Goal: Task Accomplishment & Management: Use online tool/utility

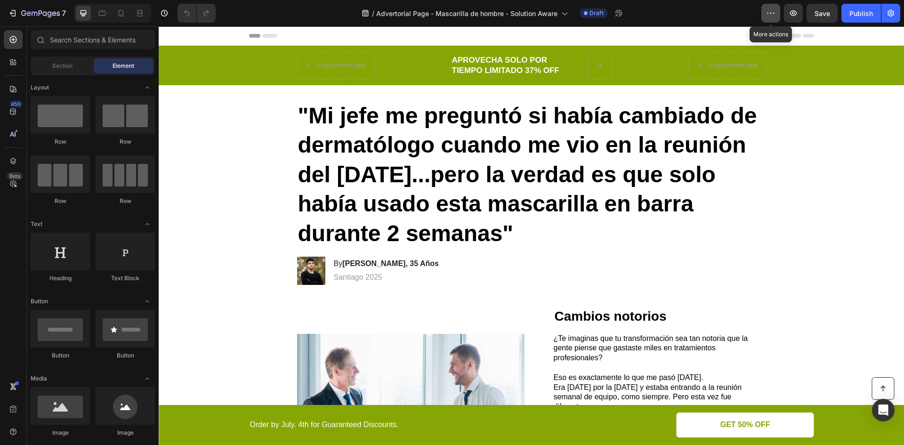
click at [774, 15] on icon "button" at bounding box center [770, 12] width 9 height 9
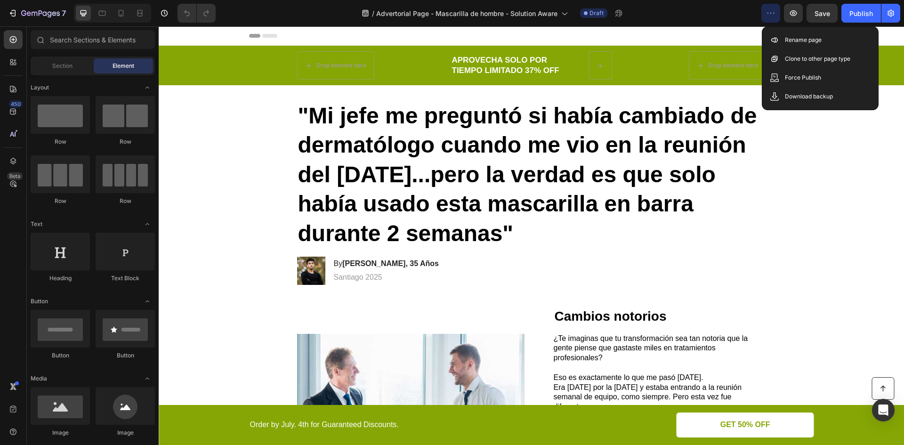
click at [771, 13] on icon "button" at bounding box center [771, 13] width 1 height 1
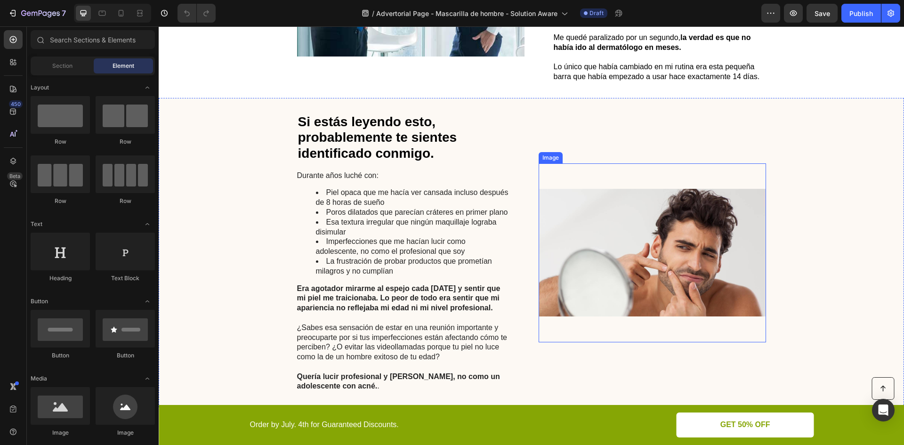
scroll to position [440, 0]
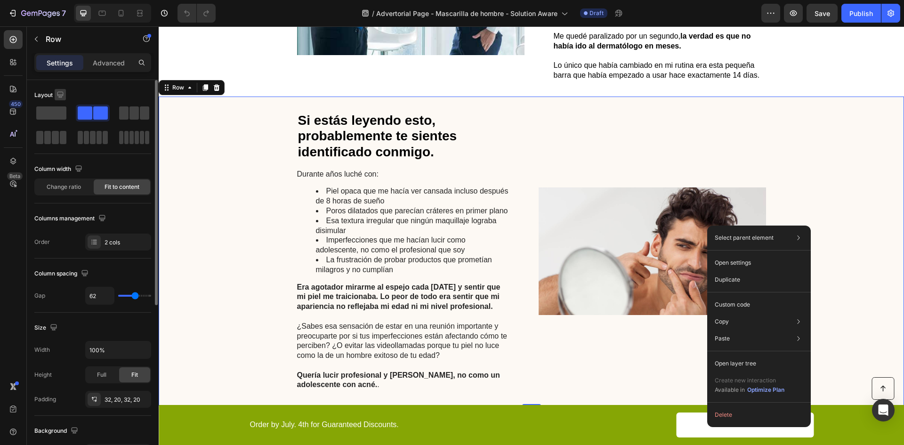
click at [64, 93] on icon "button" at bounding box center [60, 94] width 9 height 9
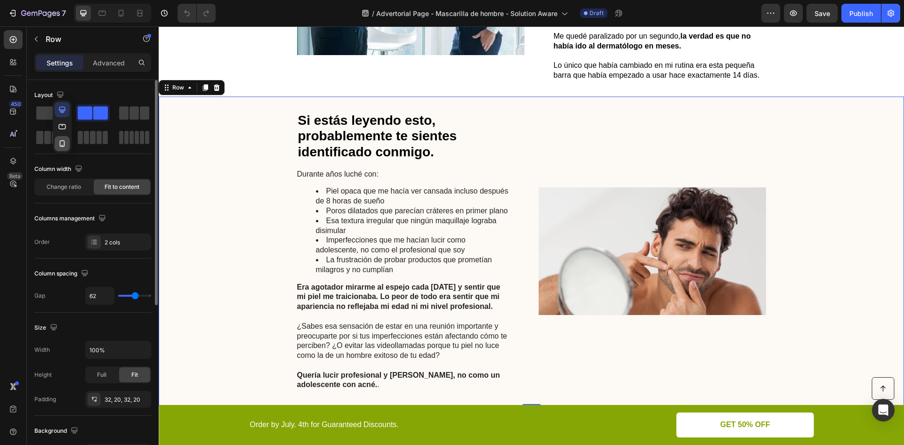
click at [63, 142] on icon "button" at bounding box center [61, 143] width 9 height 9
type input "0"
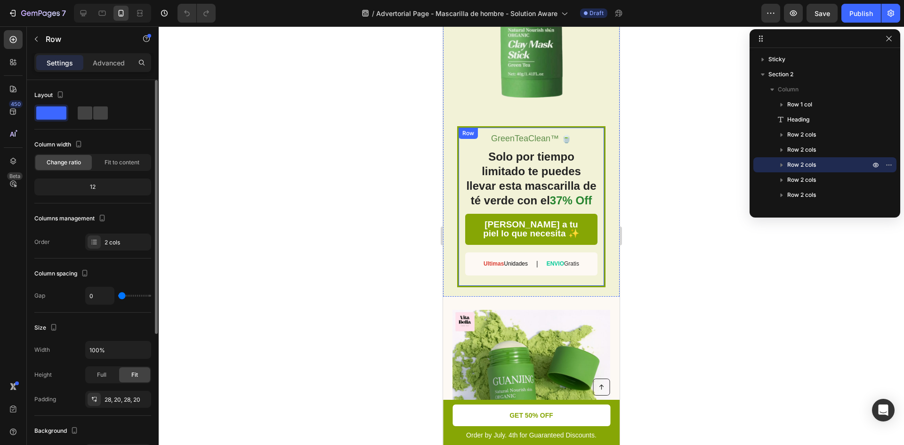
scroll to position [2088, 0]
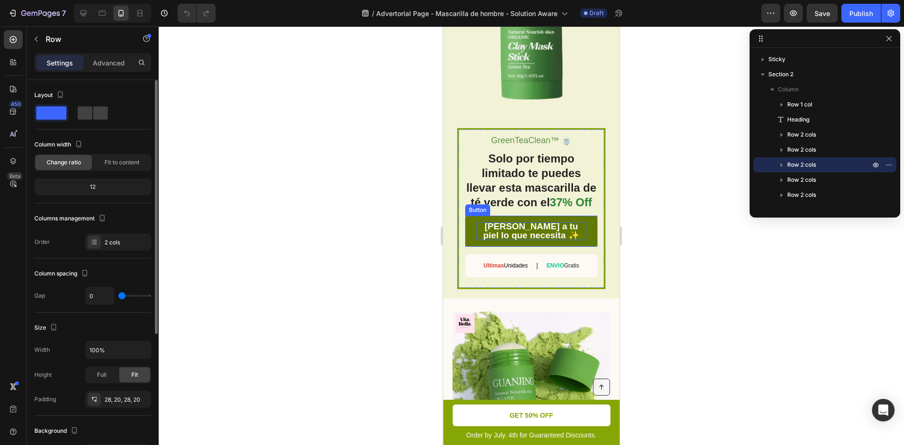
click at [534, 239] on span "[PERSON_NAME] a tu piel lo que necesita ✨" at bounding box center [531, 230] width 97 height 19
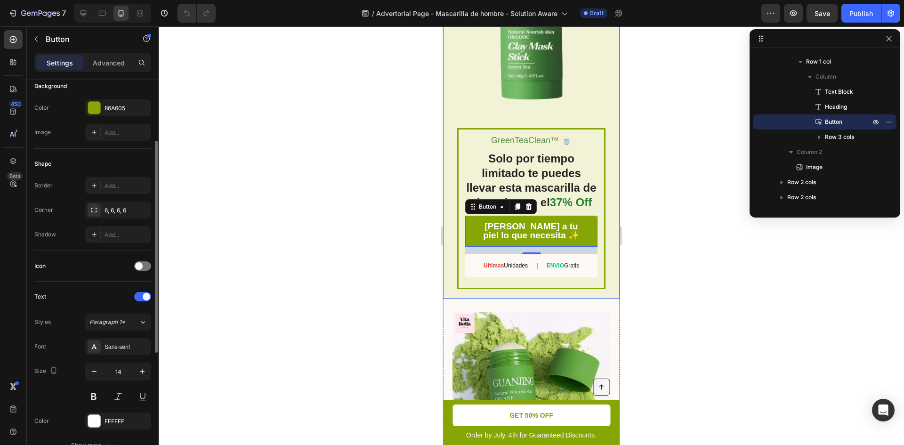
scroll to position [333, 0]
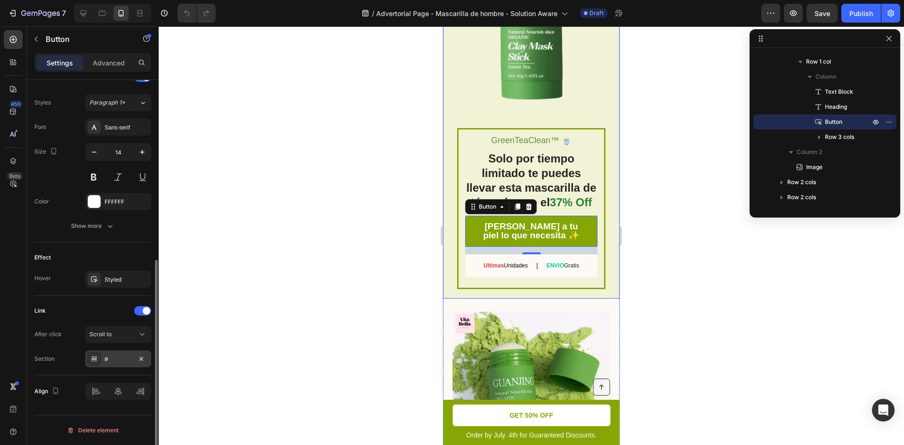
click at [123, 359] on div "#" at bounding box center [118, 359] width 27 height 8
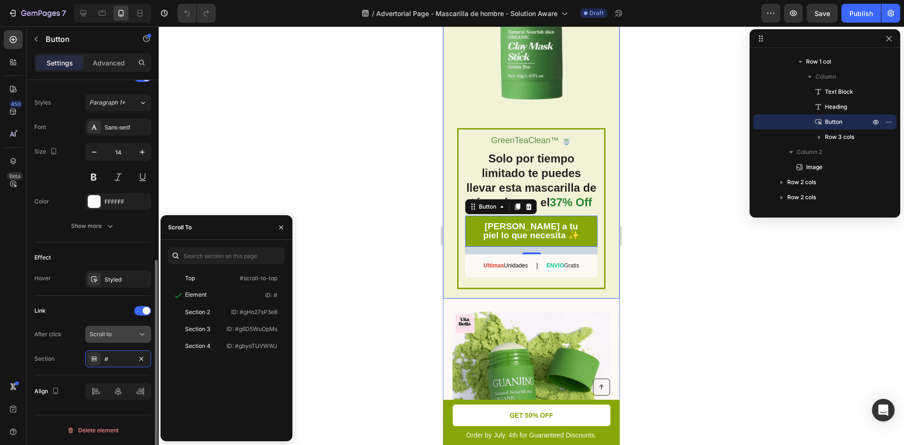
click at [131, 339] on button "Scroll to" at bounding box center [118, 334] width 66 height 17
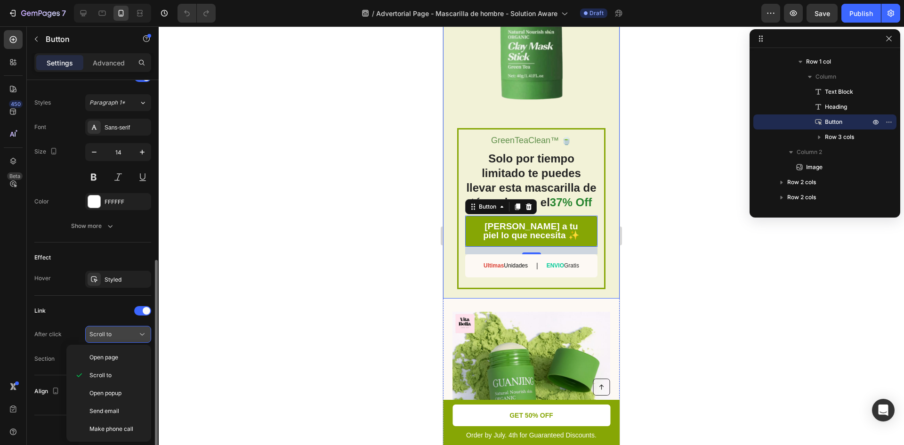
click at [131, 339] on button "Scroll to" at bounding box center [118, 334] width 66 height 17
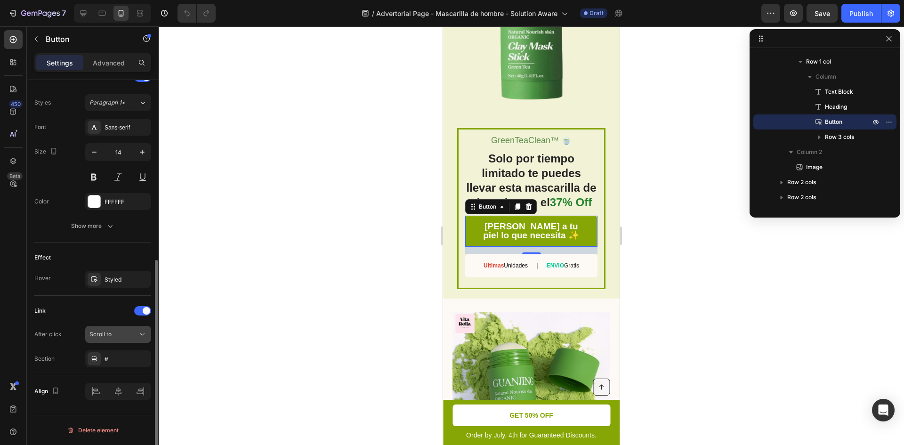
click at [138, 339] on icon at bounding box center [142, 334] width 9 height 9
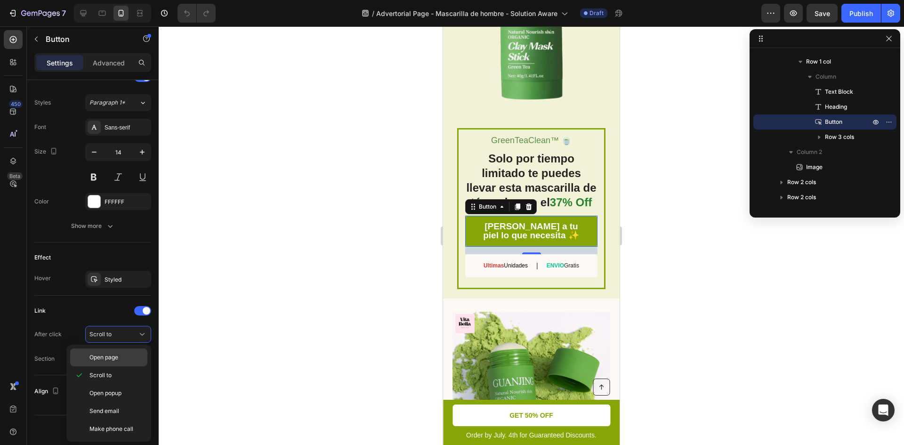
click at [128, 356] on p "Open page" at bounding box center [117, 357] width 54 height 8
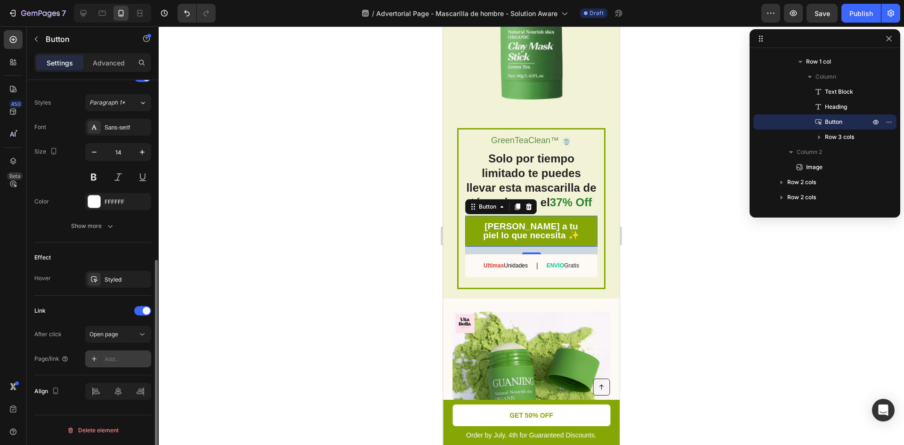
click at [122, 360] on div "Add..." at bounding box center [127, 359] width 44 height 8
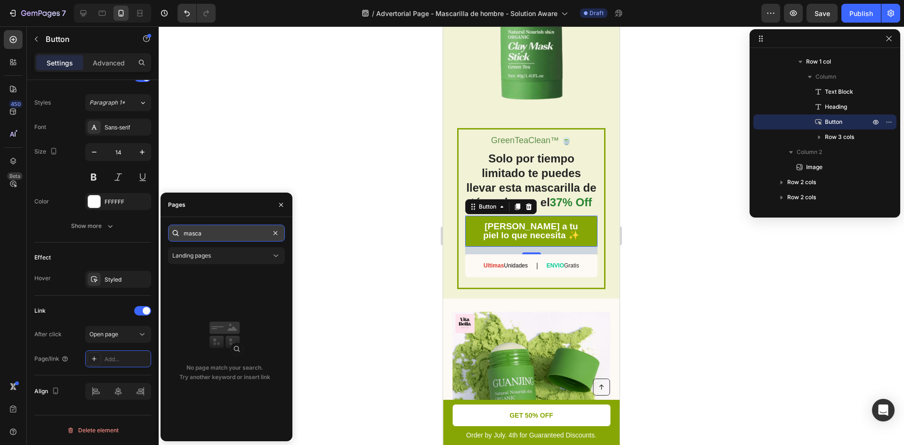
click at [219, 237] on input "masca" at bounding box center [226, 233] width 117 height 17
paste input "https://noxastore.com/products/mascarilla-facial-barra-green-te"
type input "https://noxastore.com/products/mascarilla-facial-barra-green-tea"
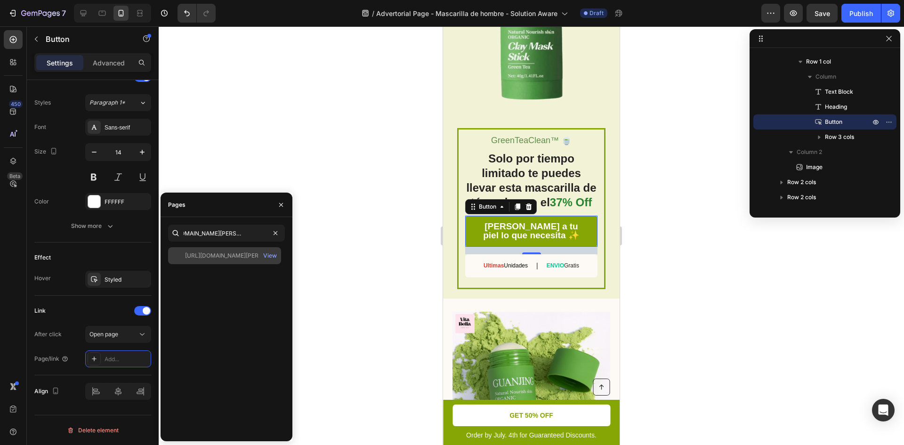
scroll to position [0, 0]
click at [225, 260] on div "https://noxastore.com/products/mascarilla-facial-barra-green-tea View" at bounding box center [224, 255] width 113 height 17
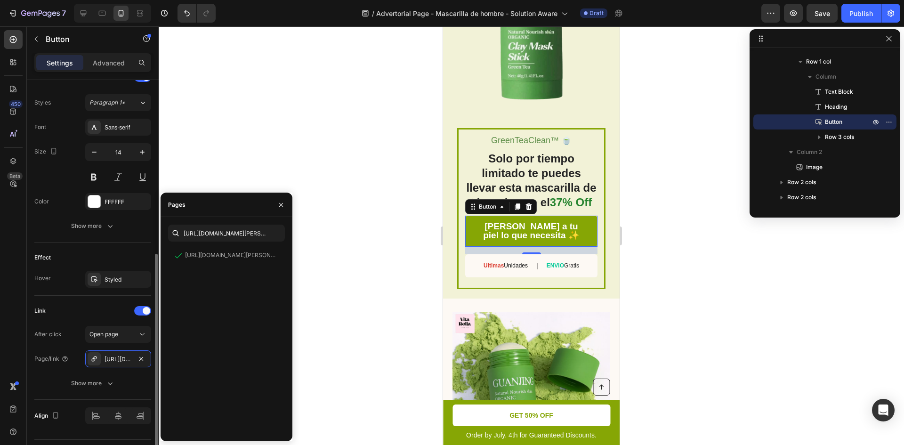
click at [67, 311] on div "Link" at bounding box center [92, 310] width 117 height 15
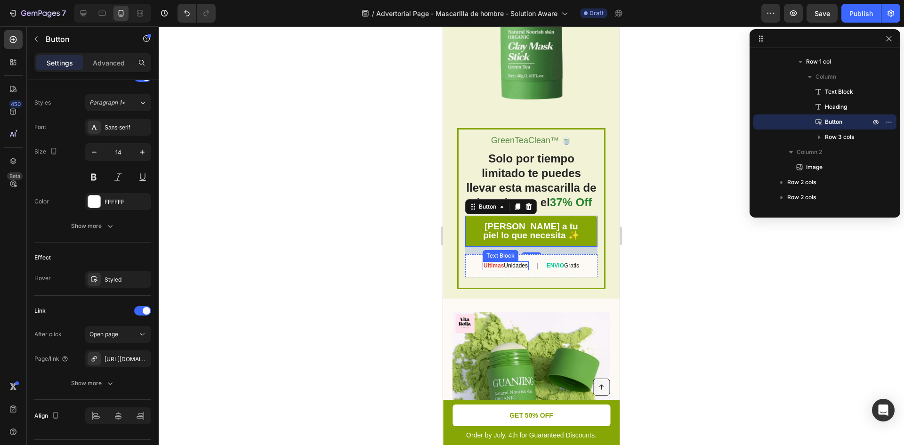
click at [484, 269] on strong "Ultimas" at bounding box center [494, 265] width 20 height 7
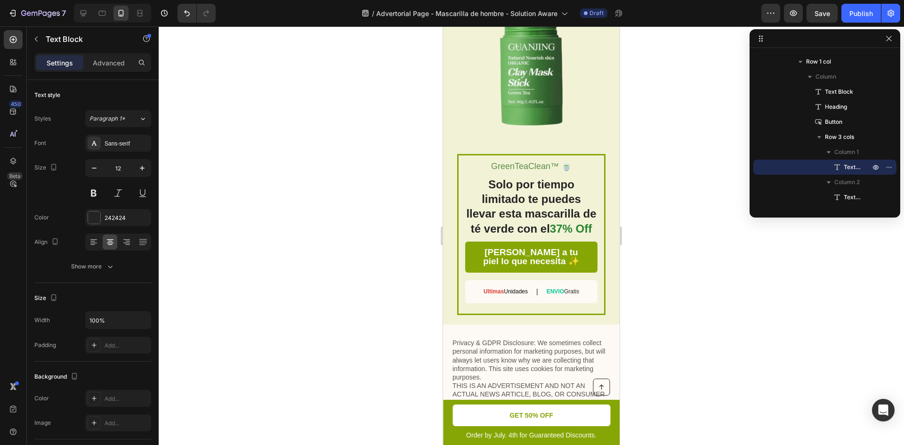
scroll to position [3188, 0]
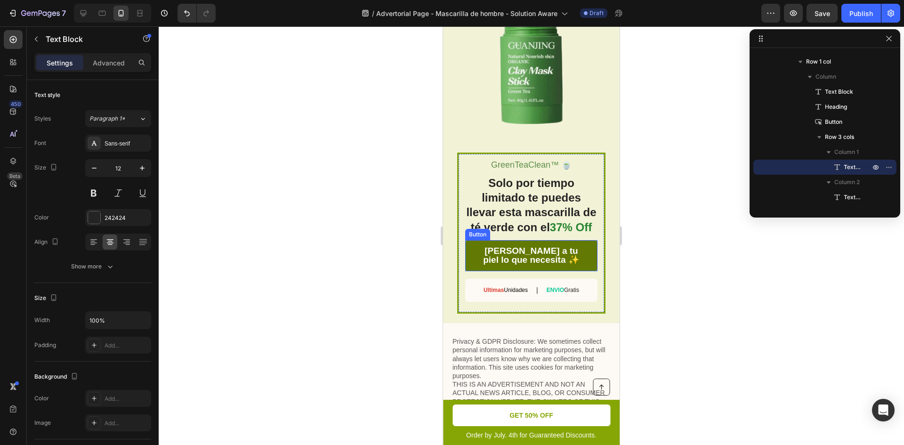
click at [470, 252] on link "[PERSON_NAME] a tu piel lo que necesita ✨" at bounding box center [531, 255] width 132 height 31
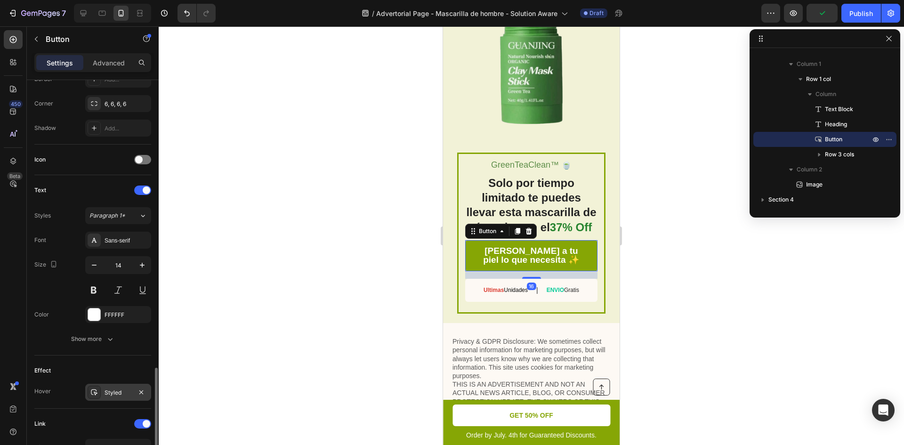
scroll to position [333, 0]
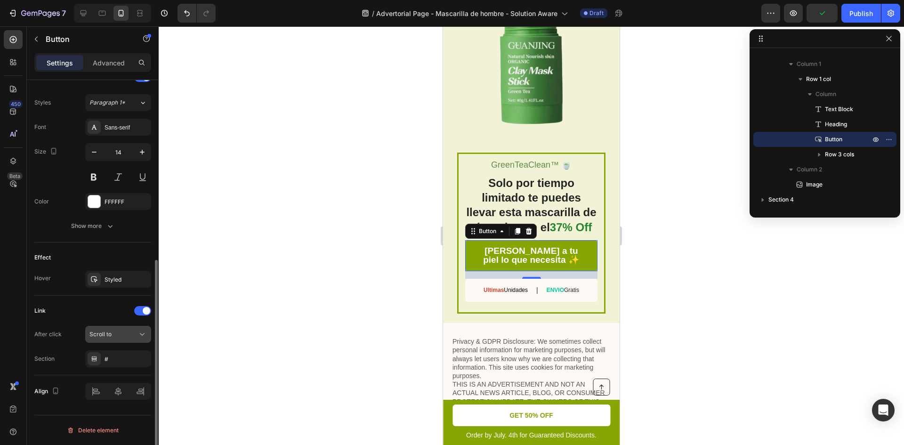
click at [124, 337] on div "Scroll to" at bounding box center [114, 334] width 48 height 8
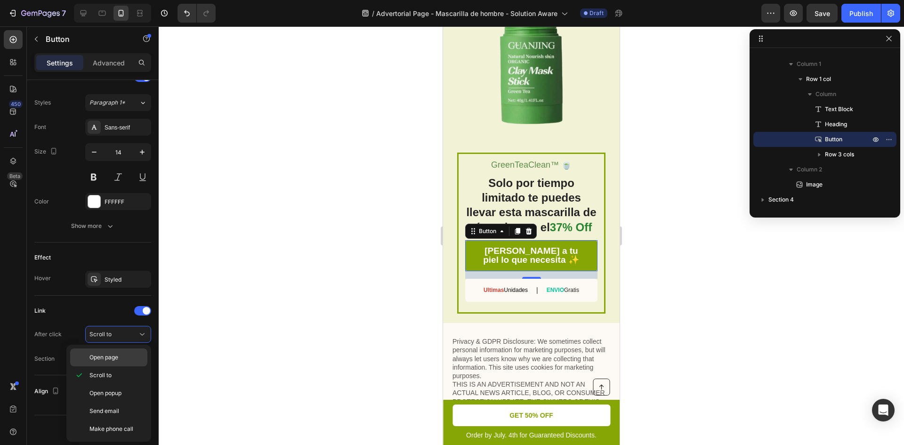
click at [114, 362] on div "Open page" at bounding box center [108, 358] width 77 height 18
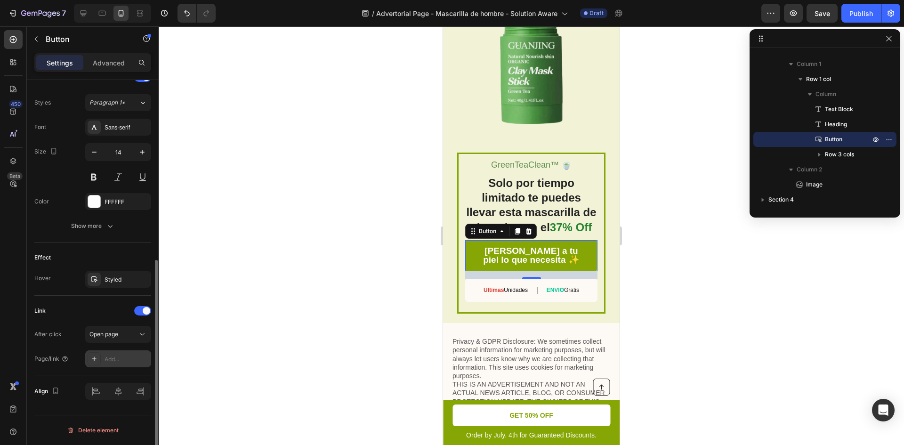
click at [107, 360] on div "Add..." at bounding box center [127, 359] width 44 height 8
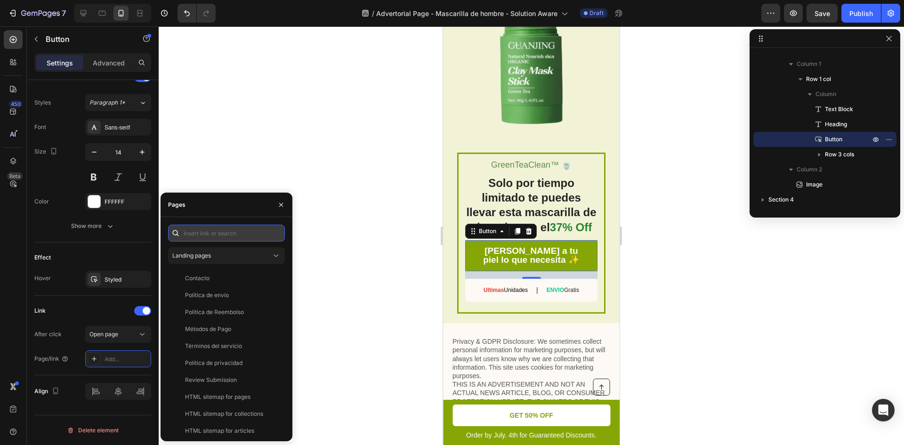
click at [202, 236] on input "text" at bounding box center [226, 233] width 117 height 17
paste input "https://noxastore.com/products/mascarilla-facial-barra-green-tea"
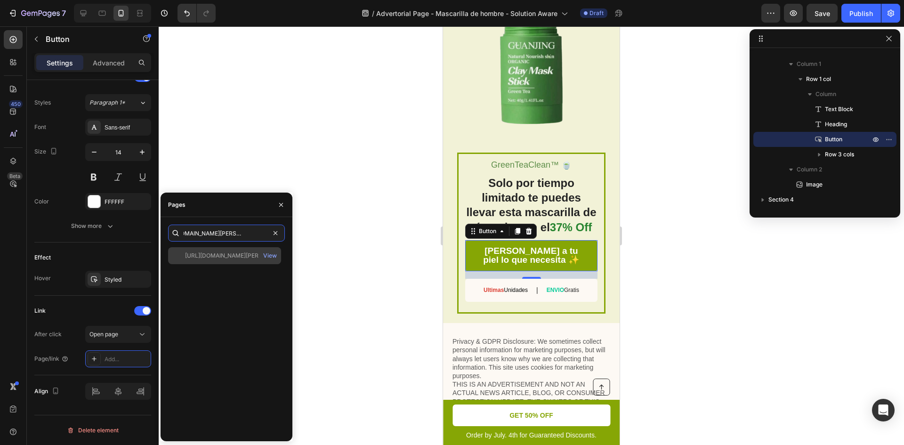
type input "https://noxastore.com/products/mascarilla-facial-barra-green-tea"
click at [213, 252] on div "https://noxastore.com/products/mascarilla-facial-barra-green-tea" at bounding box center [230, 256] width 90 height 8
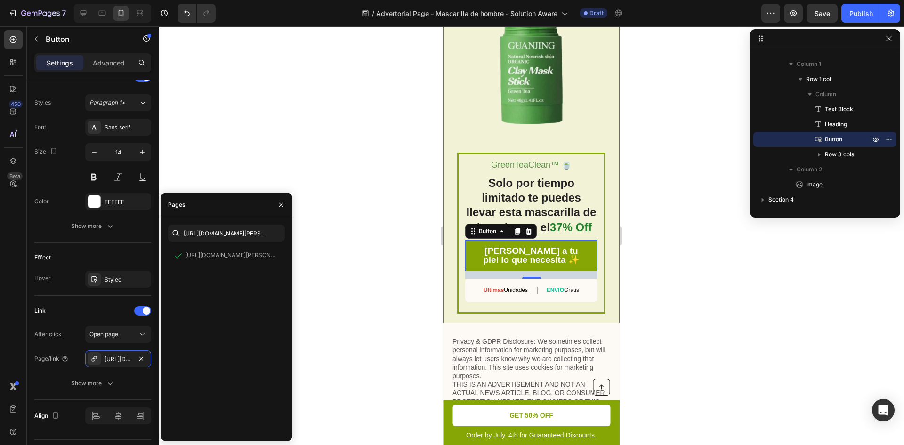
click at [454, 207] on div "GreenTeaClean™ 🍵 Text Block Solo por tiempo limitado te puedes llevar esta masc…" at bounding box center [531, 154] width 177 height 337
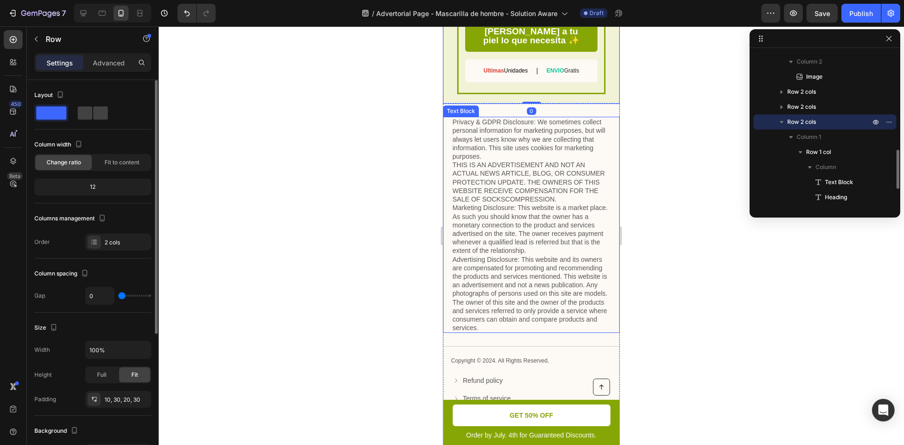
scroll to position [3627, 0]
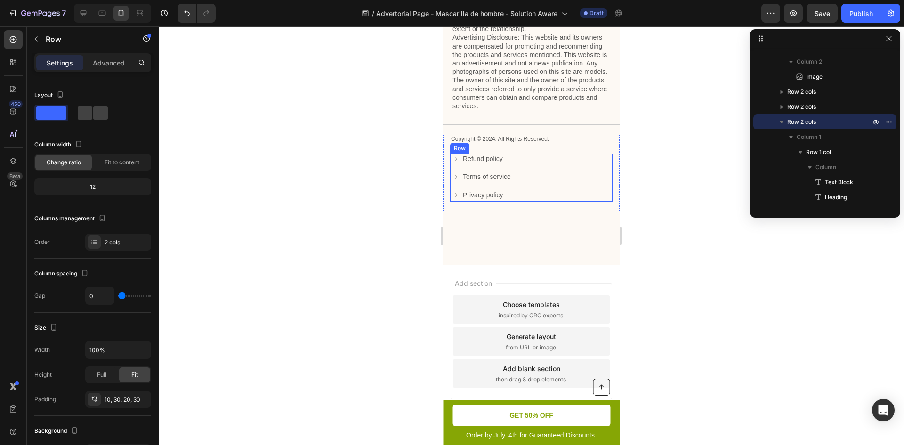
click at [567, 172] on div "Refund policy Button" at bounding box center [533, 163] width 160 height 18
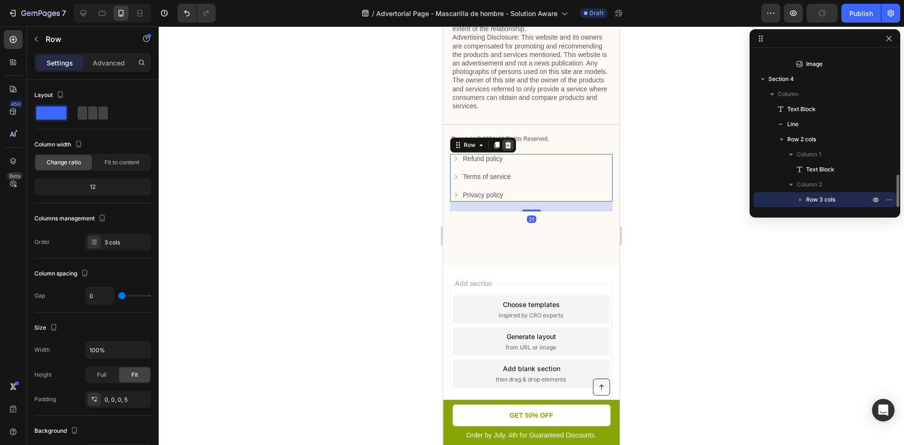
click at [510, 148] on icon at bounding box center [508, 145] width 6 height 7
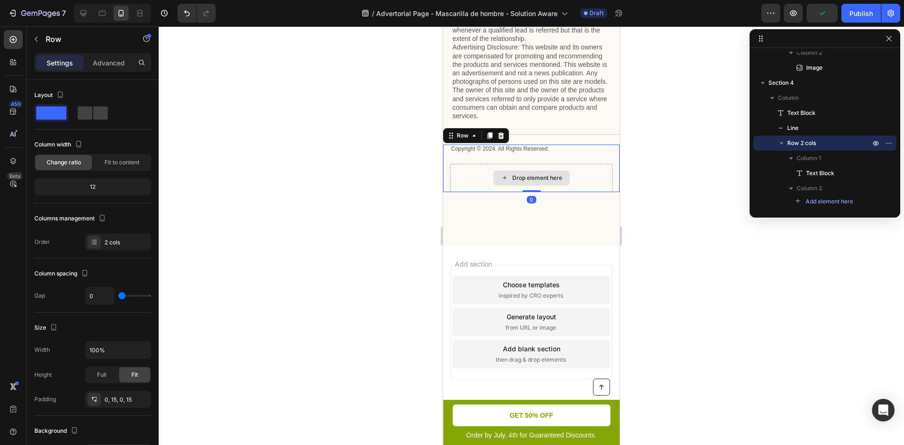
click at [579, 180] on div "Drop element here" at bounding box center [531, 178] width 163 height 28
click at [506, 134] on div at bounding box center [501, 135] width 11 height 11
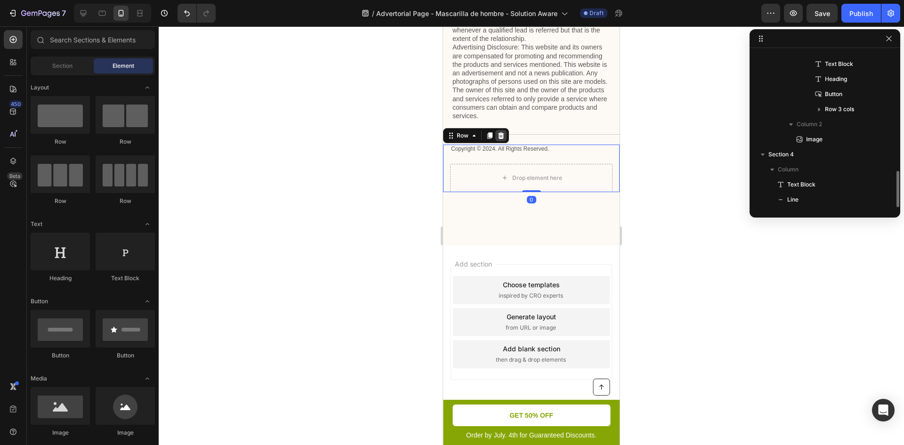
scroll to position [508, 0]
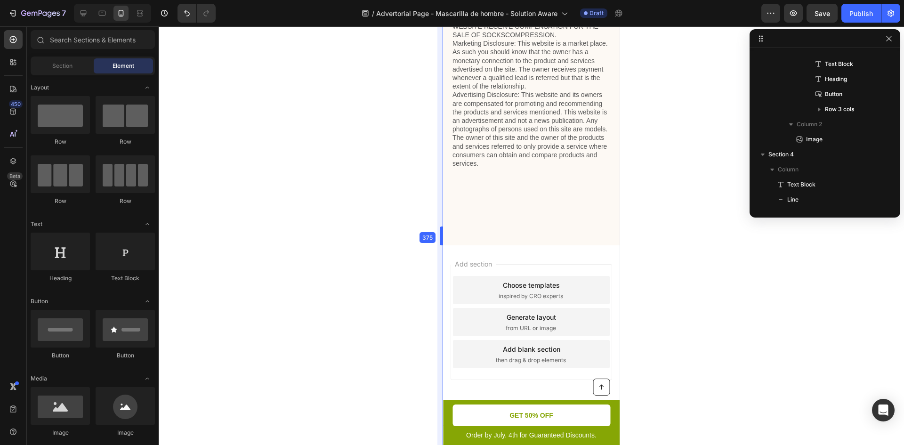
drag, startPoint x: 443, startPoint y: 287, endPoint x: 22, endPoint y: 229, distance: 425.0
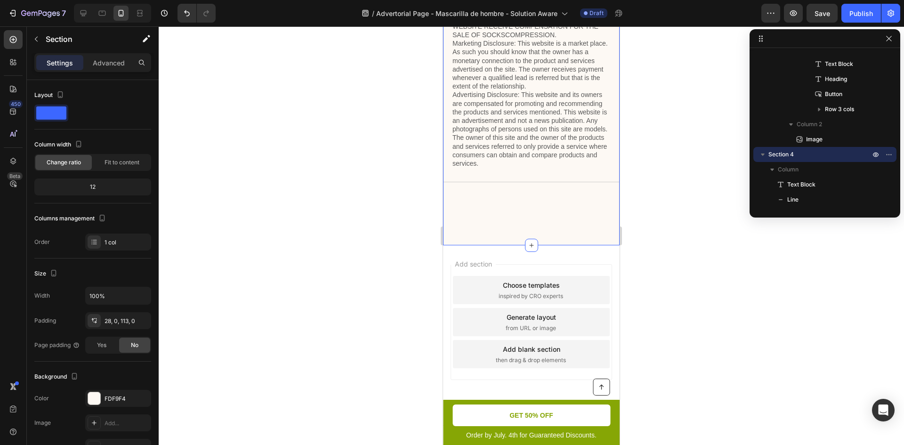
click at [487, 222] on div "Privacy & GDPR Disclosure: We sometimes collect personal information for market…" at bounding box center [531, 92] width 177 height 306
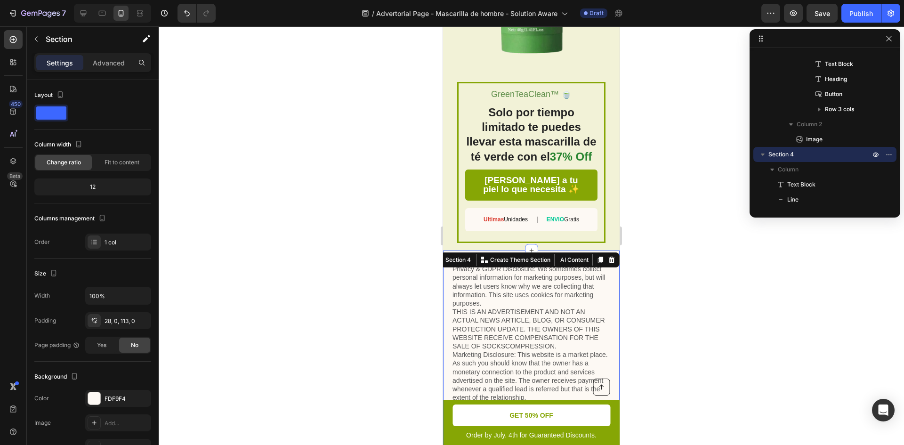
scroll to position [3248, 0]
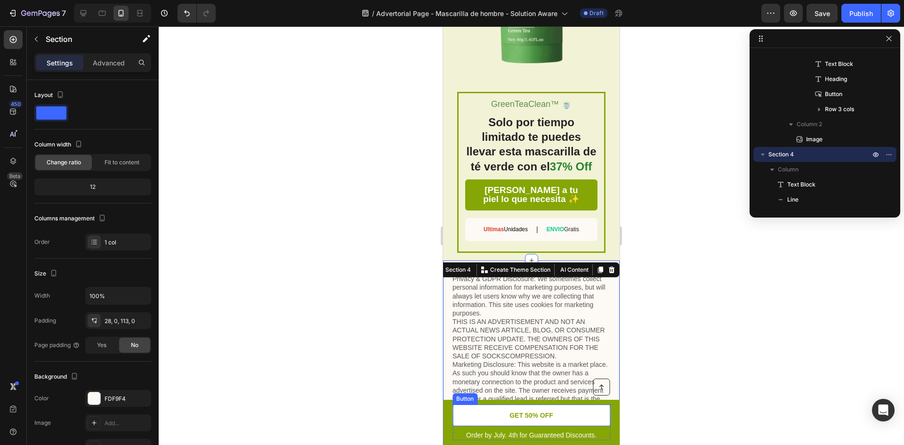
click at [561, 418] on link "GET 50% OFF" at bounding box center [532, 416] width 158 height 22
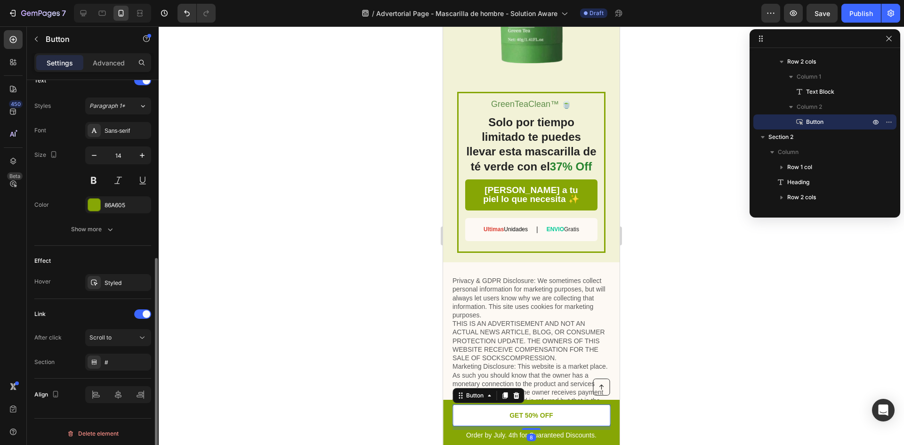
scroll to position [333, 0]
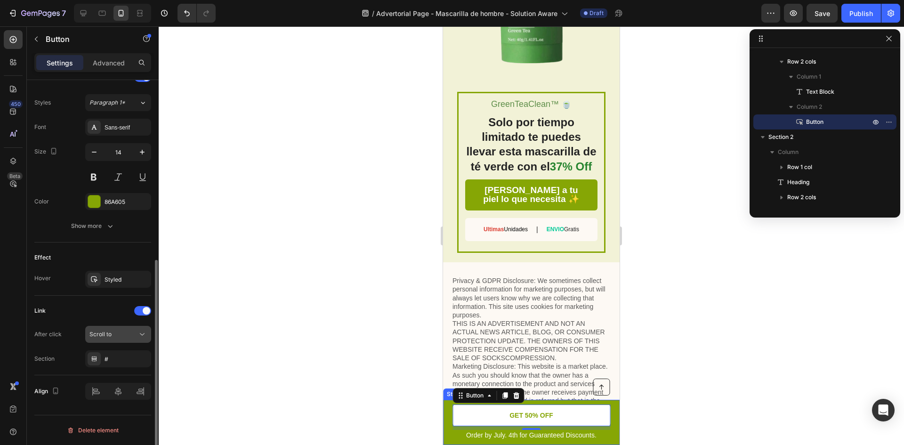
click at [120, 335] on div "Scroll to" at bounding box center [114, 334] width 48 height 8
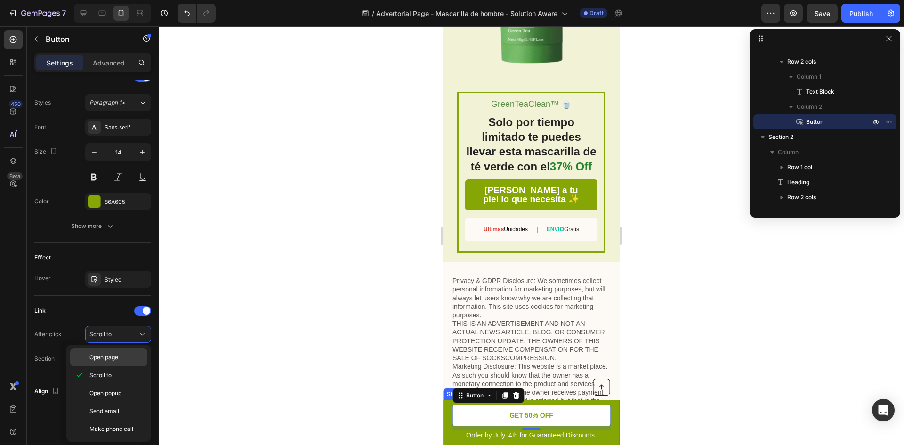
click at [124, 358] on p "Open page" at bounding box center [117, 357] width 54 height 8
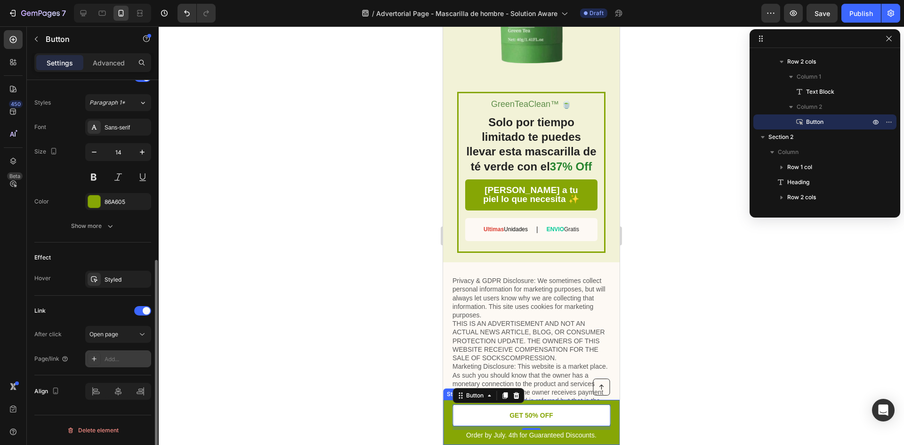
click at [128, 352] on div "Add..." at bounding box center [118, 358] width 66 height 17
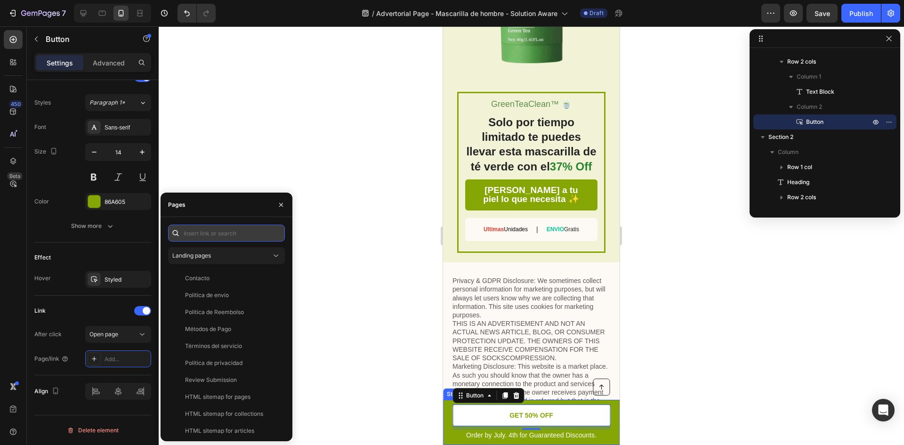
click at [224, 232] on input "text" at bounding box center [226, 233] width 117 height 17
paste input "https://noxastore.com/products/mascarilla-facial-barra-green-tea"
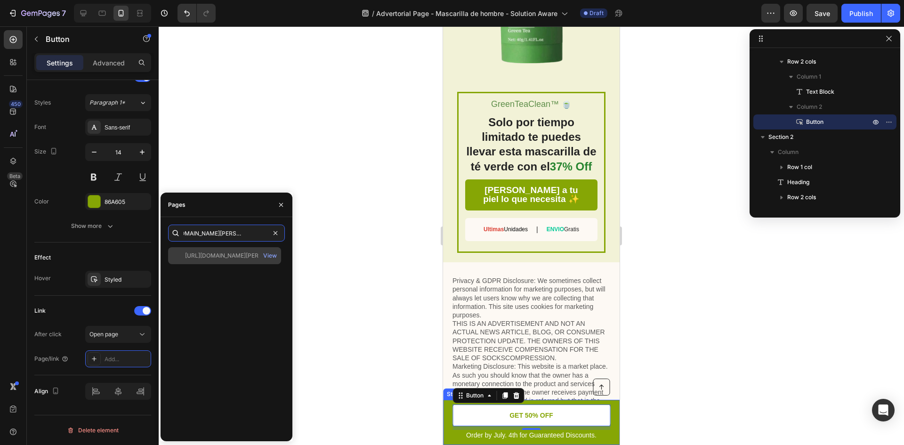
type input "https://noxastore.com/products/mascarilla-facial-barra-green-tea"
click at [236, 257] on div "https://noxastore.com/products/mascarilla-facial-barra-green-tea" at bounding box center [230, 256] width 90 height 8
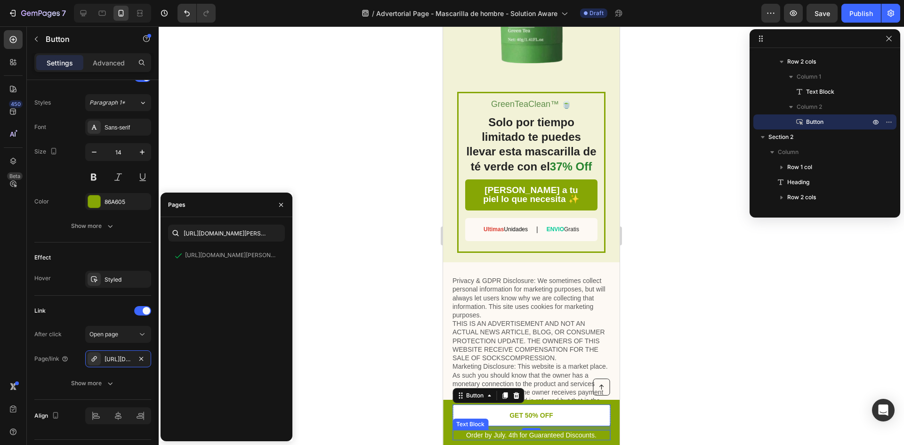
click at [509, 438] on p "Order by July. 4th for Guaranteed Discounts." at bounding box center [532, 435] width 156 height 8
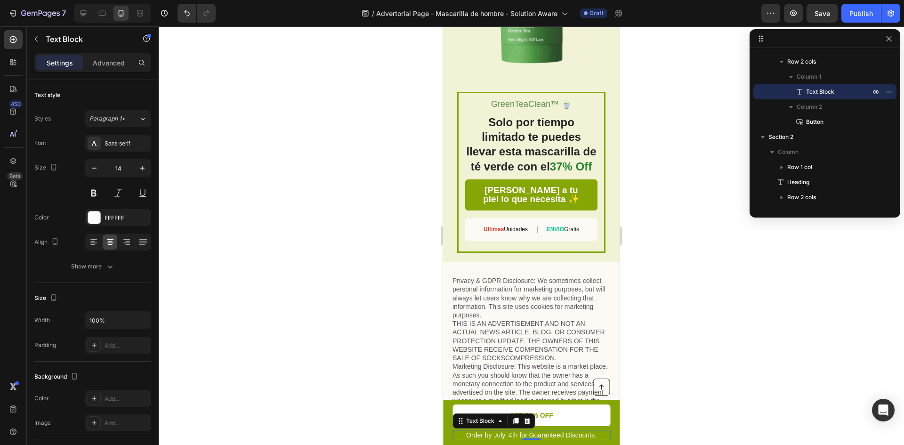
click at [571, 435] on p "Order by July. 4th for Guaranteed Discounts." at bounding box center [532, 435] width 156 height 8
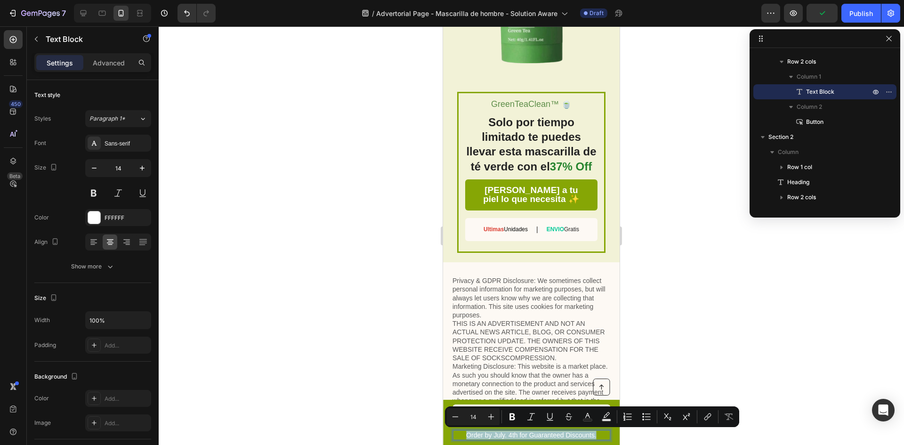
drag, startPoint x: 594, startPoint y: 434, endPoint x: 463, endPoint y: 433, distance: 131.0
click at [463, 433] on p "Order by July. 4th for Guaranteed Discounts." at bounding box center [532, 435] width 156 height 8
click at [495, 436] on p "Order by July. 4th for Guaranteed Discounts." at bounding box center [532, 435] width 156 height 8
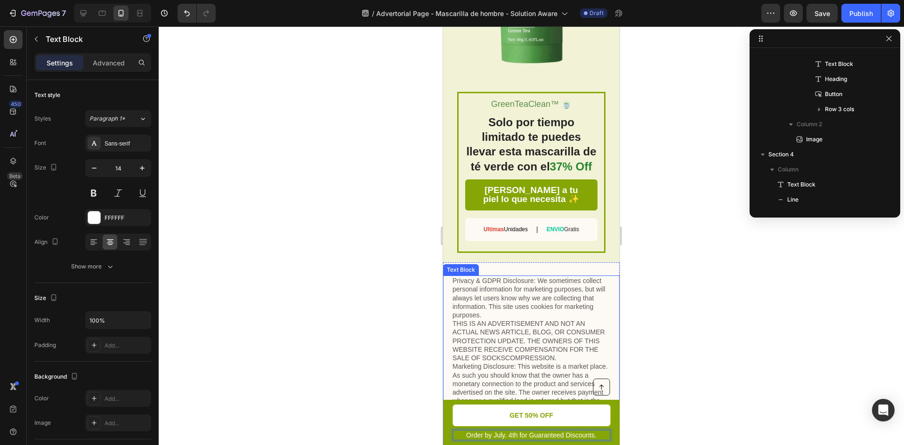
click at [506, 321] on p "Privacy & GDPR Disclosure: We sometimes collect personal information for market…" at bounding box center [532, 384] width 158 height 214
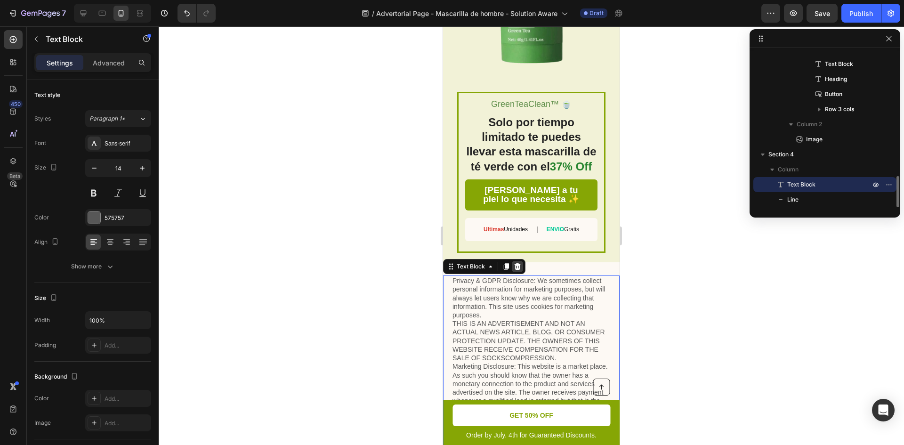
click at [520, 267] on icon at bounding box center [518, 266] width 6 height 7
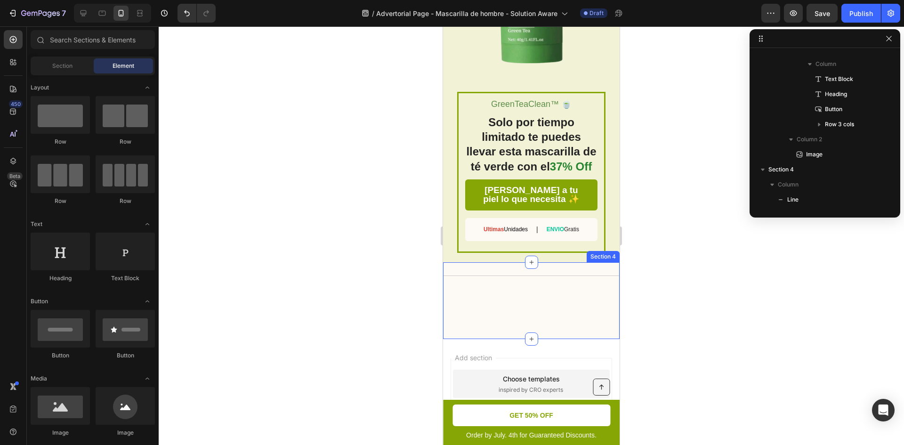
click at [575, 278] on div "Title Line" at bounding box center [531, 281] width 177 height 10
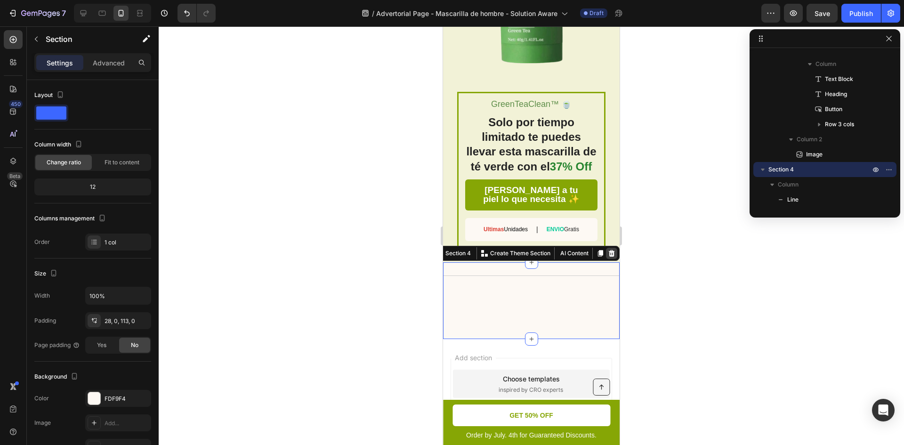
click at [609, 249] on div at bounding box center [611, 253] width 11 height 11
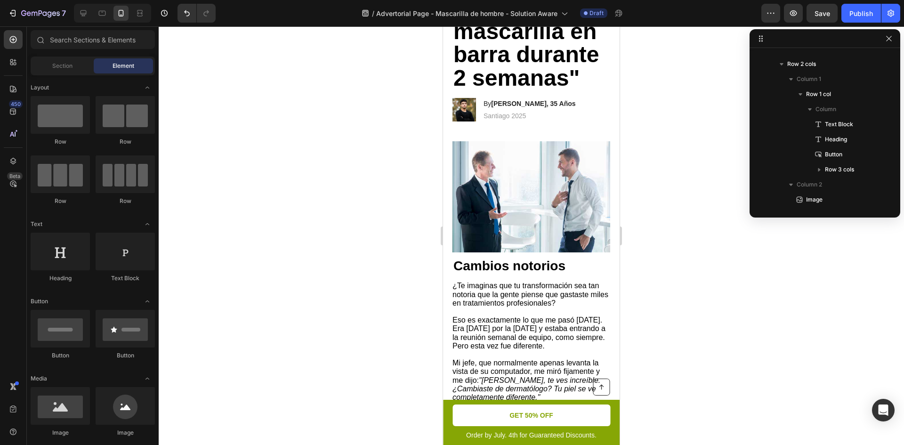
scroll to position [0, 0]
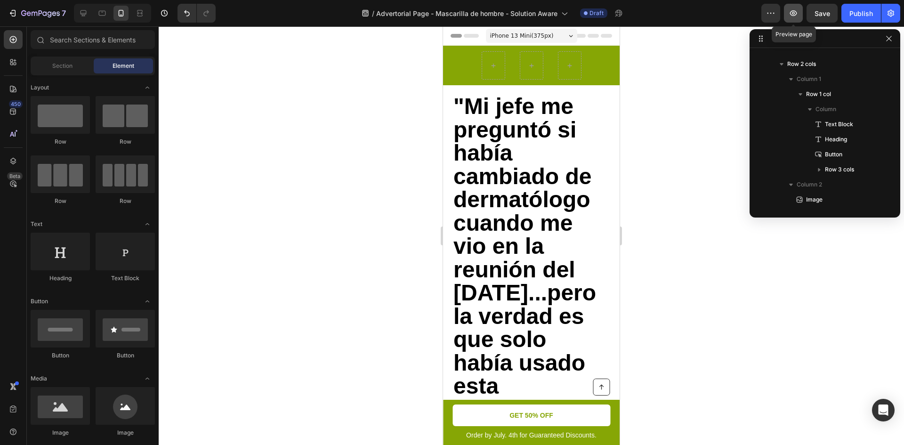
click at [798, 15] on icon "button" at bounding box center [793, 12] width 9 height 9
click at [475, 37] on span "Header" at bounding box center [471, 35] width 21 height 9
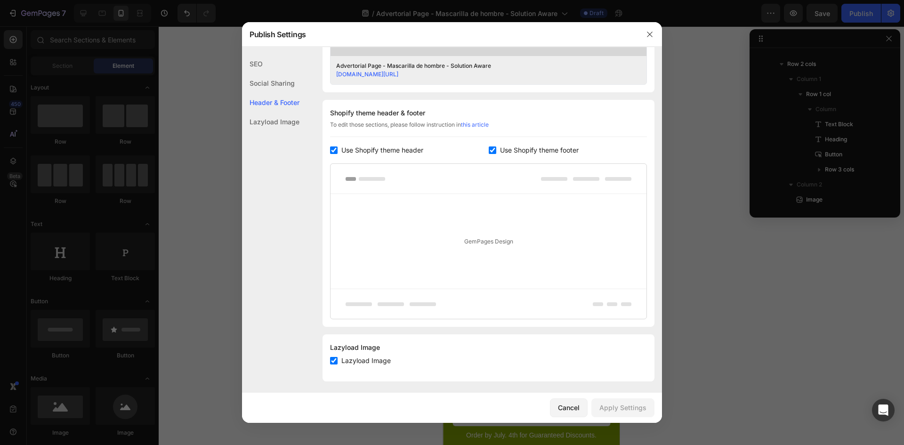
scroll to position [401, 0]
click at [334, 147] on input "checkbox" at bounding box center [334, 147] width 8 height 8
checkbox input "false"
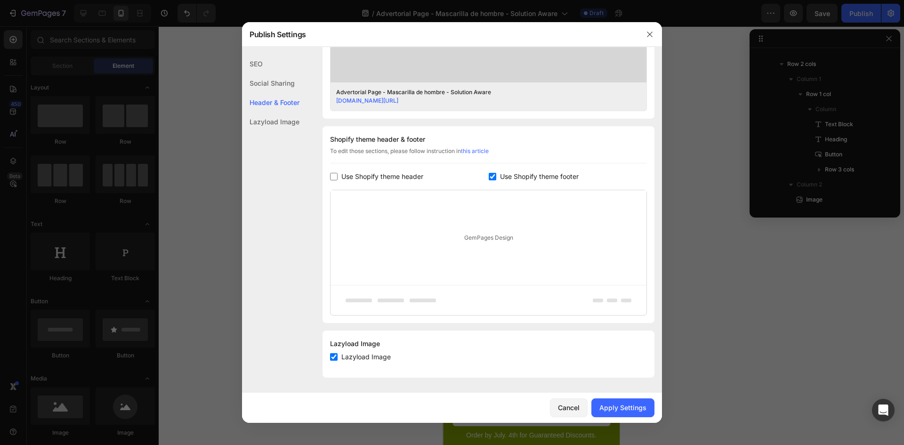
click at [490, 178] on input "checkbox" at bounding box center [493, 177] width 8 height 8
checkbox input "false"
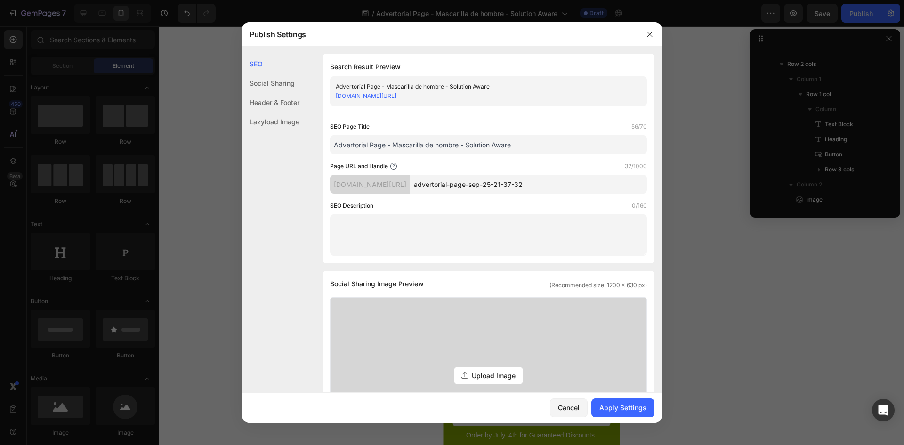
scroll to position [0, 0]
click at [292, 87] on div "Social Sharing" at bounding box center [270, 82] width 57 height 19
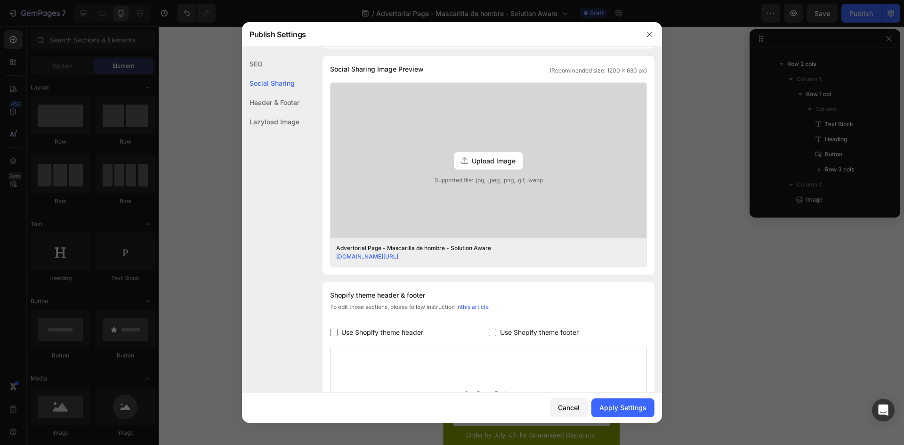
click at [285, 114] on div "Lazyload Image" at bounding box center [270, 121] width 57 height 19
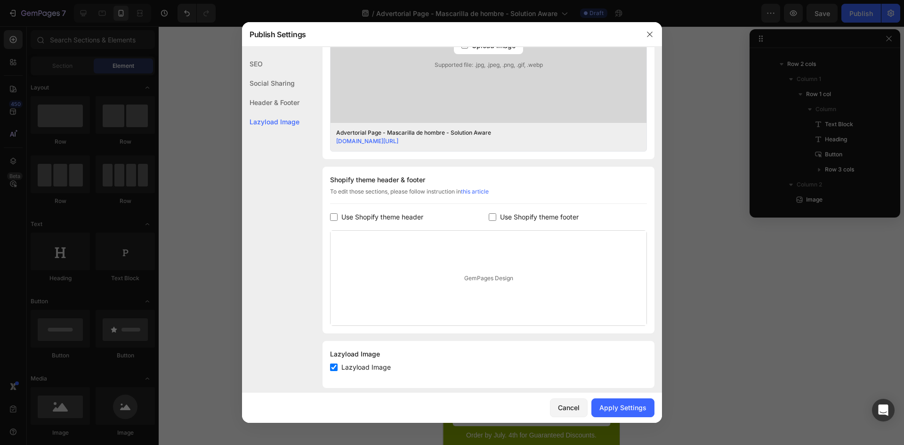
scroll to position [341, 0]
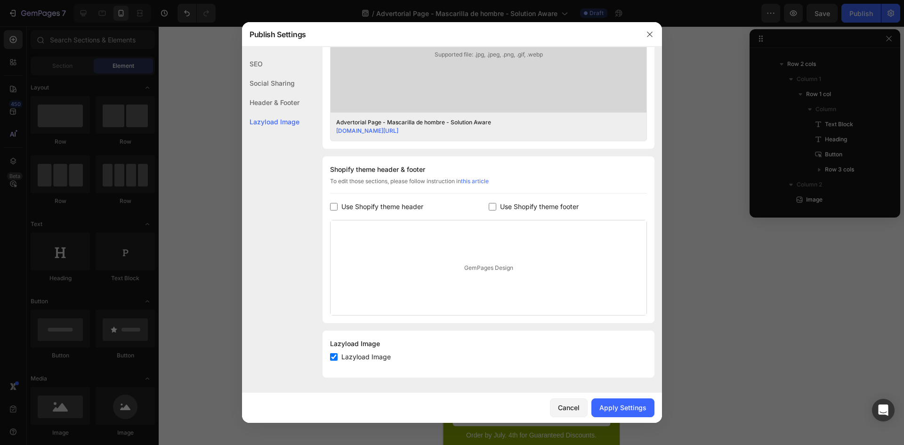
click at [286, 106] on div "Header & Footer" at bounding box center [270, 102] width 57 height 19
click at [610, 404] on div "Apply Settings" at bounding box center [623, 408] width 47 height 10
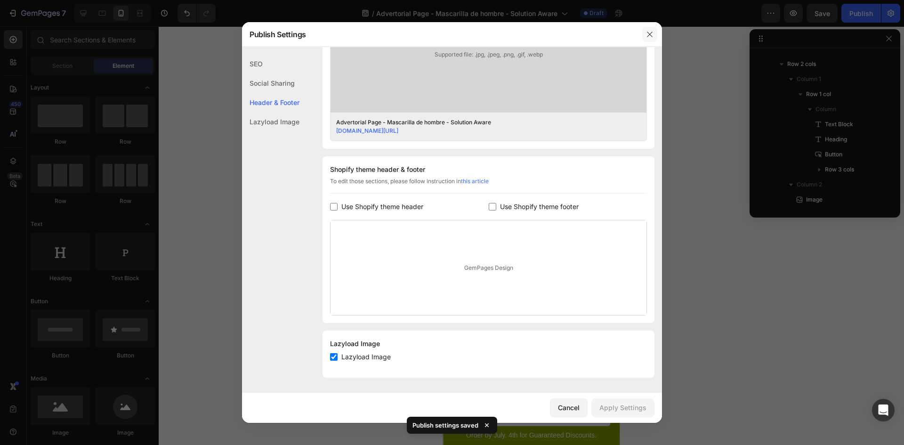
click at [654, 40] on button "button" at bounding box center [650, 34] width 15 height 15
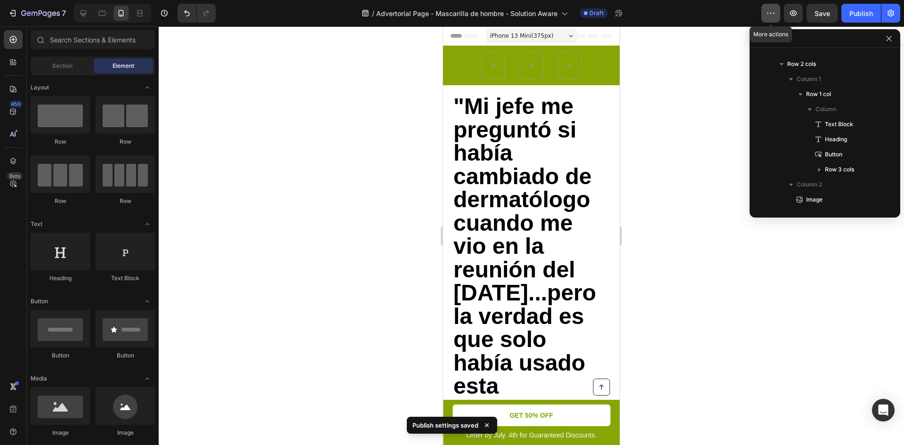
click at [768, 12] on icon "button" at bounding box center [770, 12] width 9 height 9
click at [696, 107] on div at bounding box center [532, 235] width 746 height 419
click at [777, 12] on button "button" at bounding box center [771, 13] width 19 height 19
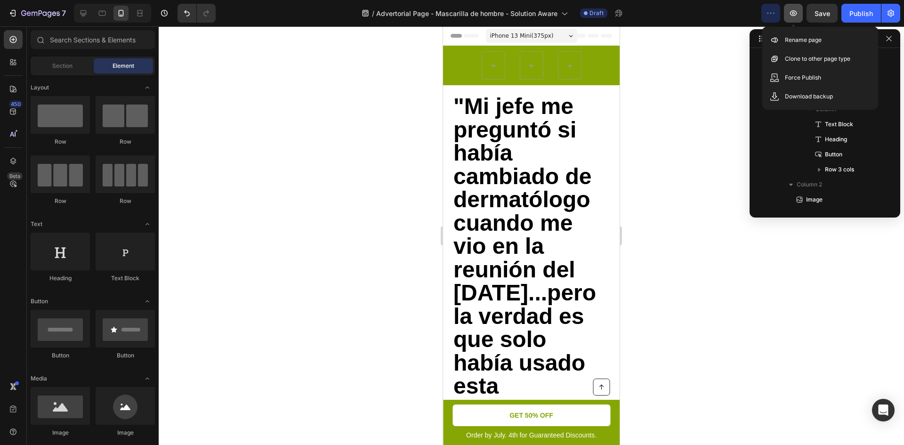
click at [801, 18] on button "button" at bounding box center [793, 13] width 19 height 19
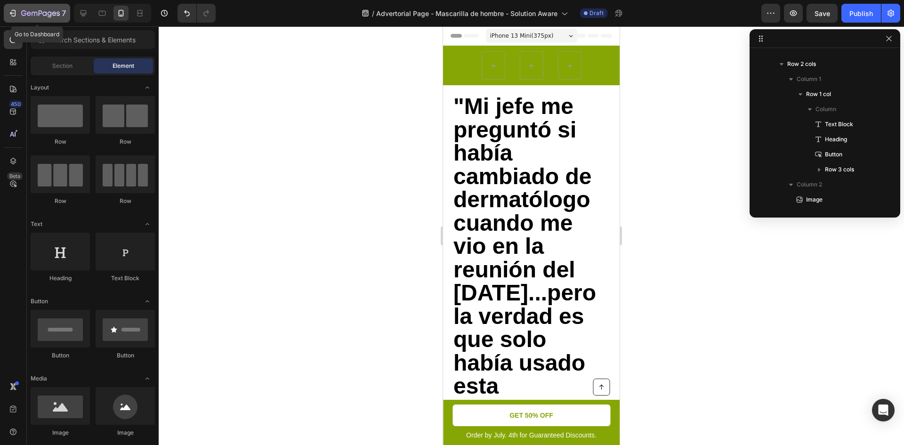
click at [34, 15] on icon "button" at bounding box center [40, 14] width 39 height 8
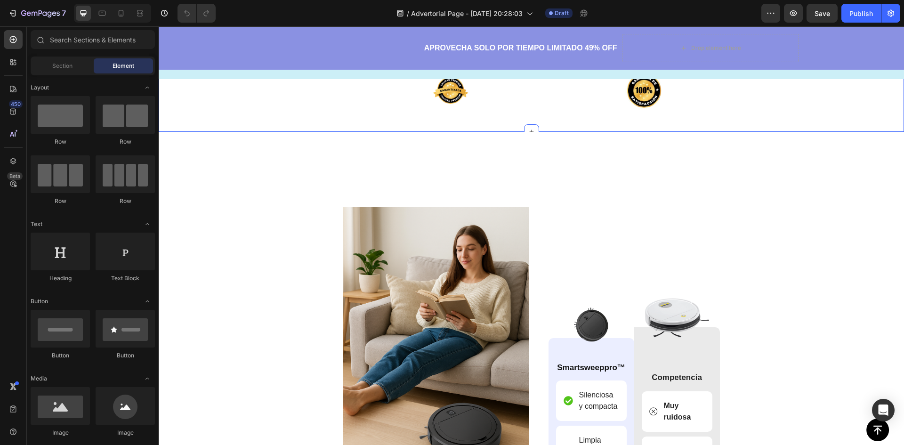
scroll to position [2088, 0]
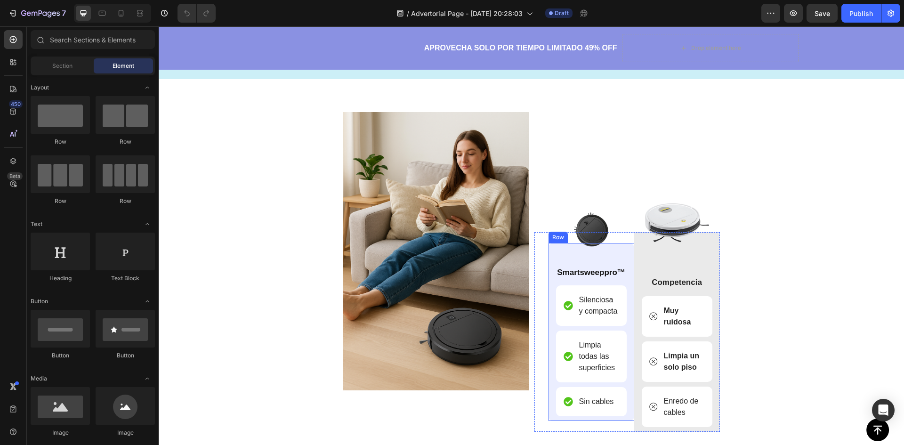
click at [623, 270] on div "Image Smartsweeppro™ Text Block Silenciosa y compacta Item List Limpia todas la…" at bounding box center [592, 332] width 86 height 178
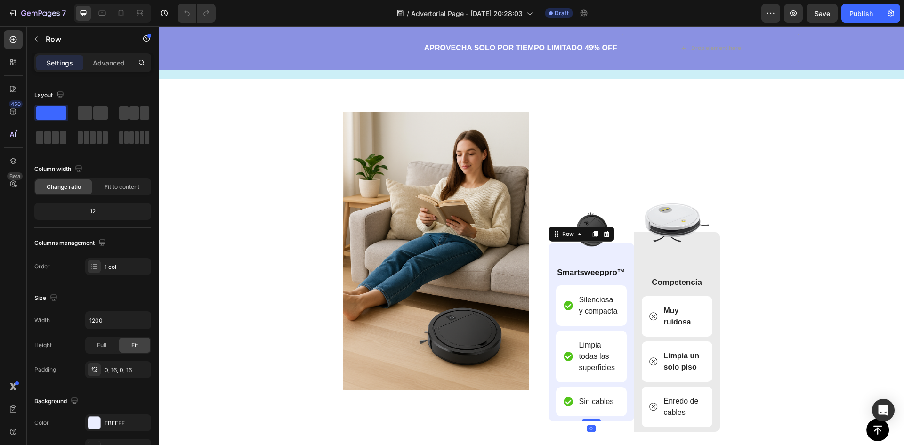
scroll to position [2198, 0]
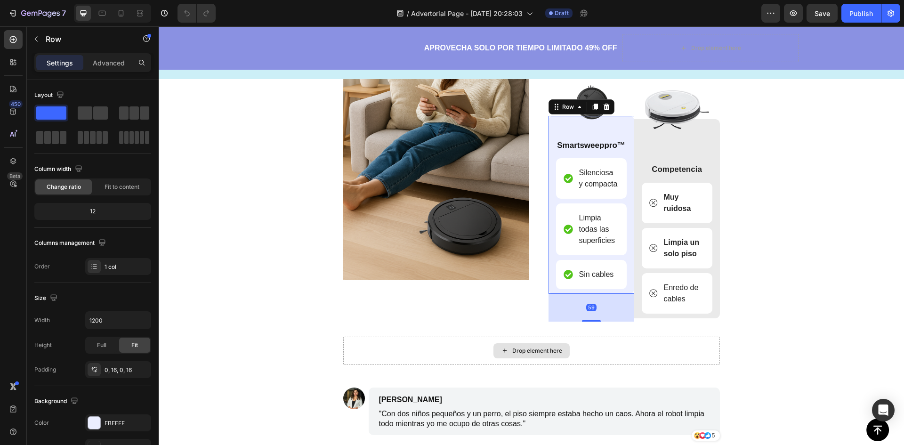
drag, startPoint x: 591, startPoint y: 309, endPoint x: 594, endPoint y: 337, distance: 28.0
click at [594, 337] on div "Image Image Smartsweeppro™ Text Block Silenciosa y compacta Item List Limpia to…" at bounding box center [531, 183] width 377 height 363
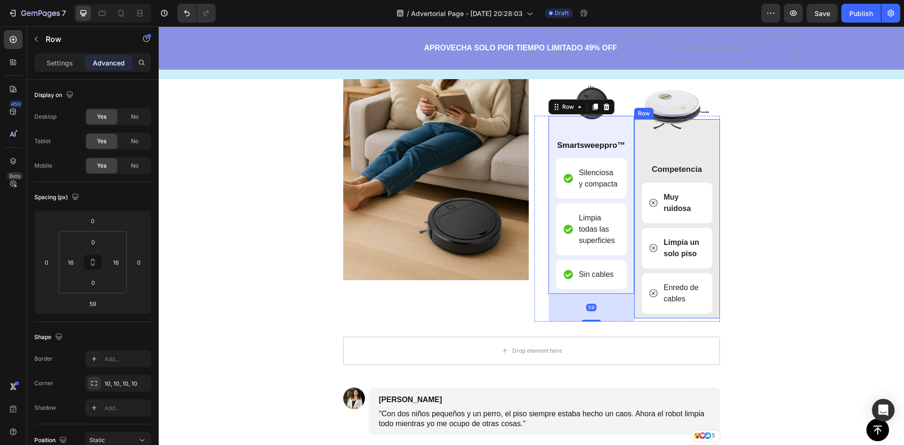
click at [690, 146] on div "Image Competencia Text Block Muy ruidosa Item List Limpia un solo piso Item Lis…" at bounding box center [677, 219] width 71 height 200
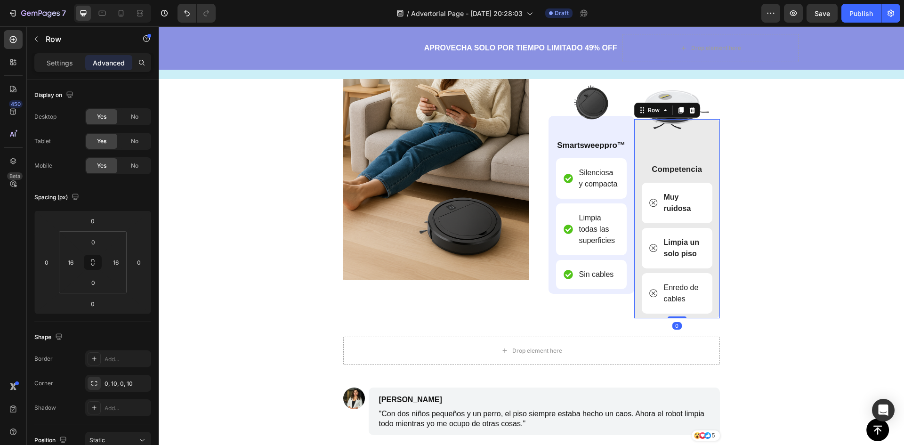
drag, startPoint x: 674, startPoint y: 317, endPoint x: 675, endPoint y: 211, distance: 106.5
click at [673, 294] on div "Image Competencia Text Block Muy ruidosa Item List Limpia un solo piso Item Lis…" at bounding box center [678, 219] width 86 height 200
click at [705, 138] on img at bounding box center [677, 109] width 71 height 71
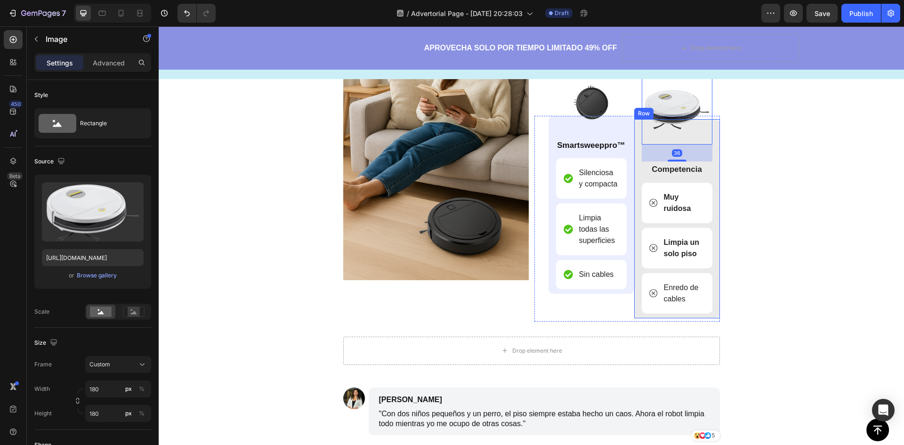
click at [714, 140] on div "Image 36 Competencia Text Block Muy ruidosa Item List Limpia un solo piso Item …" at bounding box center [678, 219] width 86 height 200
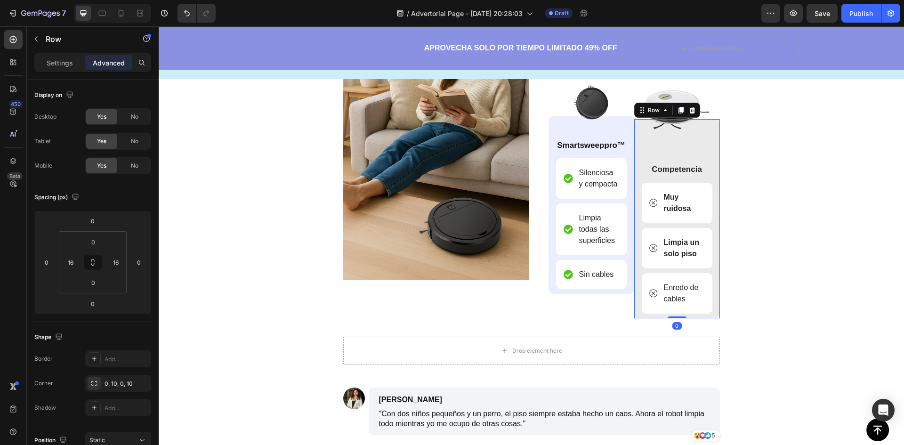
scroll to position [2088, 0]
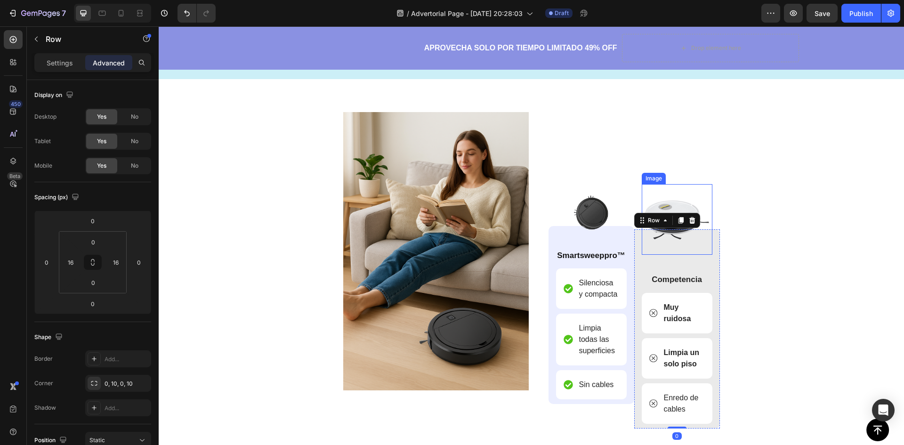
click at [676, 200] on img at bounding box center [677, 219] width 71 height 71
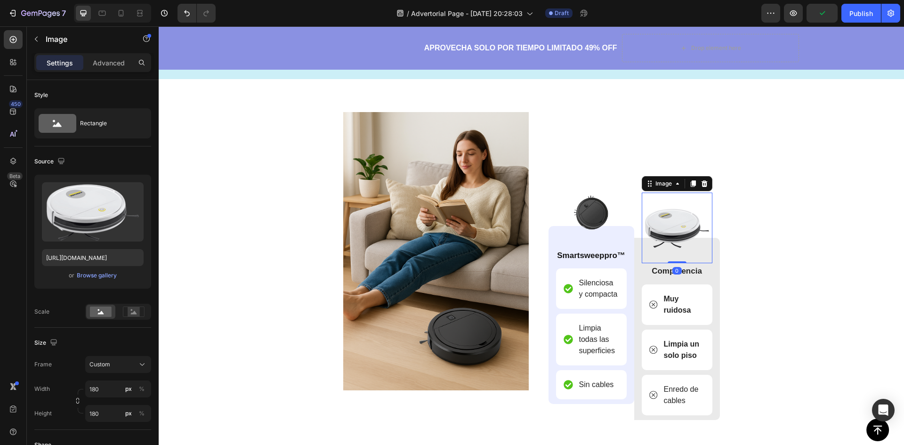
drag, startPoint x: 682, startPoint y: 270, endPoint x: 685, endPoint y: 249, distance: 21.9
click at [685, 249] on div "Image 0" at bounding box center [677, 228] width 71 height 71
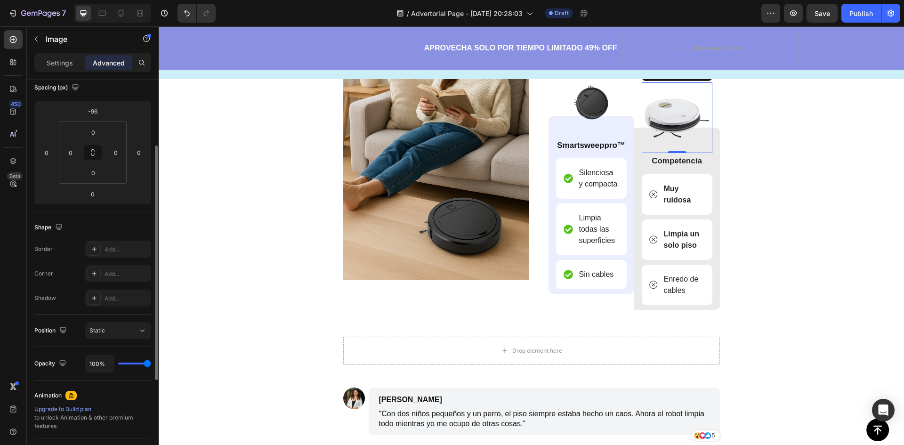
scroll to position [0, 0]
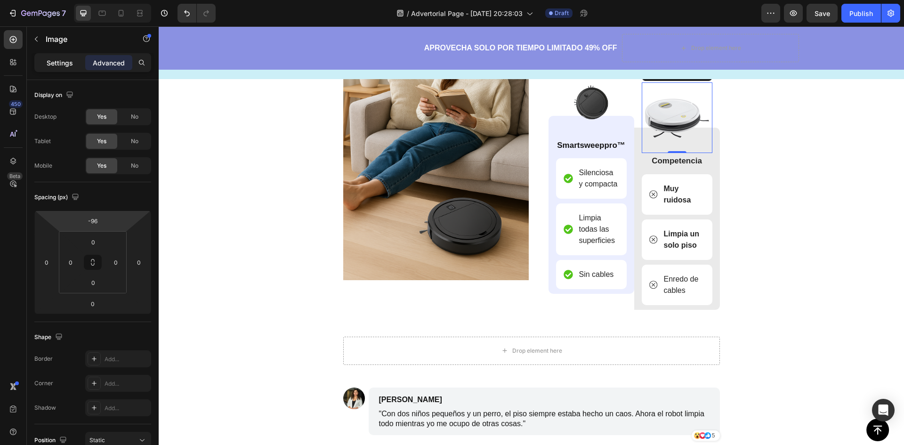
click at [67, 66] on p "Settings" at bounding box center [60, 63] width 26 height 10
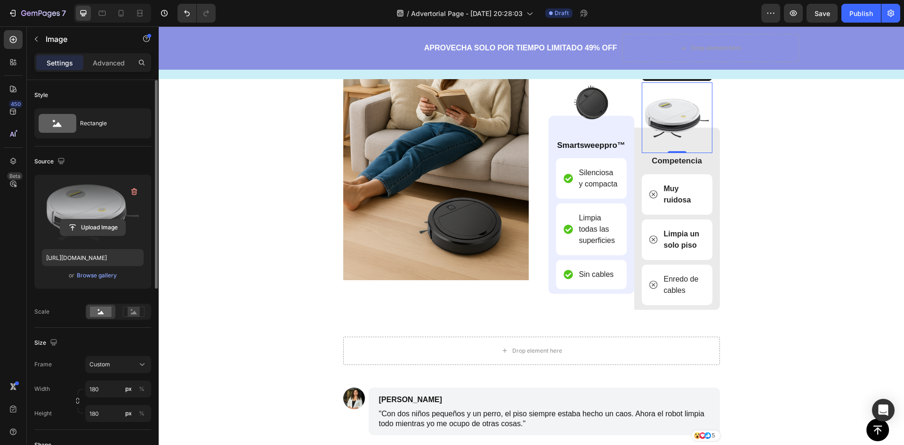
scroll to position [110, 0]
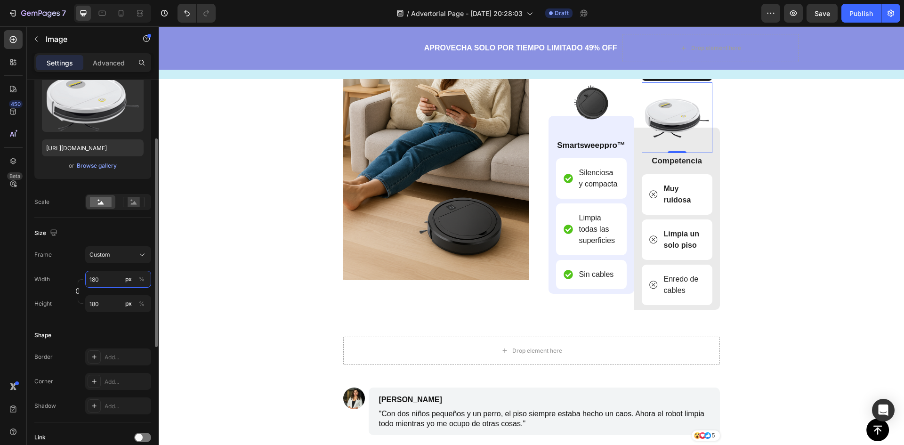
click at [93, 280] on input "180" at bounding box center [118, 279] width 66 height 17
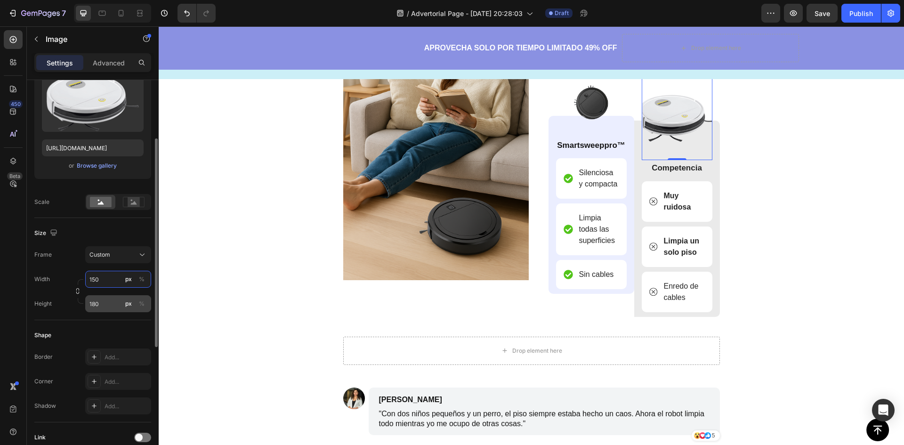
type input "150"
click at [96, 302] on input "180" at bounding box center [118, 303] width 66 height 17
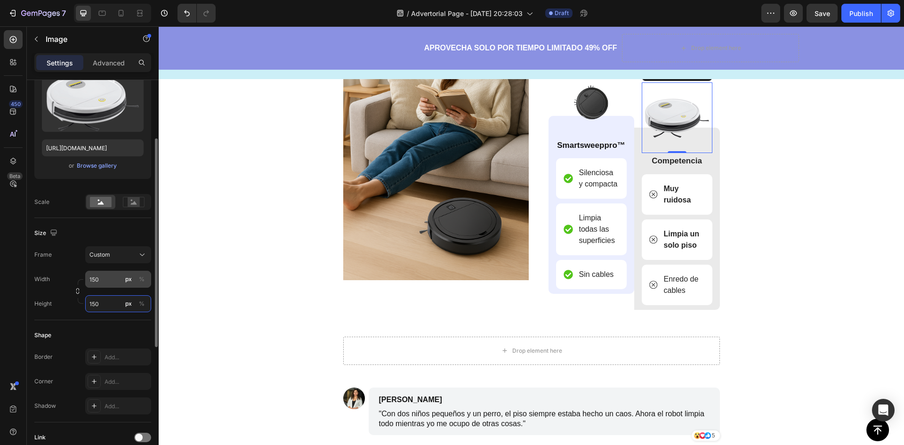
type input "150"
click at [102, 282] on input "150" at bounding box center [118, 279] width 66 height 17
type input "100"
click at [104, 309] on input "150" at bounding box center [118, 303] width 66 height 17
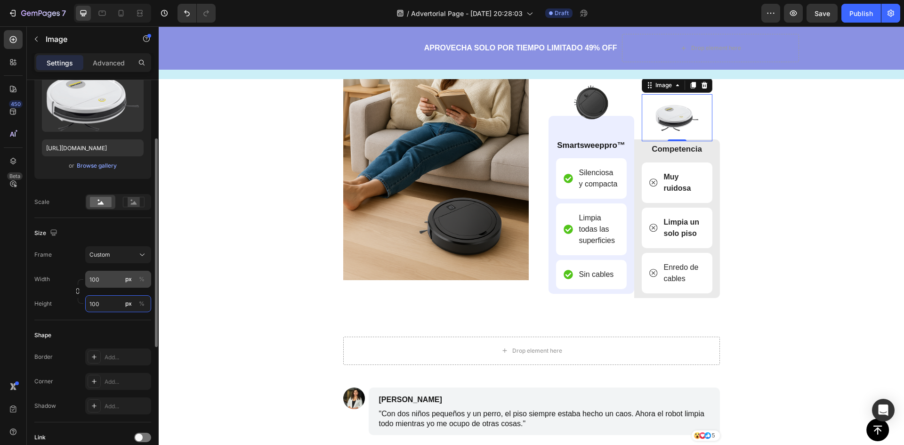
type input "100"
click at [101, 283] on input "100" at bounding box center [118, 279] width 66 height 17
type input "80"
click at [106, 307] on input "100" at bounding box center [118, 303] width 66 height 17
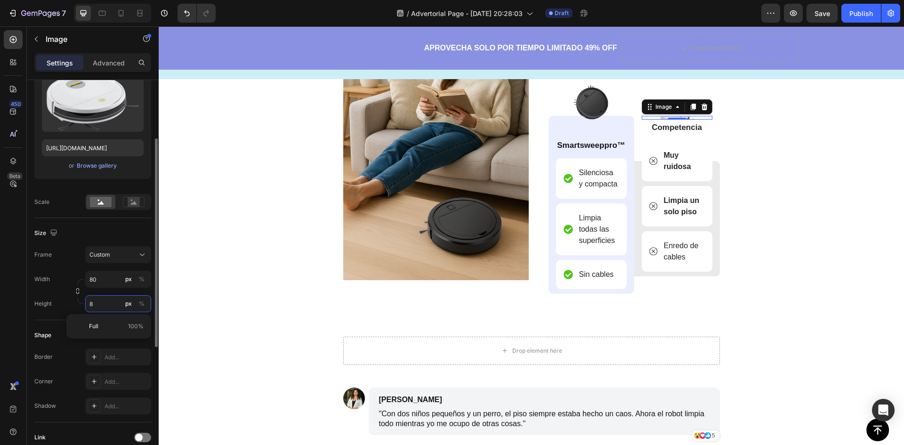
type input "80"
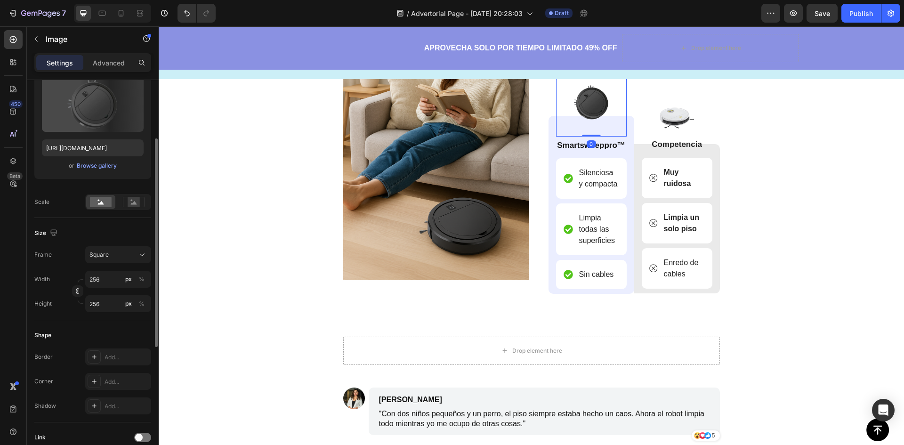
click at [594, 107] on img at bounding box center [591, 101] width 71 height 71
click at [100, 283] on input "256" at bounding box center [118, 279] width 66 height 17
type input "4"
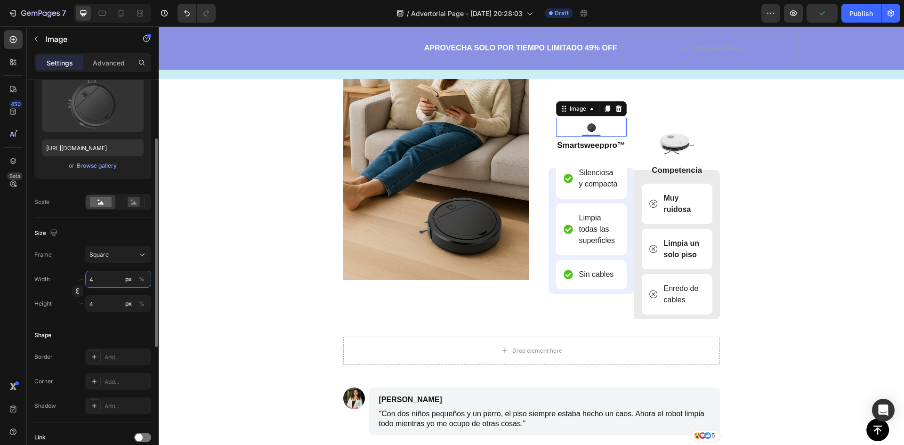
type input "40"
type input "400"
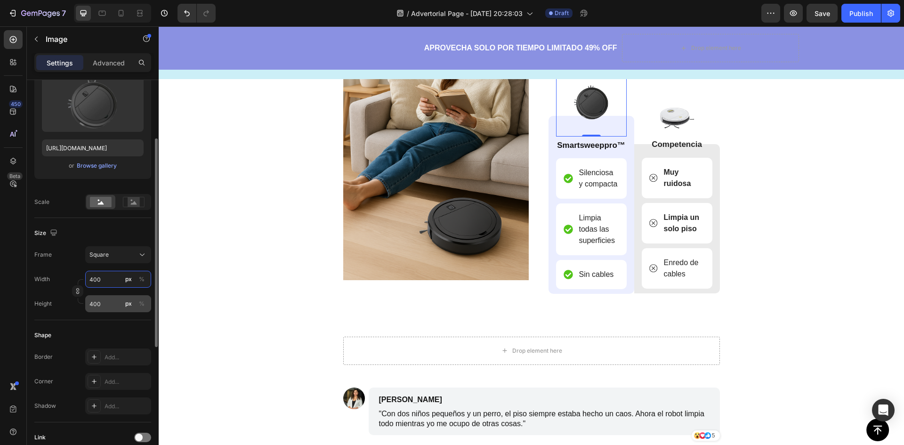
type input "400"
click at [109, 304] on input "400" at bounding box center [118, 303] width 66 height 17
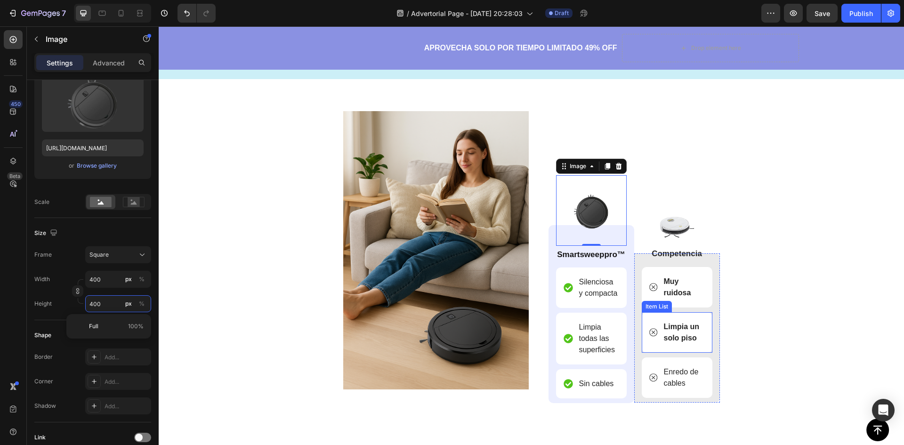
scroll to position [2088, 0]
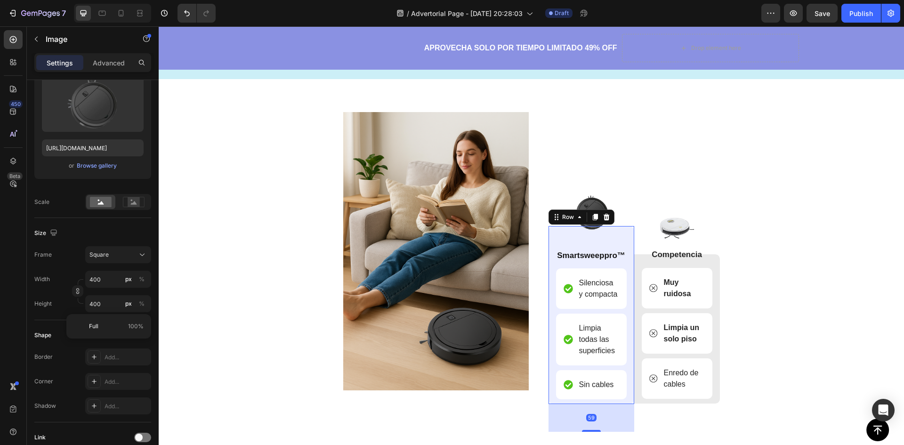
click at [626, 248] on div "Image Smartsweeppro™ Text Block Silenciosa y compacta Item List Limpia todas la…" at bounding box center [592, 315] width 86 height 178
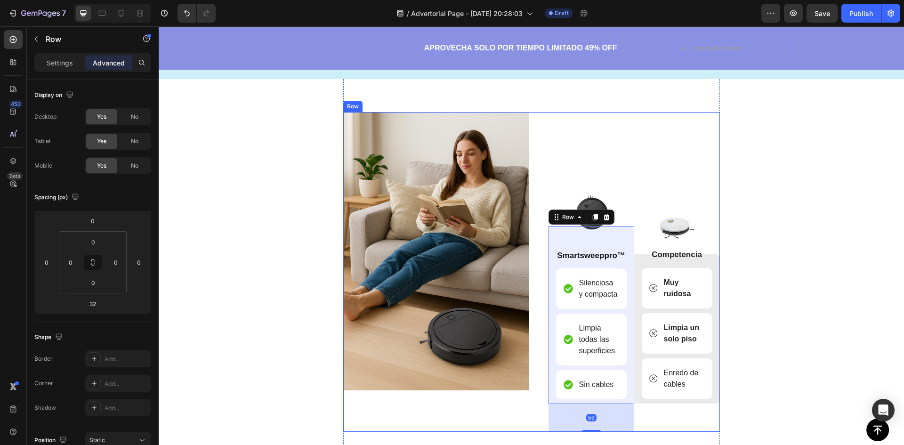
click at [469, 411] on div "Image" at bounding box center [436, 272] width 186 height 320
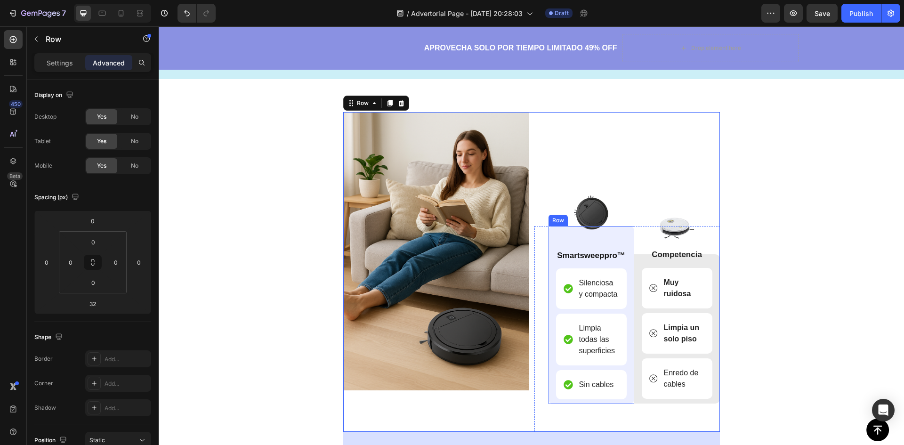
click at [627, 241] on div "Image Smartsweeppro™ Text Block Silenciosa y compacta Item List Limpia todas la…" at bounding box center [592, 315] width 86 height 178
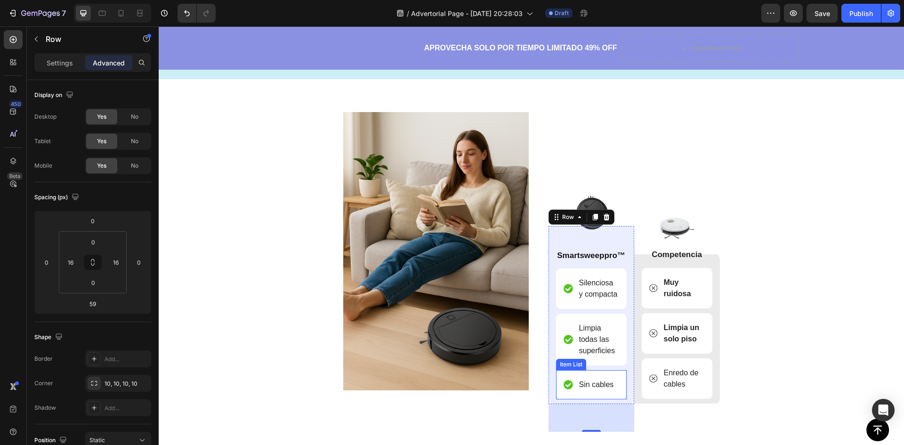
scroll to position [2198, 0]
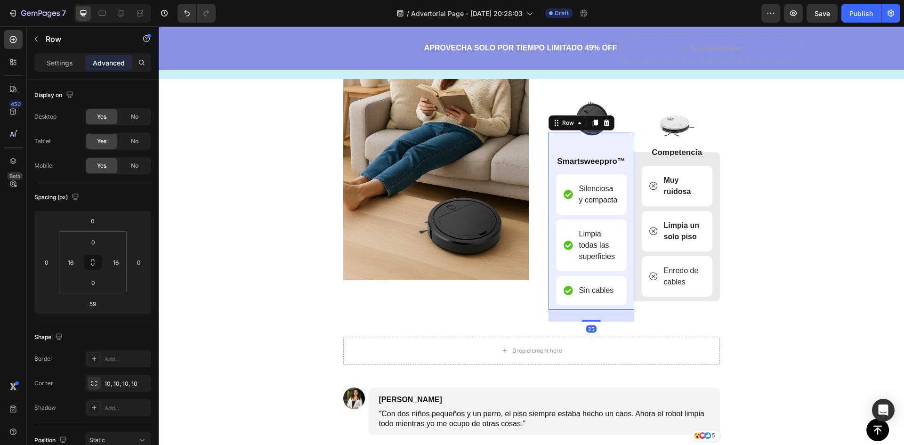
drag, startPoint x: 591, startPoint y: 321, endPoint x: 591, endPoint y: 305, distance: 16.0
click at [591, 305] on div "Image Smartsweeppro™ Text Block Silenciosa y compacta Item List Limpia todas la…" at bounding box center [592, 221] width 86 height 178
type input "25"
click at [602, 138] on img at bounding box center [591, 117] width 71 height 71
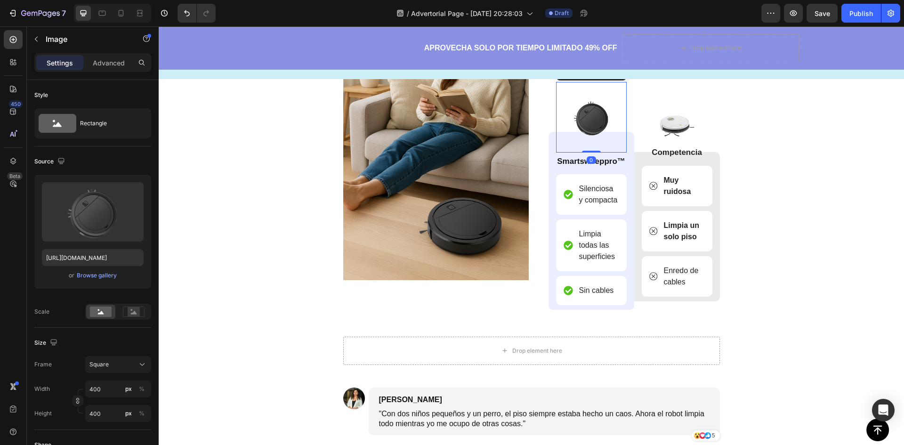
drag, startPoint x: 586, startPoint y: 150, endPoint x: 584, endPoint y: 143, distance: 7.3
click at [584, 143] on div "Image 0" at bounding box center [591, 117] width 71 height 71
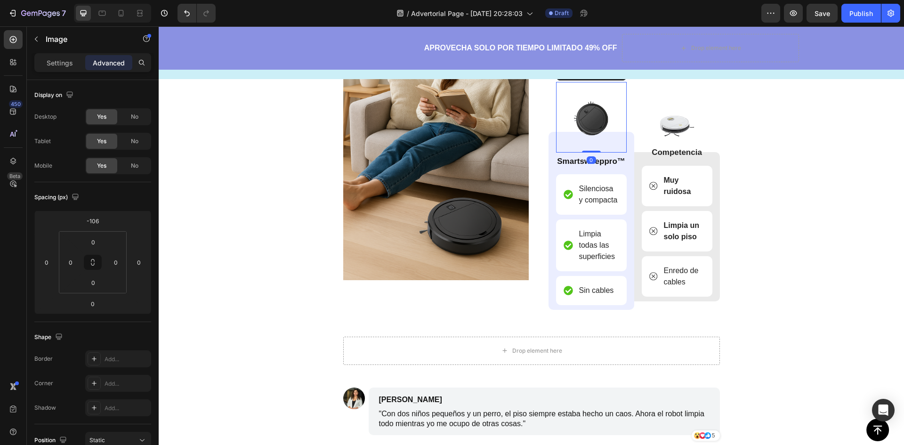
drag, startPoint x: 588, startPoint y: 152, endPoint x: 586, endPoint y: 144, distance: 8.2
click at [586, 144] on div "Image 0" at bounding box center [591, 117] width 71 height 71
click at [588, 149] on div "Image 0" at bounding box center [591, 117] width 71 height 71
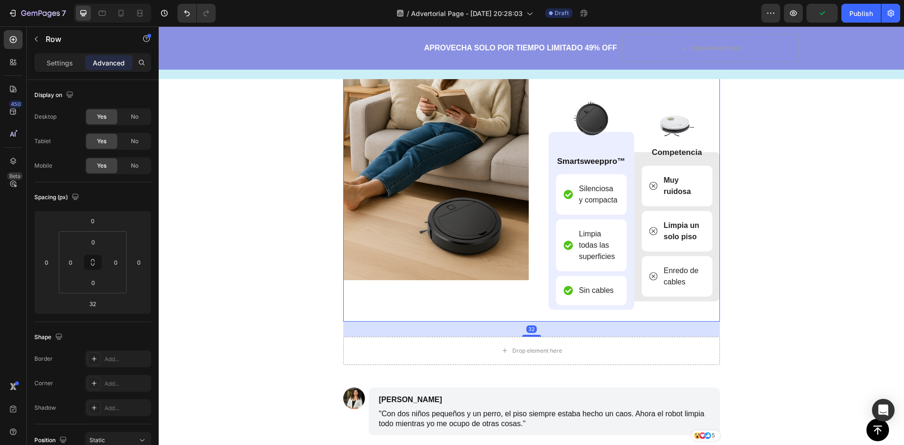
click at [475, 308] on div "Image" at bounding box center [436, 162] width 186 height 320
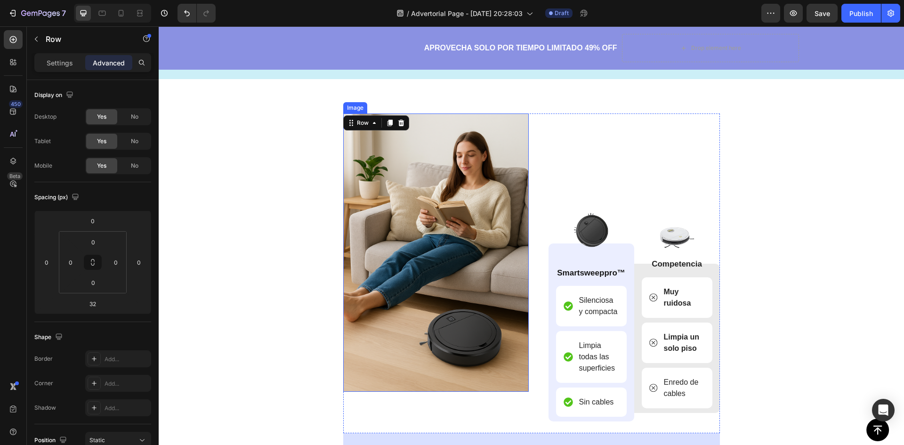
scroll to position [2088, 0]
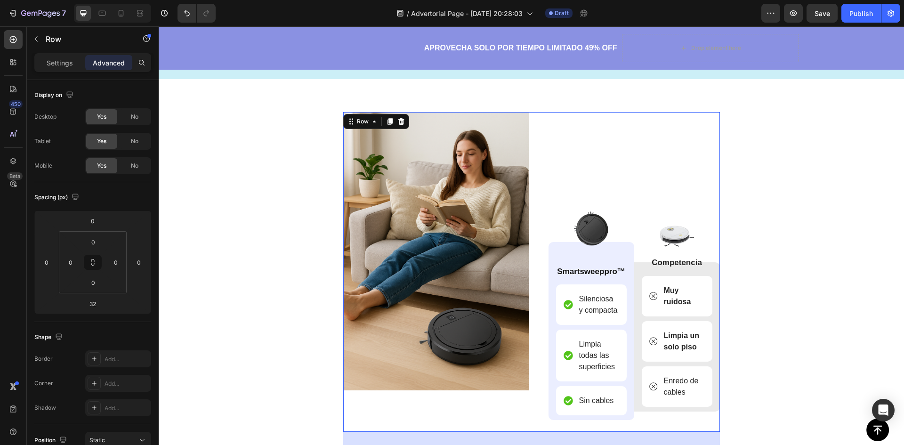
click at [700, 186] on div "Image Smartsweeppro™ Text Block Silenciosa y compacta Item List Limpia todas la…" at bounding box center [628, 272] width 186 height 320
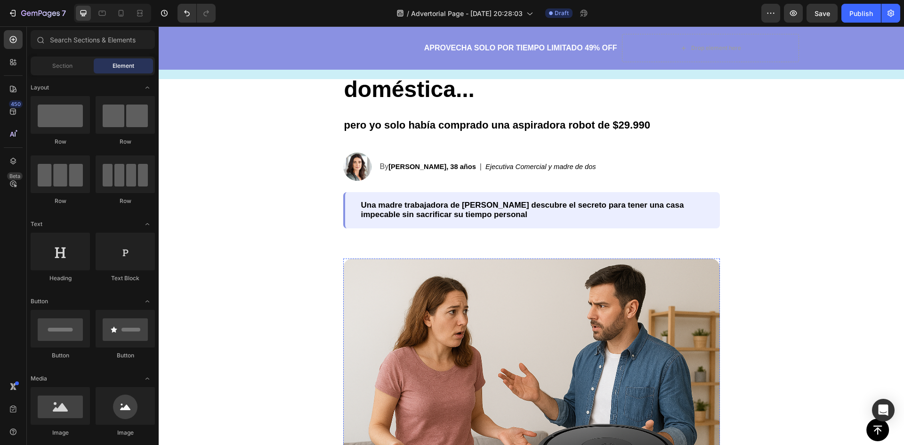
scroll to position [92, 0]
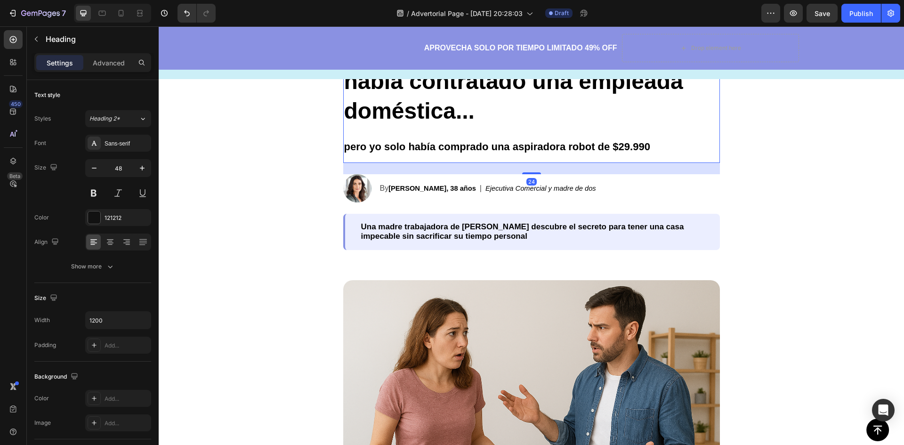
click at [611, 148] on strong "pero yo solo había comprado una aspiradora robot de $29.990" at bounding box center [497, 147] width 306 height 12
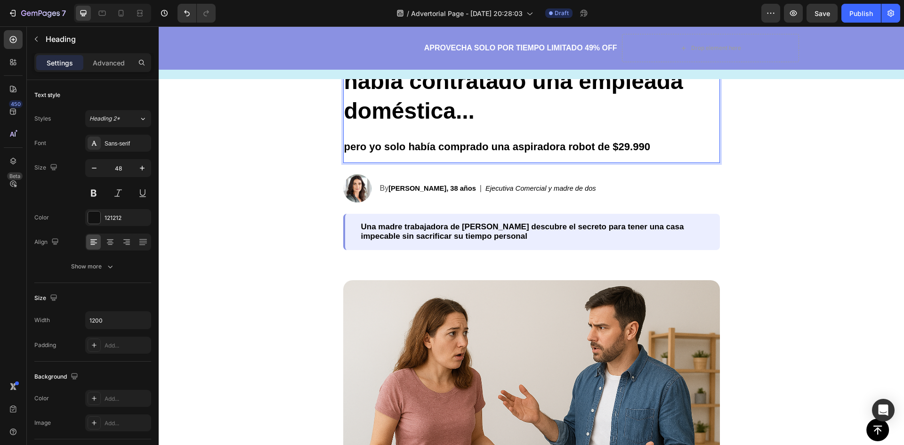
click at [618, 147] on strong "pero yo solo había comprado una aspiradora robot de $29.990" at bounding box center [497, 147] width 306 height 12
click at [606, 146] on strong "pero yo solo había comprado una aspiradora robot de $29.990" at bounding box center [497, 147] width 306 height 12
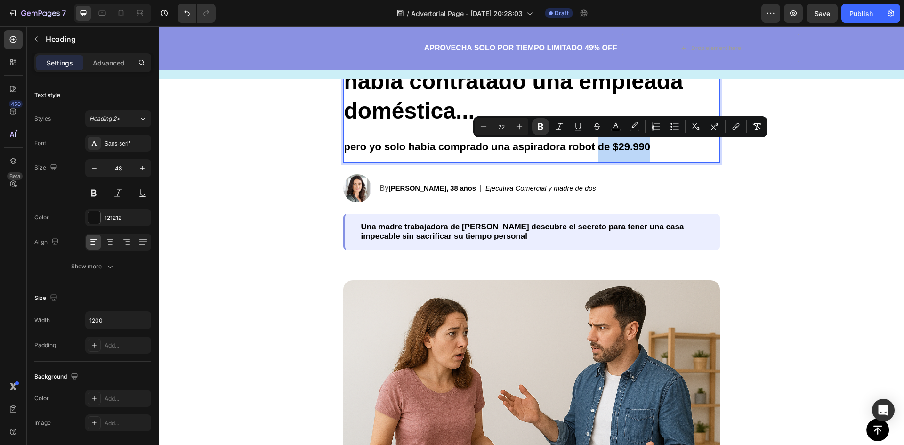
drag, startPoint x: 596, startPoint y: 147, endPoint x: 652, endPoint y: 145, distance: 55.6
click at [652, 145] on p "Mi esposo me preguntó por qué había contratado una empleada doméstica... pero y…" at bounding box center [531, 100] width 375 height 124
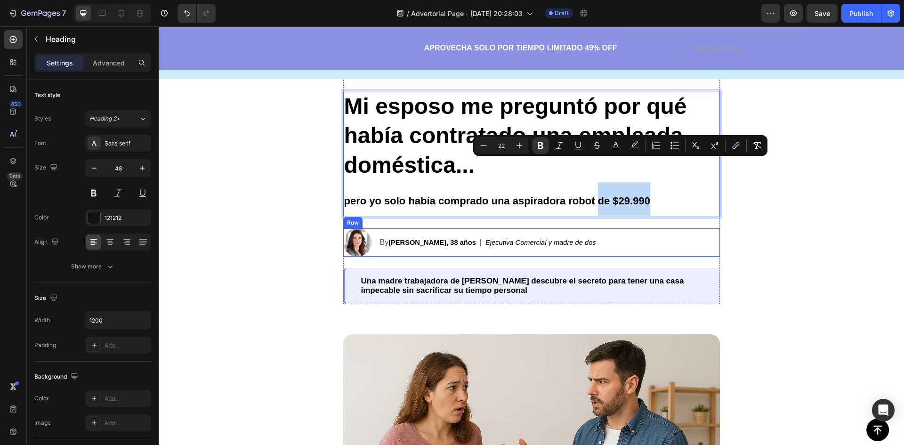
scroll to position [0, 0]
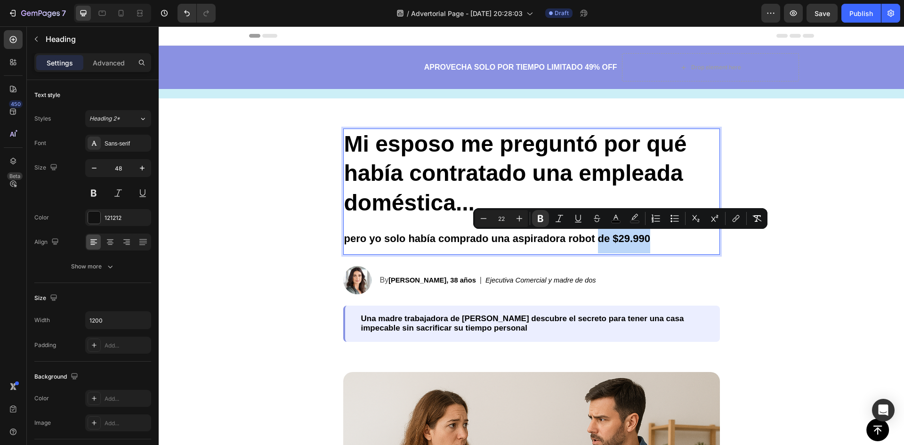
click at [601, 241] on strong "pero yo solo había comprado una aspiradora robot de $29.990" at bounding box center [497, 239] width 306 height 12
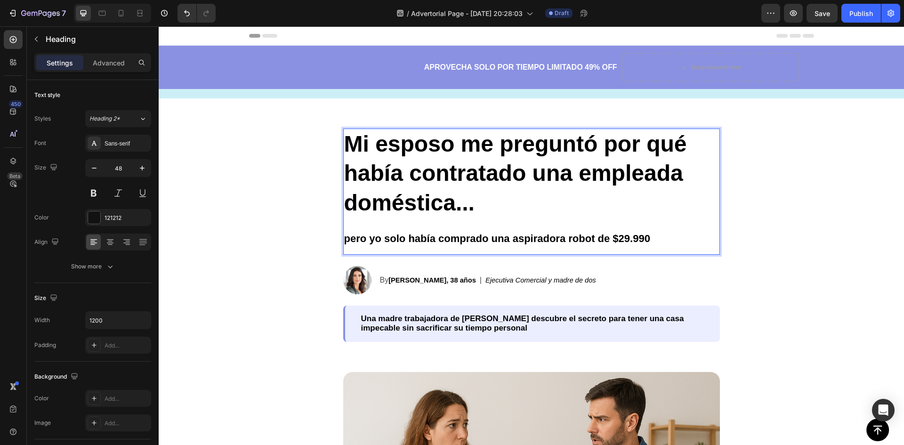
click at [596, 240] on strong "pero yo solo había comprado una aspiradora robot de $29.990" at bounding box center [497, 239] width 306 height 12
click at [606, 240] on strong "pero yo solo había comprado una aspiradora robot de $29.990" at bounding box center [497, 239] width 306 height 12
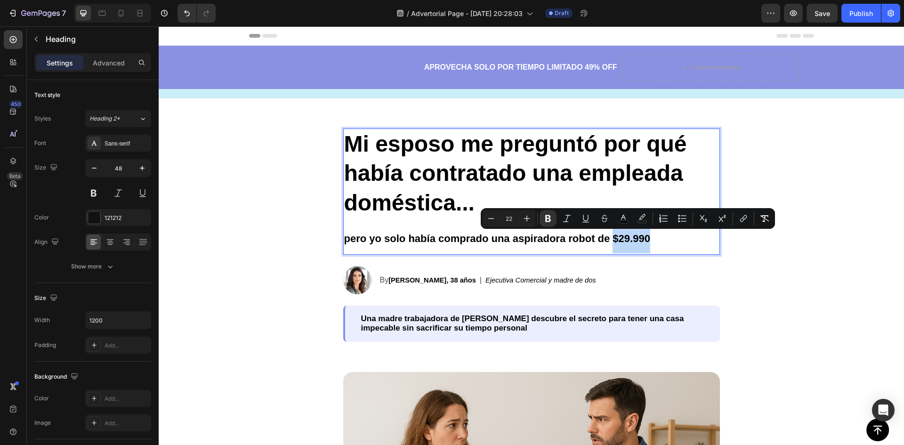
drag, startPoint x: 610, startPoint y: 239, endPoint x: 649, endPoint y: 241, distance: 38.2
click at [649, 241] on p "Mi esposo me preguntó por qué había contratado una empleada doméstica... pero y…" at bounding box center [531, 192] width 375 height 124
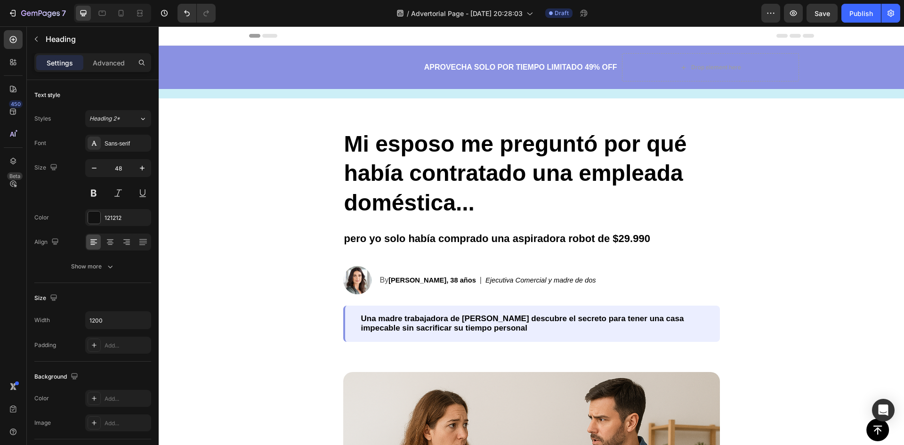
click at [557, 237] on strong "pero yo solo había comprado una aspiradora robot de $29.990" at bounding box center [497, 239] width 306 height 12
click at [608, 239] on strong "pero yo solo había comprado una aspiradora robot de $29.990" at bounding box center [497, 239] width 306 height 12
click at [641, 239] on strong "pero yo solo había comprado una aspiradora robot de $29.990" at bounding box center [497, 239] width 306 height 12
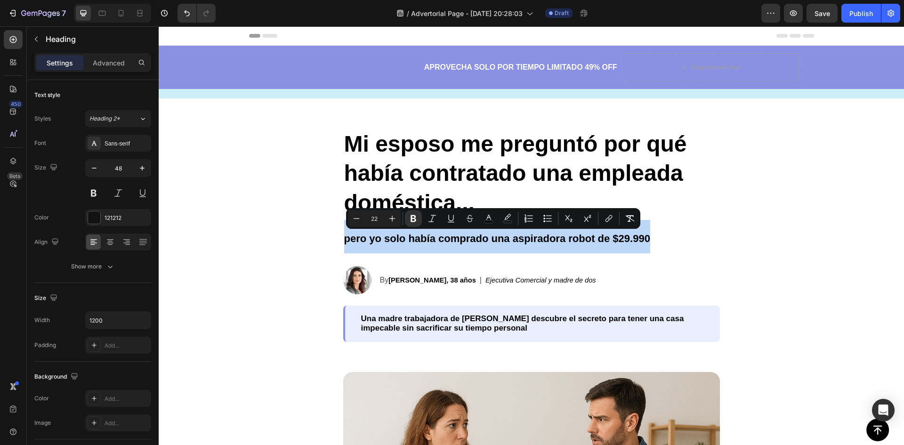
drag, startPoint x: 649, startPoint y: 240, endPoint x: 343, endPoint y: 239, distance: 305.3
click at [344, 239] on p "Mi esposo me preguntó por qué había contratado una empleada doméstica... pero y…" at bounding box center [531, 192] width 375 height 124
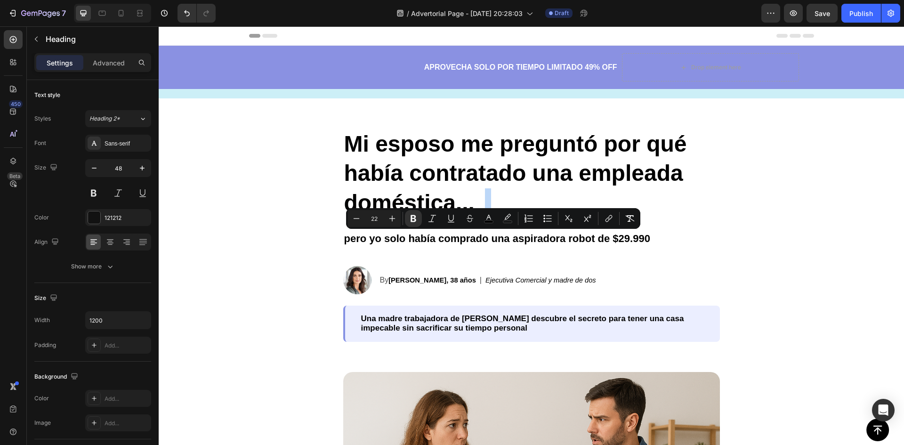
click at [441, 245] on p "Mi esposo me preguntó por qué había contratado una empleada doméstica... pero y…" at bounding box center [531, 192] width 375 height 124
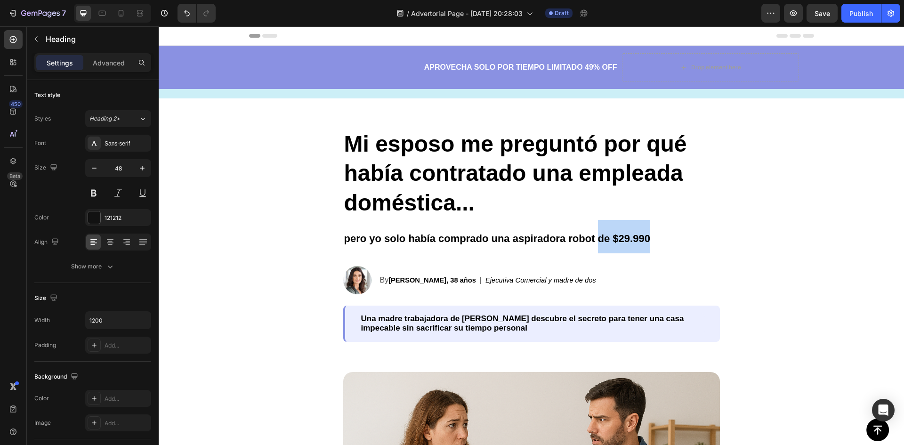
drag, startPoint x: 594, startPoint y: 237, endPoint x: 655, endPoint y: 237, distance: 60.8
click at [655, 237] on p "Mi esposo me preguntó por qué había contratado una empleada doméstica... pero y…" at bounding box center [531, 192] width 375 height 124
click at [367, 237] on strong "pero yo solo había comprado una aspiradora robot" at bounding box center [469, 239] width 251 height 12
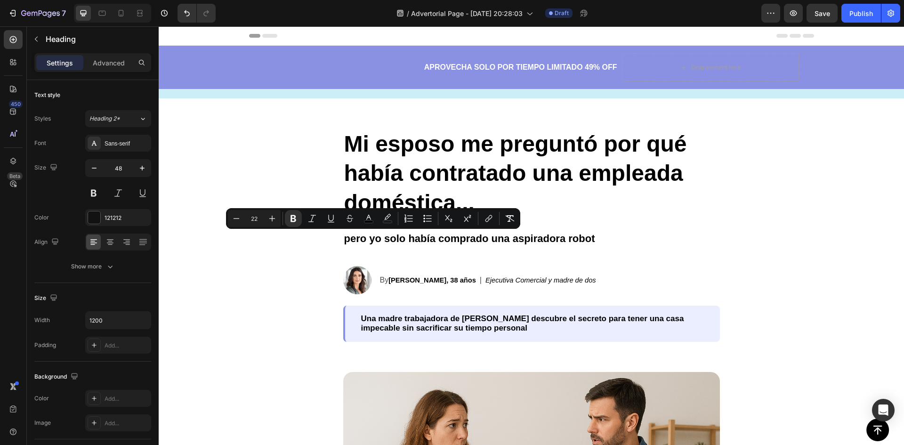
click at [468, 246] on p "Mi esposo me preguntó por qué había contratado una empleada doméstica... pero y…" at bounding box center [531, 192] width 375 height 124
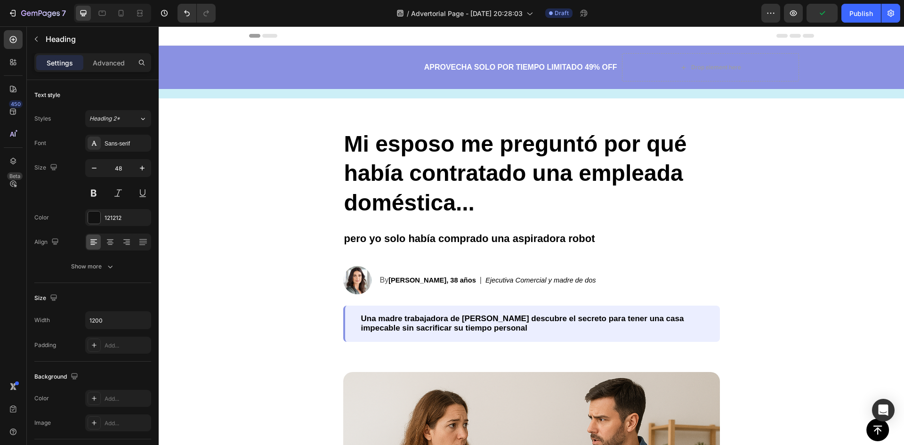
click at [598, 243] on p "Mi esposo me preguntó por qué había contratado una empleada doméstica... pero y…" at bounding box center [531, 192] width 375 height 124
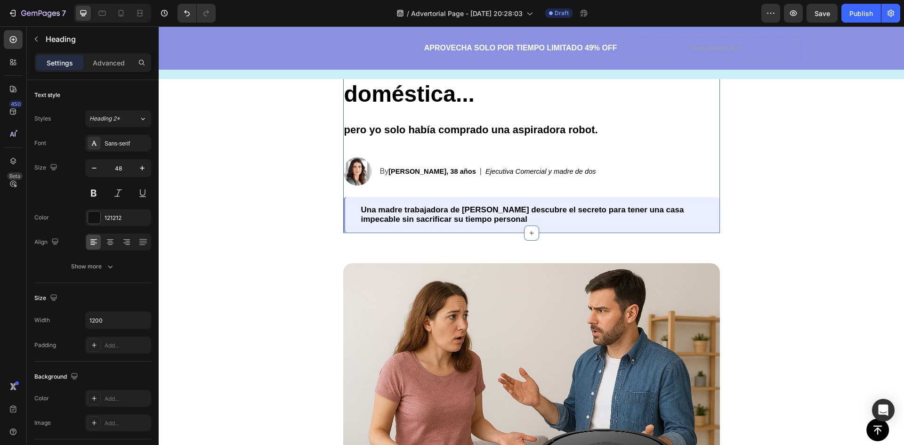
scroll to position [110, 0]
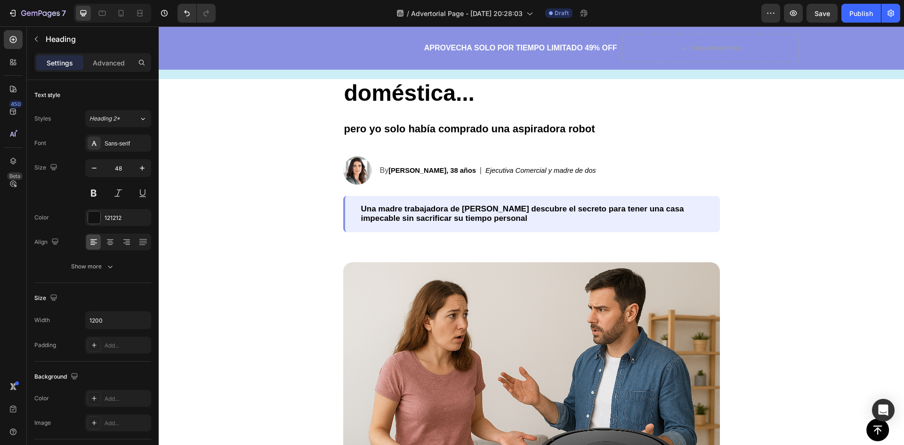
click at [514, 130] on strong "pero yo solo había comprado una aspiradora robot" at bounding box center [469, 129] width 251 height 12
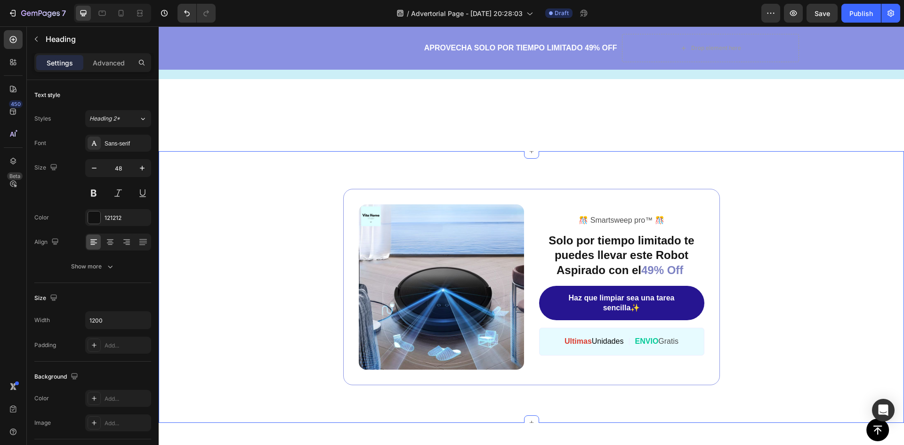
scroll to position [2308, 0]
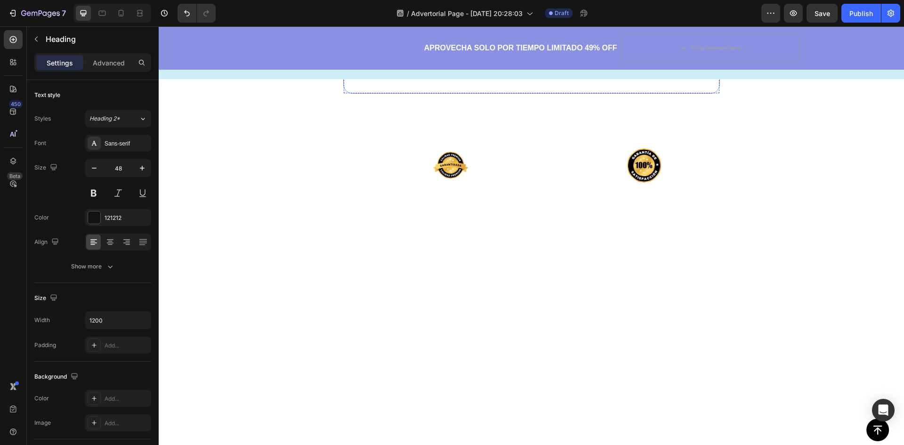
click at [547, 29] on link "Haz que limpiar sea una tarea sencilla✨" at bounding box center [621, 11] width 165 height 35
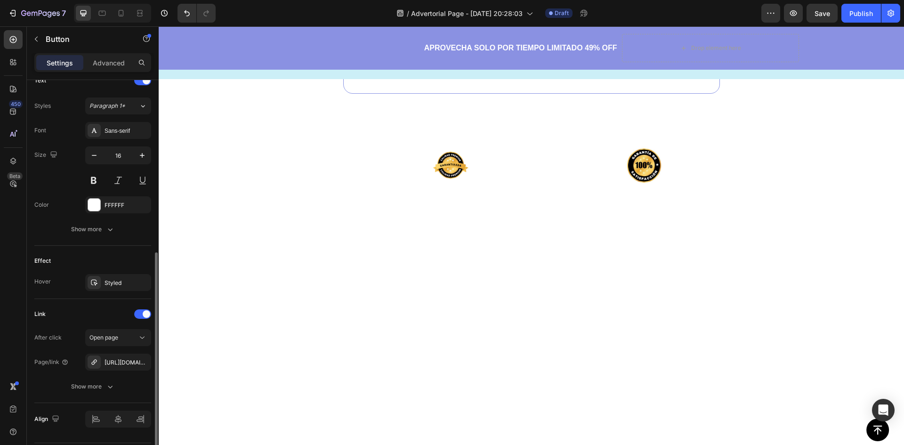
scroll to position [357, 0]
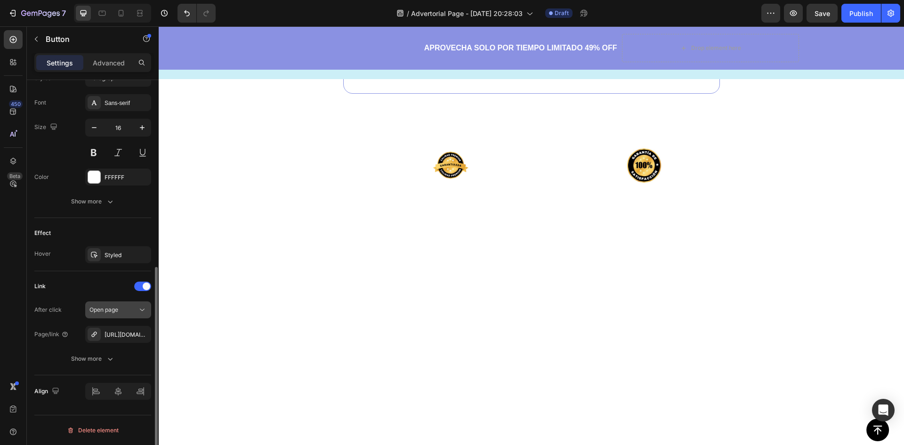
click at [132, 314] on div "Open page" at bounding box center [114, 310] width 48 height 8
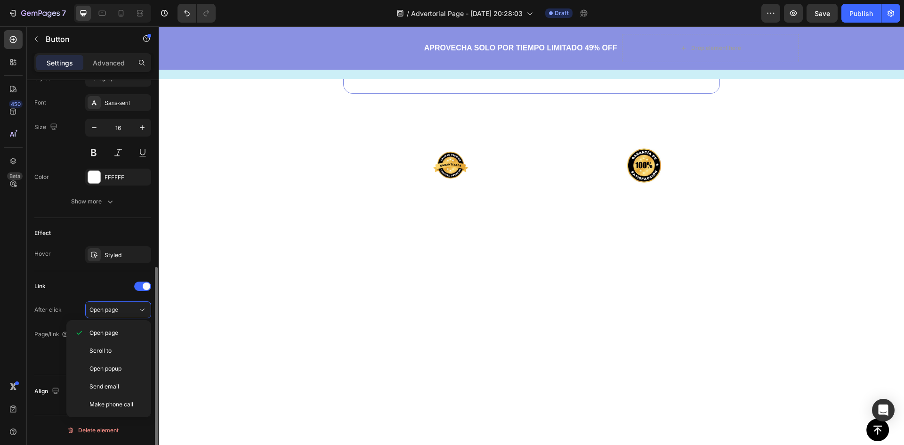
click at [78, 294] on div "Link After click Open page Page/link https://seal-commerce-asia.myshopify.com/a…" at bounding box center [92, 323] width 117 height 89
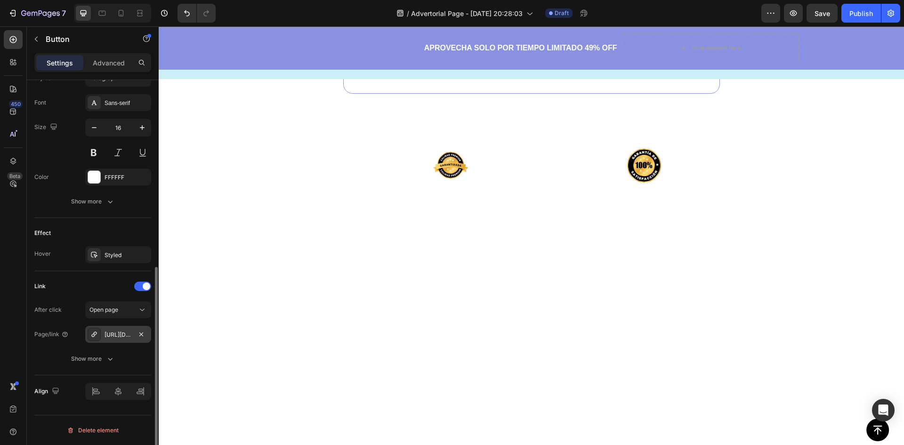
click at [129, 337] on div "https://seal-commerce-asia.myshopify.com/a/gempages?version=v7&shop_id=43275057…" at bounding box center [118, 335] width 27 height 8
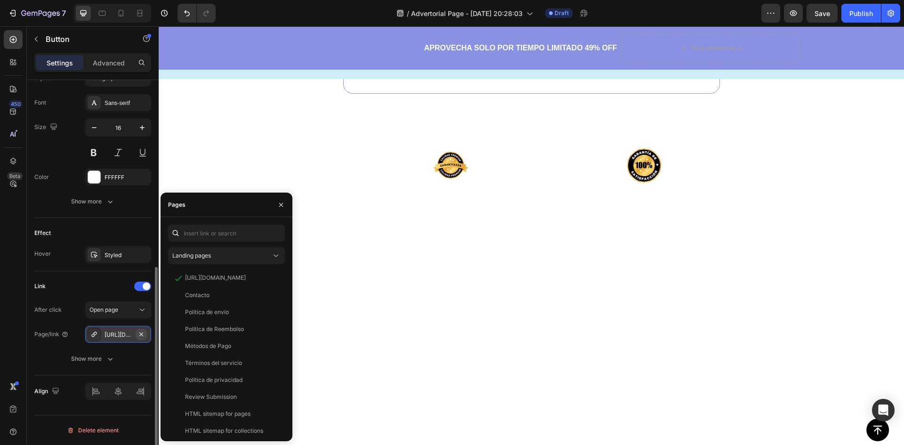
click at [142, 336] on icon "button" at bounding box center [142, 335] width 8 height 8
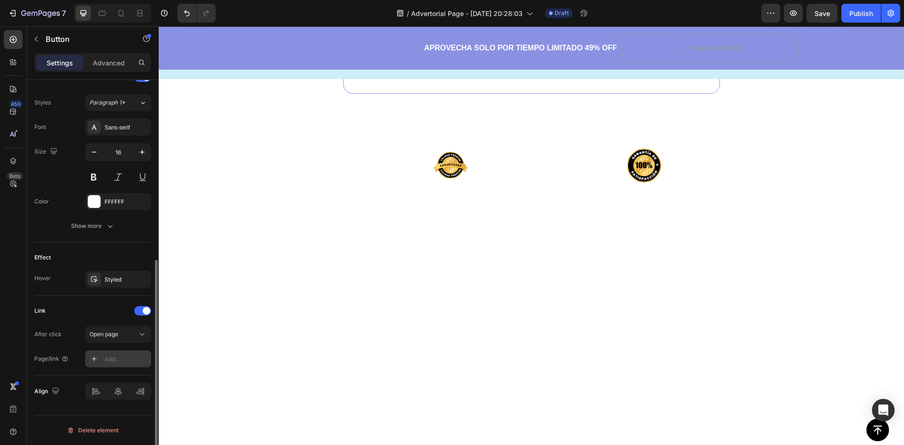
click at [121, 357] on div "Add..." at bounding box center [127, 359] width 44 height 8
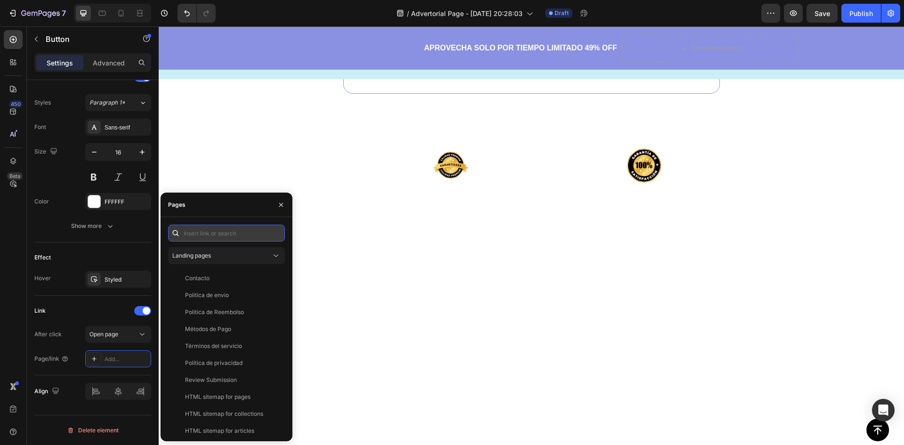
paste input "https://noxastore.com/products/robot-aspiradora-barredora"
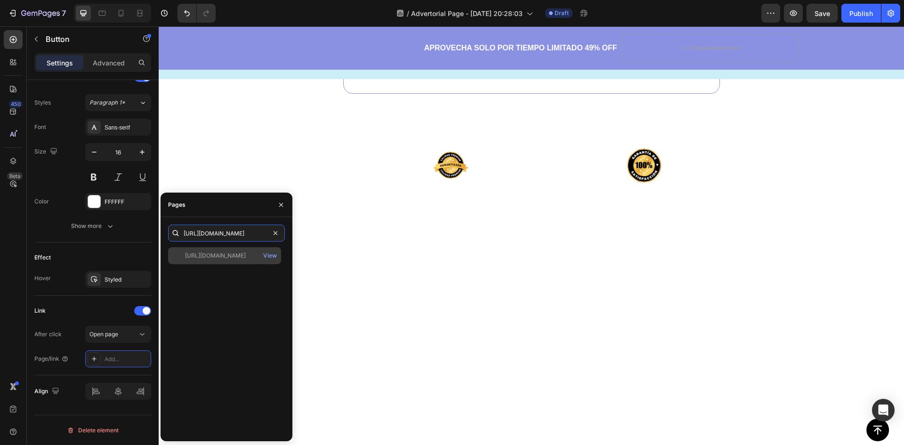
type input "https://noxastore.com/products/robot-aspiradora-barredora"
click at [218, 259] on div "https://noxastore.com/products/robot-aspiradora-barredora" at bounding box center [215, 256] width 61 height 8
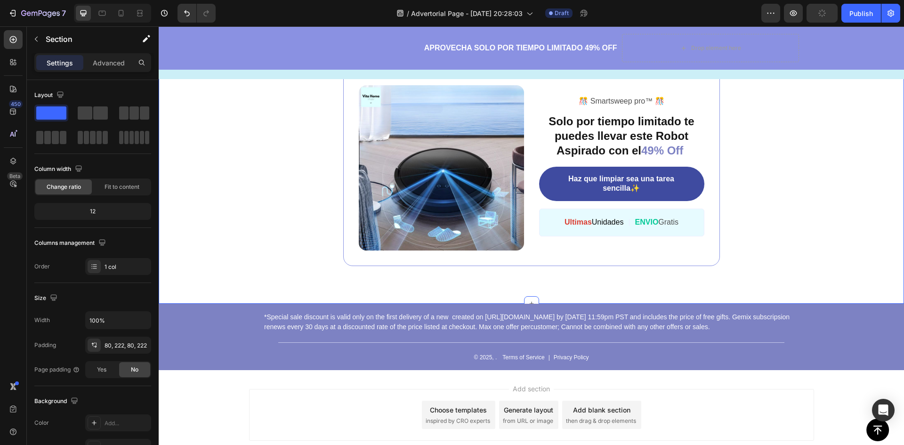
scroll to position [3407, 0]
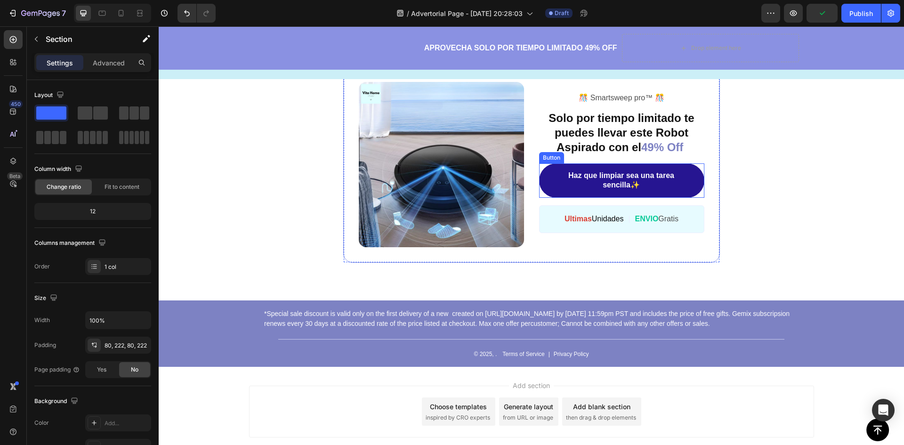
click at [551, 187] on link "Haz que limpiar sea una tarea sencilla✨" at bounding box center [621, 180] width 165 height 35
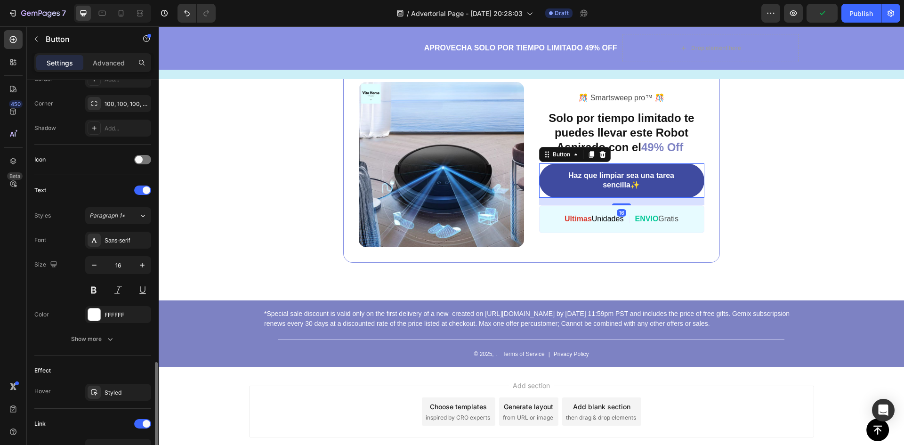
scroll to position [329, 0]
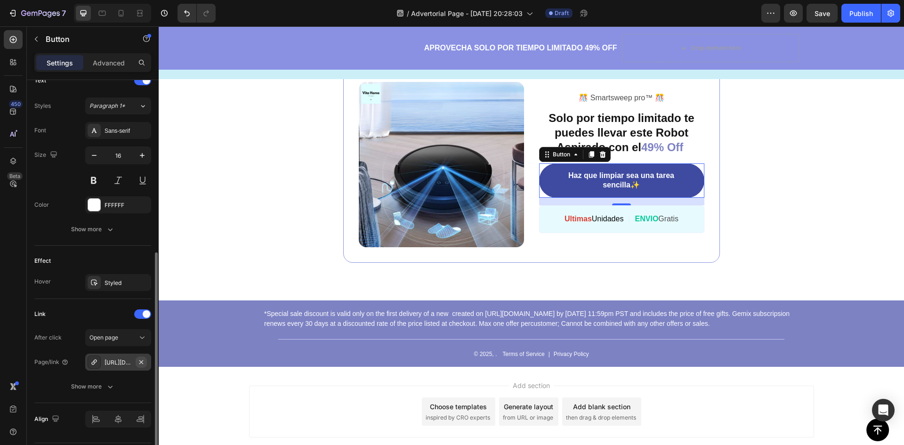
click at [140, 363] on icon "button" at bounding box center [141, 362] width 4 height 4
click at [121, 362] on div "Add..." at bounding box center [127, 362] width 44 height 8
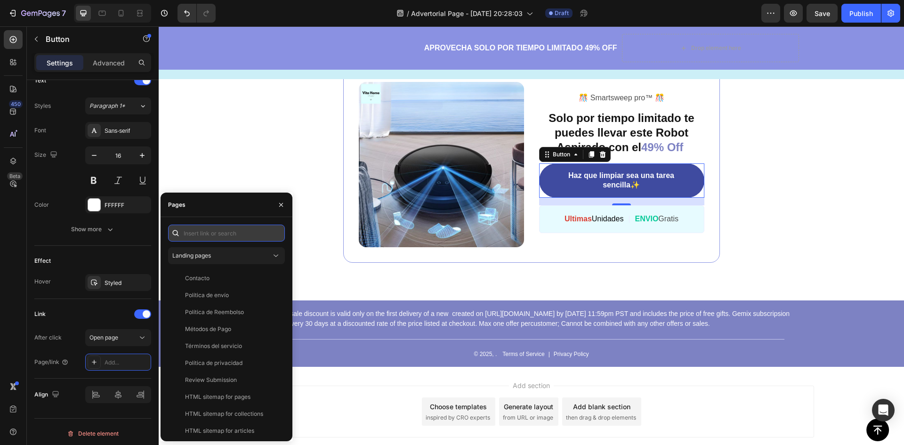
click at [217, 239] on input "text" at bounding box center [226, 233] width 117 height 17
paste input "https://noxastore.com/products/robot-aspiradora-barredora"
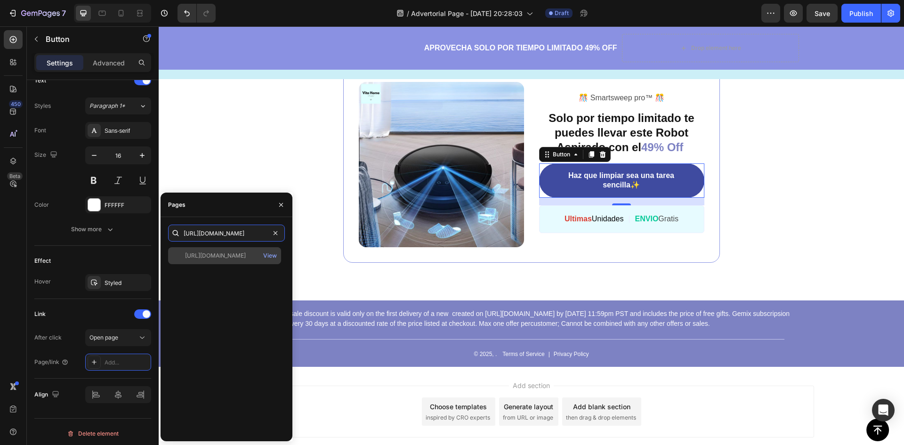
type input "https://noxastore.com/products/robot-aspiradora-barredora"
click at [234, 253] on div "https://noxastore.com/products/robot-aspiradora-barredora" at bounding box center [215, 256] width 61 height 8
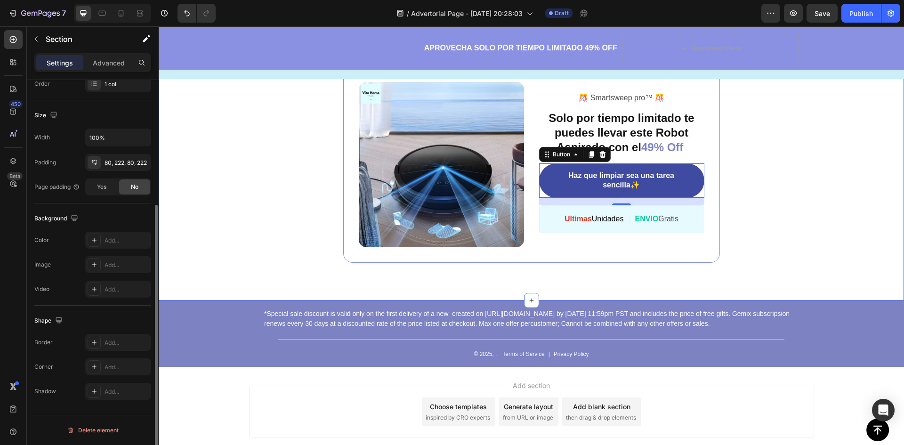
click at [536, 277] on div "Image ️🎊 Smartsweep pro™ ️🎊 Text Block Solo por tiempo limitado te puedes lleva…" at bounding box center [532, 165] width 746 height 272
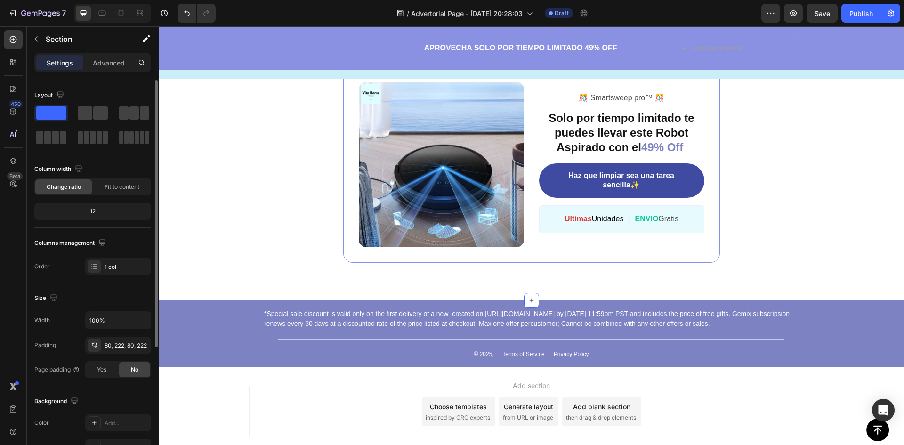
scroll to position [3465, 0]
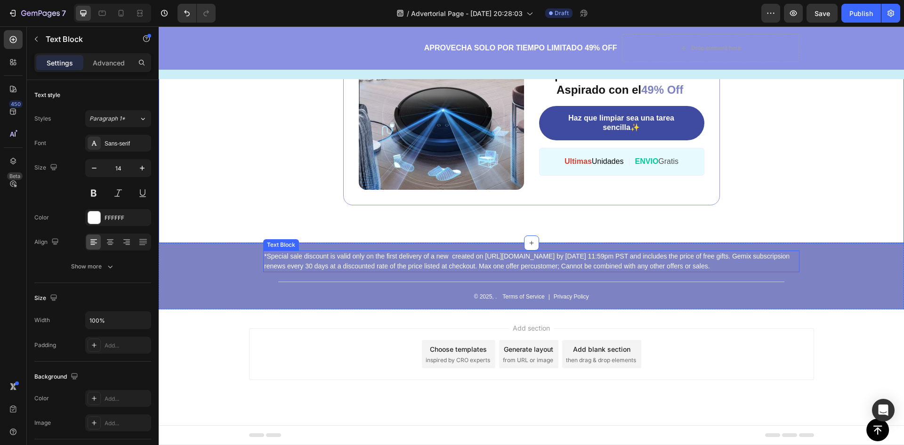
click at [296, 259] on p "*Special sale discount is valid only on the first delivery of a new created on …" at bounding box center [531, 262] width 535 height 20
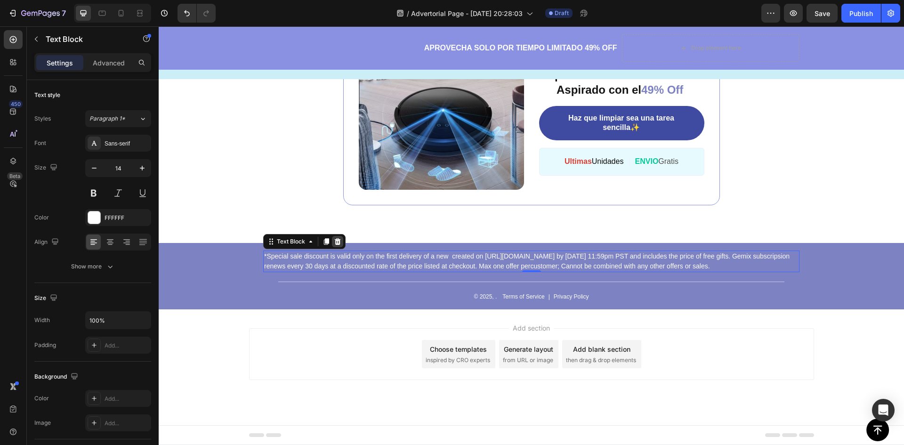
click at [336, 242] on icon at bounding box center [338, 241] width 6 height 7
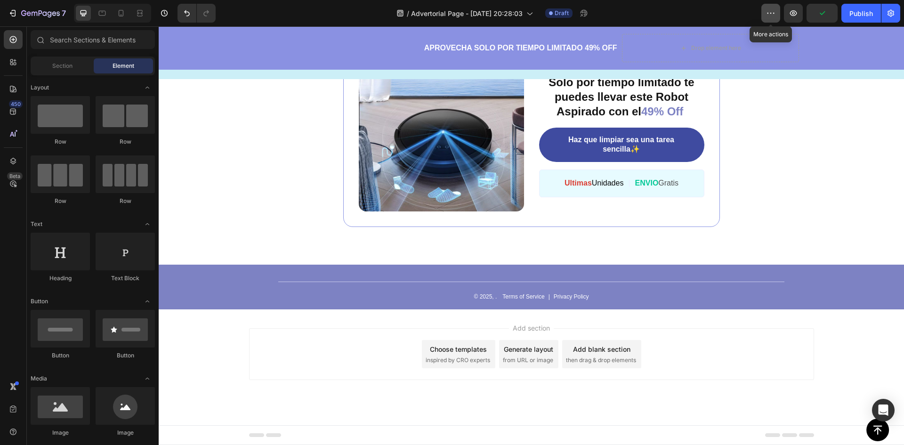
click at [770, 14] on icon "button" at bounding box center [770, 12] width 9 height 9
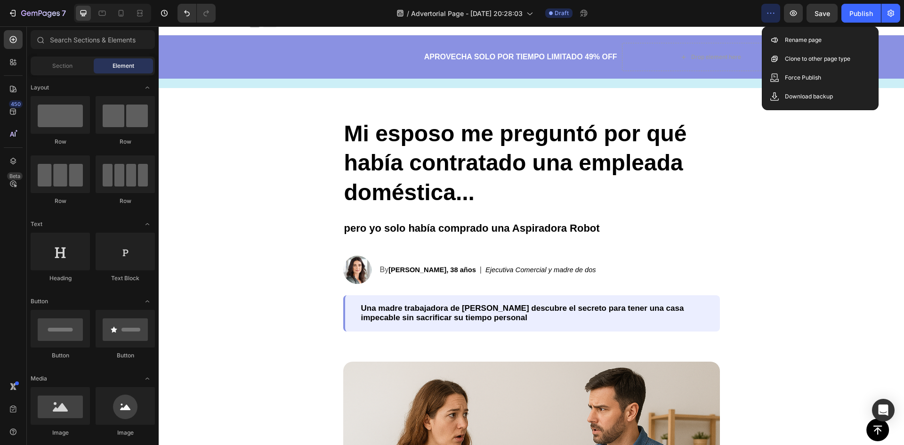
scroll to position [0, 0]
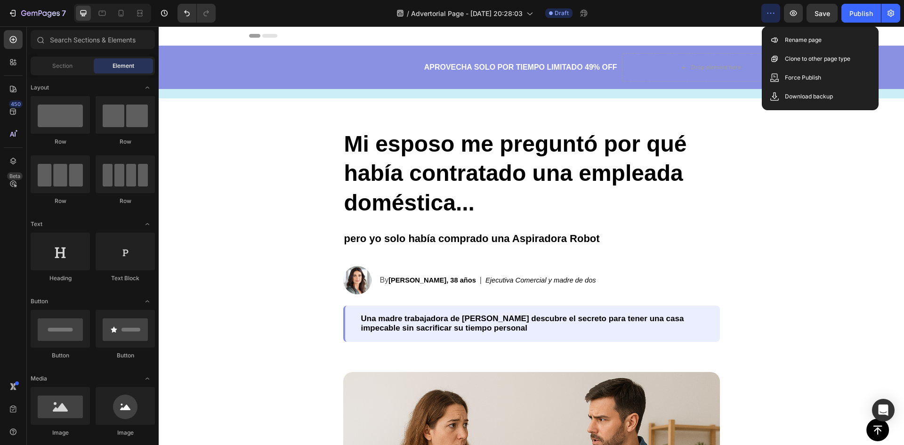
click at [407, 35] on div "Header" at bounding box center [531, 35] width 565 height 19
click at [187, 38] on span "Header" at bounding box center [187, 35] width 21 height 9
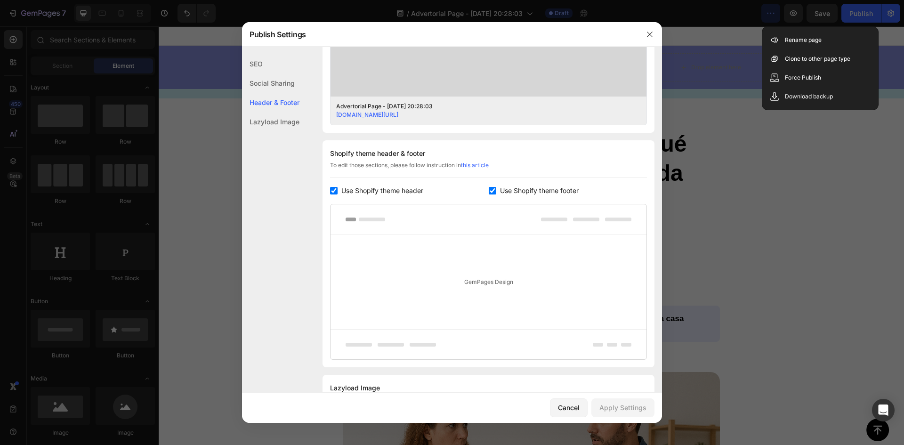
scroll to position [401, 0]
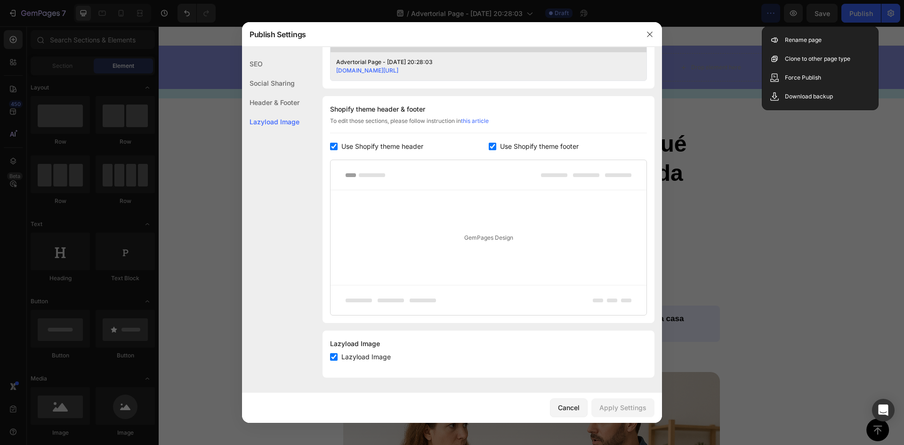
click at [332, 147] on input "checkbox" at bounding box center [334, 147] width 8 height 8
checkbox input "false"
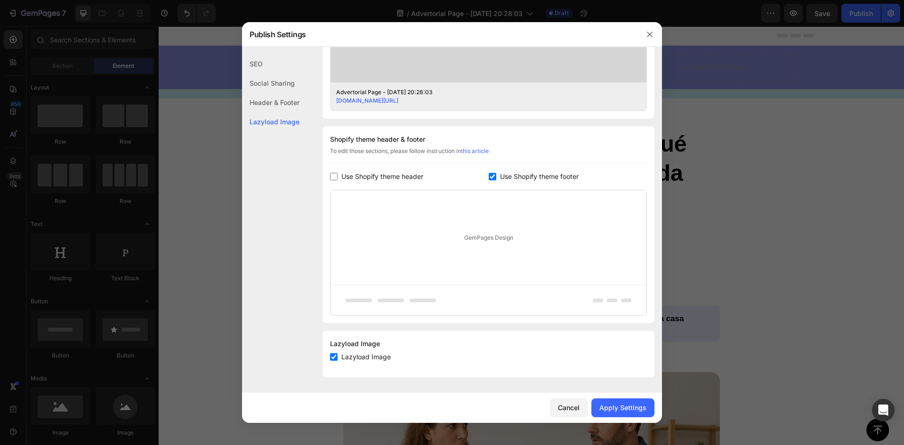
scroll to position [371, 0]
click at [489, 179] on input "checkbox" at bounding box center [493, 177] width 8 height 8
checkbox input "false"
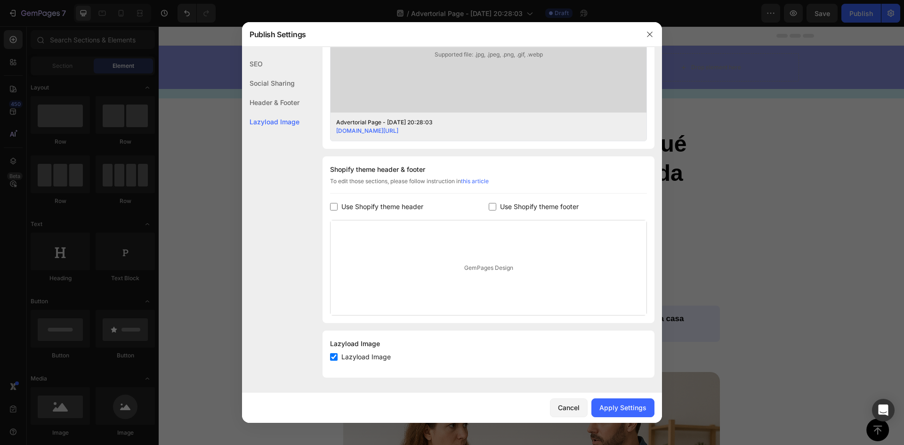
scroll to position [341, 0]
click at [630, 414] on button "Apply Settings" at bounding box center [623, 408] width 63 height 19
click at [652, 30] on button "button" at bounding box center [650, 34] width 15 height 15
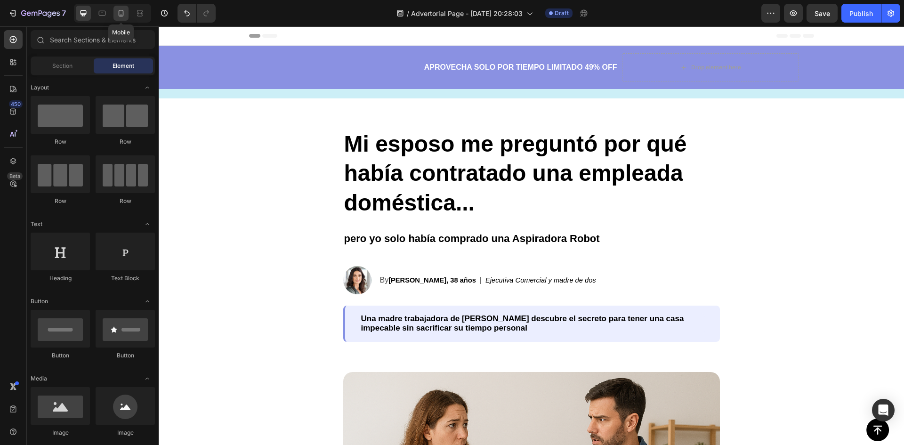
click at [121, 13] on icon at bounding box center [120, 12] width 9 height 9
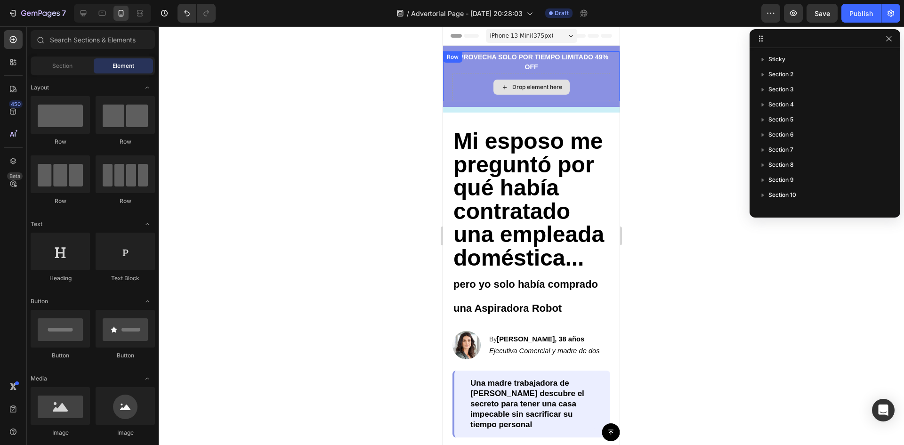
click at [458, 83] on div "Drop element here" at bounding box center [532, 87] width 158 height 28
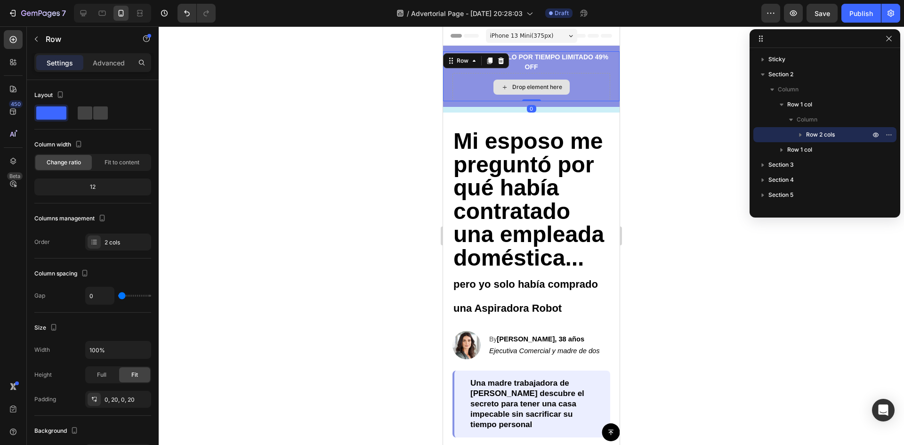
click at [598, 87] on div "Drop element here" at bounding box center [532, 87] width 158 height 28
click at [502, 60] on icon at bounding box center [501, 60] width 6 height 7
drag, startPoint x: 530, startPoint y: 99, endPoint x: 539, endPoint y: 74, distance: 26.4
click at [539, 74] on div "APROVECHA SOLO POR TIEMPO LIMITADO 49% OFF Text Block Drop element here Row 0" at bounding box center [531, 76] width 177 height 50
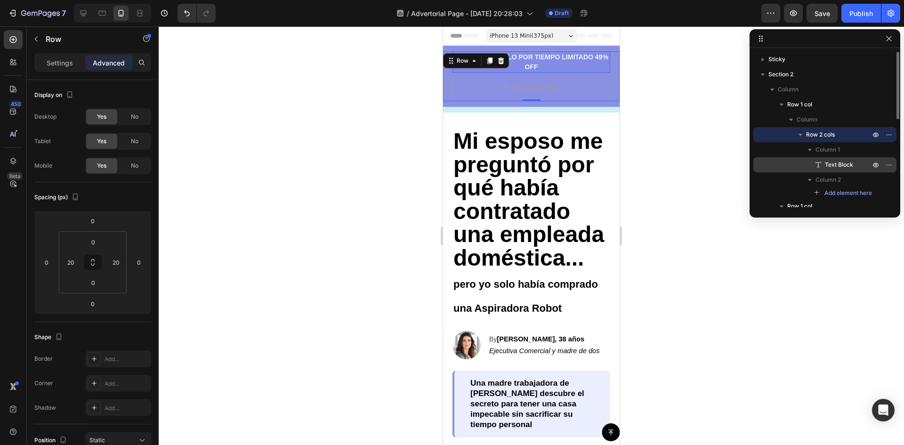
click at [849, 166] on span "Text Block" at bounding box center [839, 164] width 28 height 9
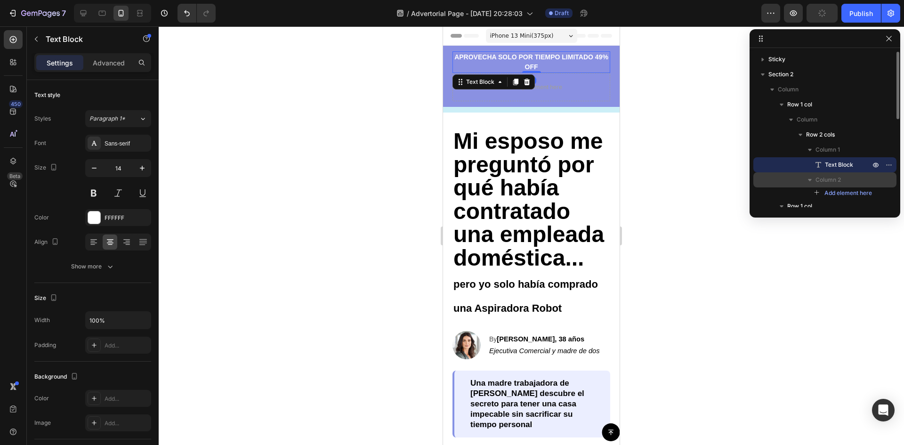
click at [815, 181] on button "button" at bounding box center [810, 179] width 11 height 11
click at [843, 180] on p "Column 2" at bounding box center [844, 179] width 57 height 9
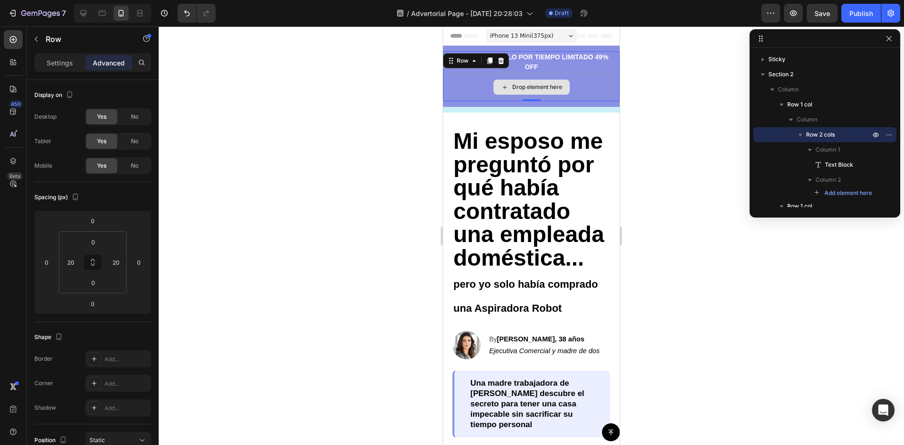
click at [587, 89] on div "Drop element here" at bounding box center [532, 87] width 158 height 28
click at [517, 61] on p "APROVECHA SOLO POR TIEMPO LIMITADO 49% OFF" at bounding box center [532, 62] width 156 height 20
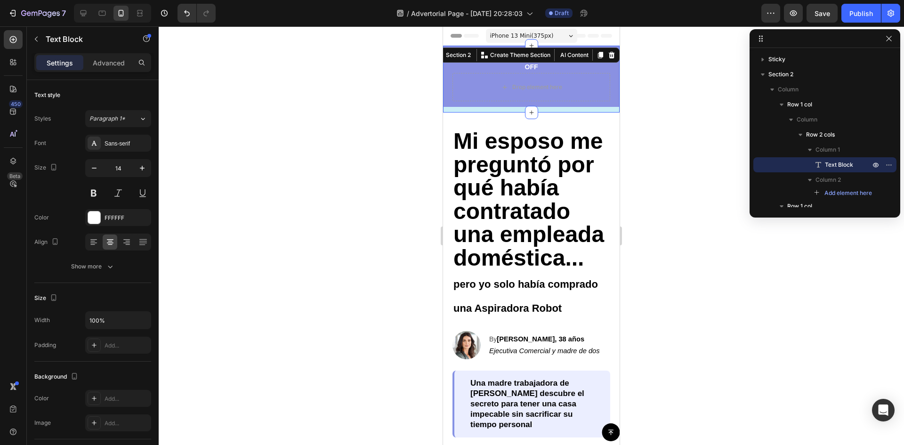
click at [503, 47] on div "APROVECHA SOLO POR TIEMPO LIMITADO 49% OFF Text Block Drop element here Row Row…" at bounding box center [531, 79] width 177 height 67
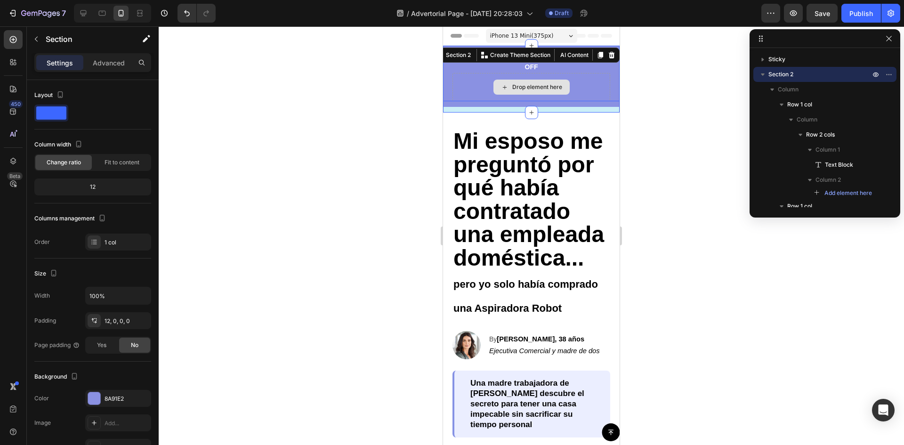
click at [476, 93] on div "Drop element here" at bounding box center [532, 87] width 158 height 28
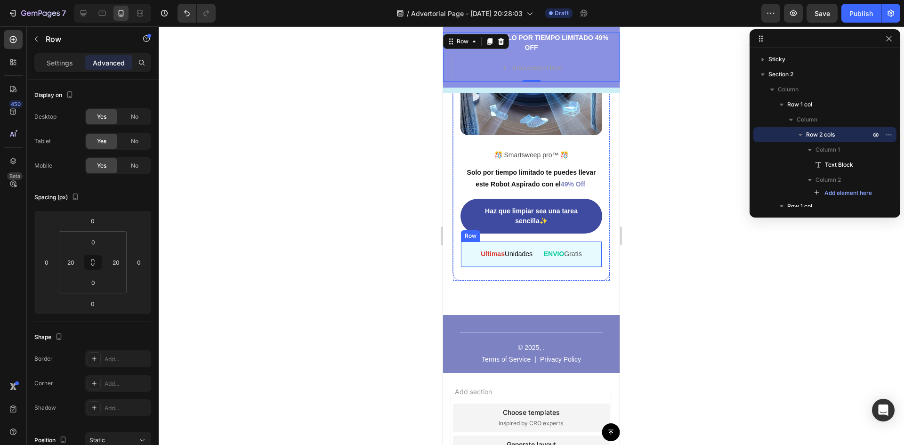
scroll to position [3381, 0]
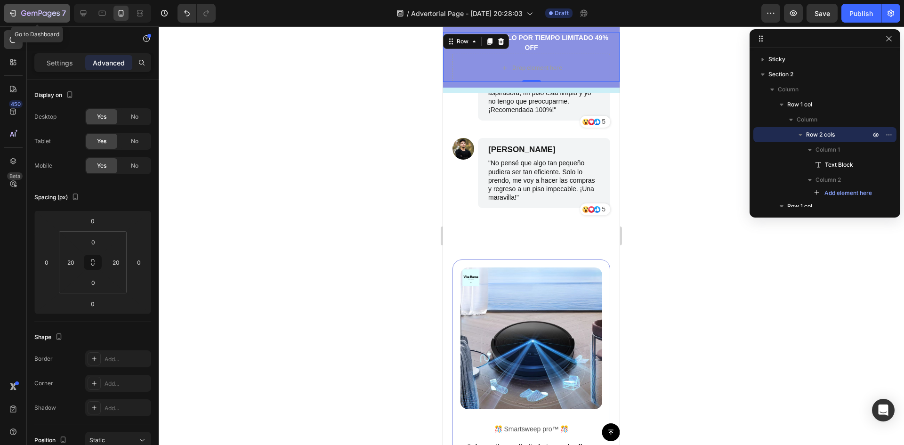
click at [19, 13] on div "7" at bounding box center [37, 13] width 58 height 11
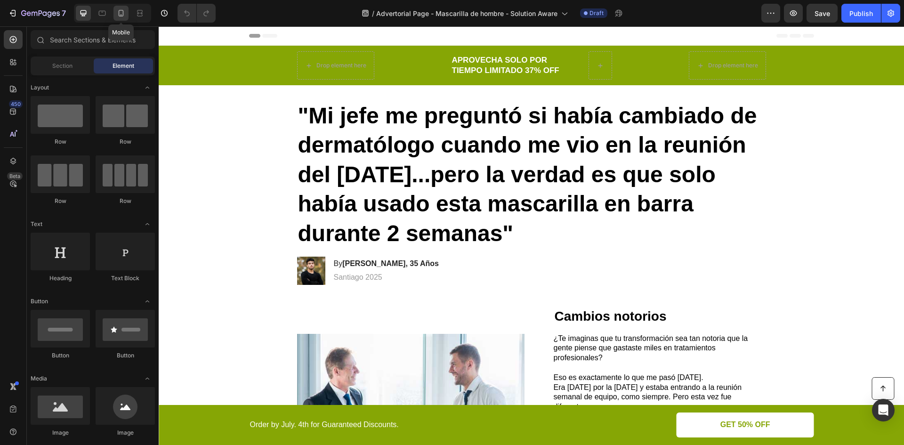
click at [126, 13] on div at bounding box center [121, 13] width 15 height 15
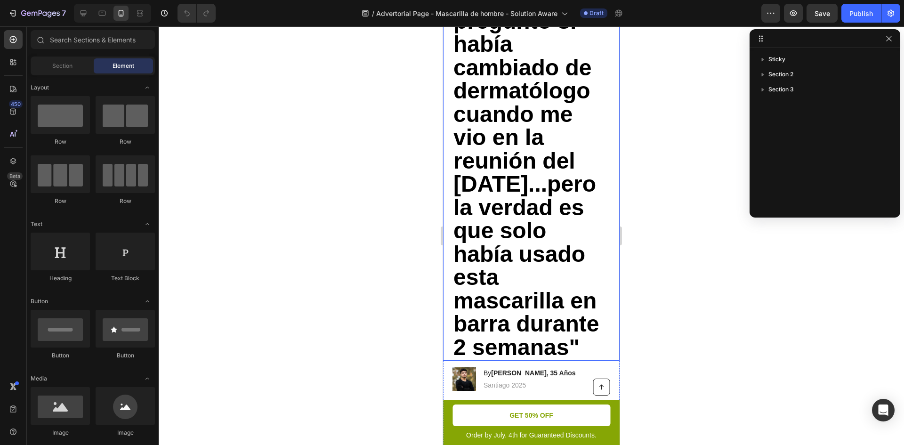
scroll to position [110, 0]
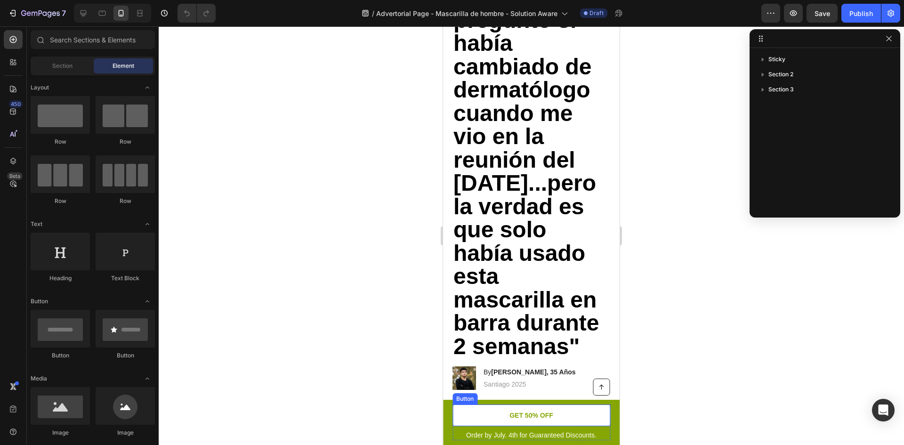
click at [462, 418] on link "GET 50% OFF" at bounding box center [532, 416] width 158 height 22
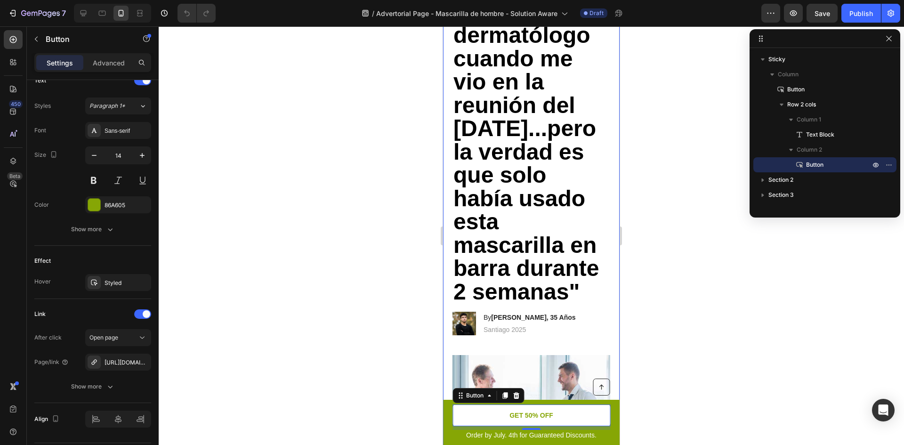
scroll to position [220, 0]
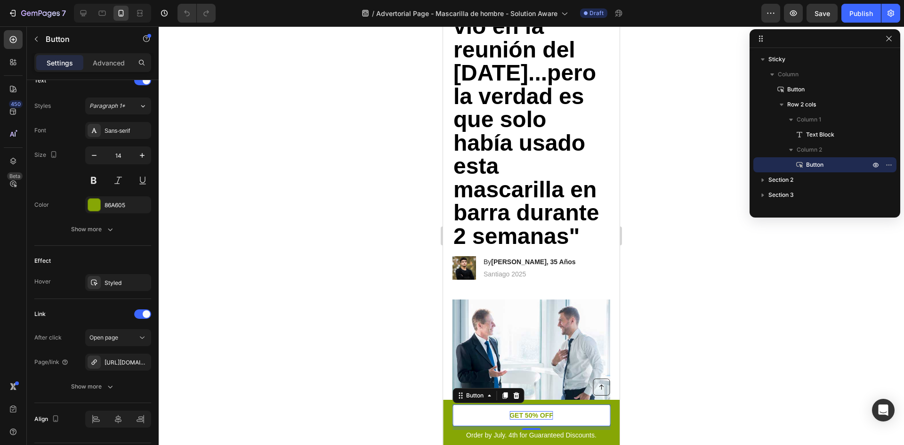
click at [540, 416] on p "GET 50% OFF" at bounding box center [532, 415] width 44 height 8
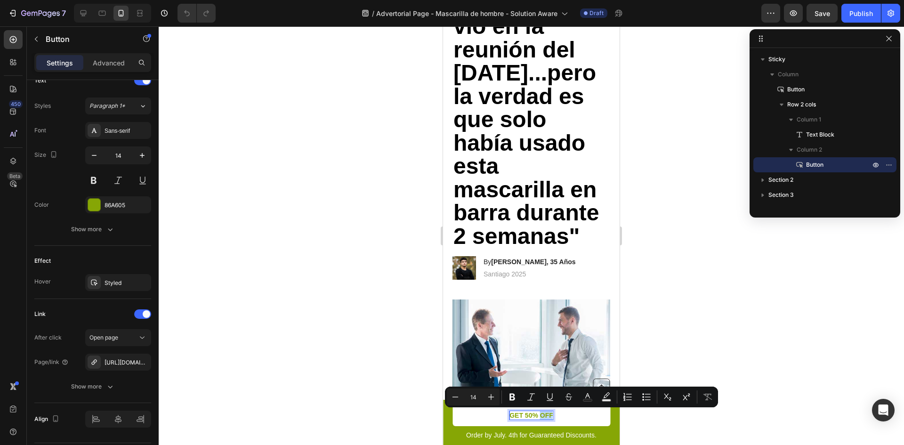
click at [540, 416] on p "GET 50% OFF" at bounding box center [532, 415] width 44 height 8
drag, startPoint x: 521, startPoint y: 415, endPoint x: 509, endPoint y: 415, distance: 12.2
click at [510, 415] on p "GET 50% OFF" at bounding box center [532, 415] width 44 height 8
click at [521, 436] on p "Order by July. 4th for Guaranteed Discounts." at bounding box center [532, 435] width 156 height 8
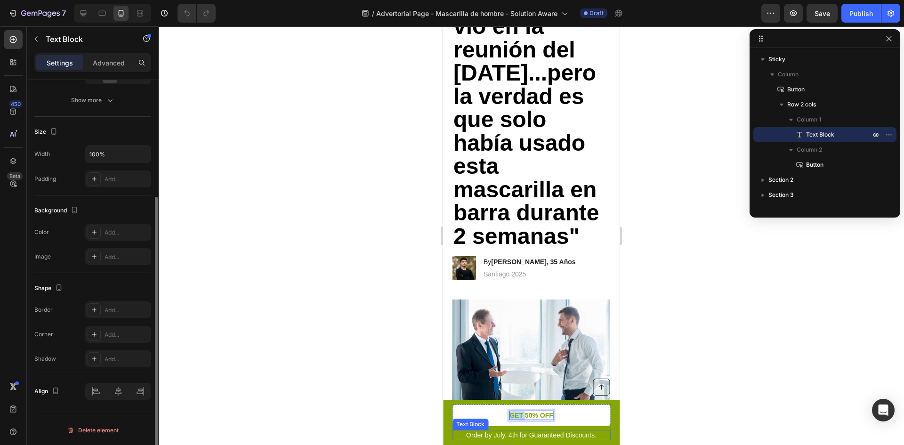
scroll to position [0, 0]
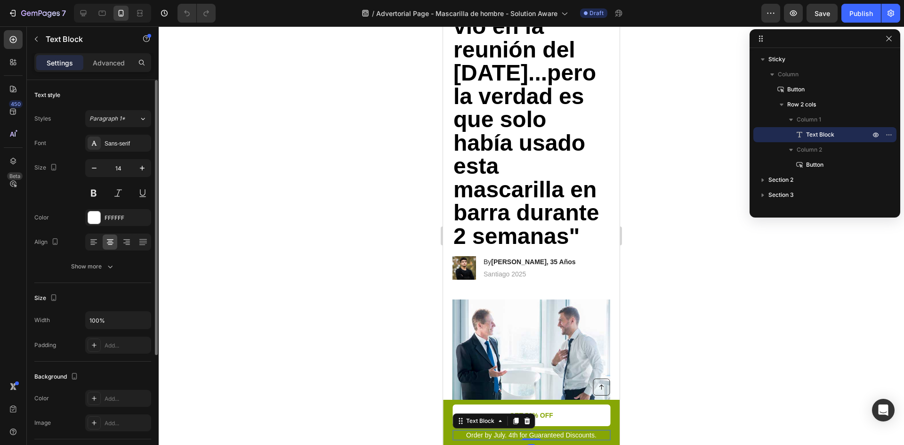
click at [476, 434] on p "Order by July. 4th for Guaranteed Discounts." at bounding box center [532, 435] width 156 height 8
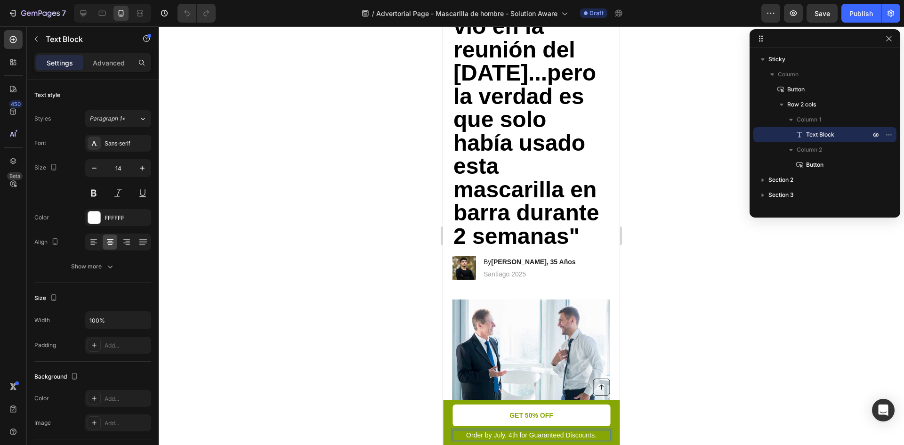
click at [470, 435] on p "Order by July. 4th for Guaranteed Discounts." at bounding box center [532, 435] width 156 height 8
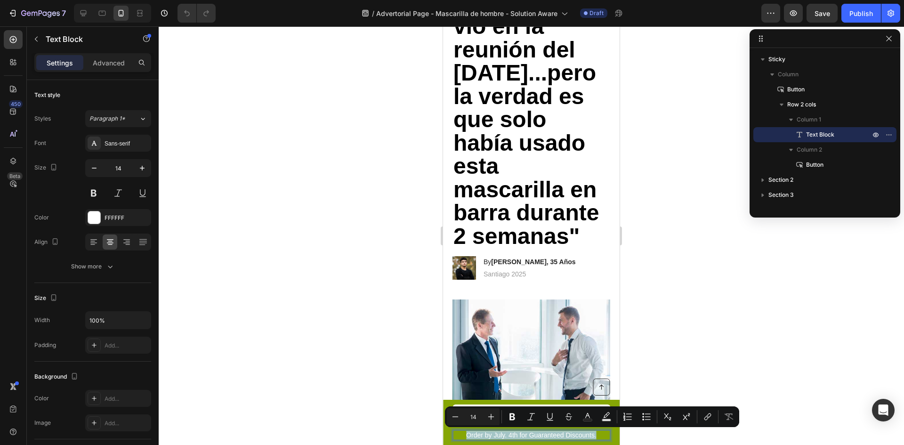
drag, startPoint x: 464, startPoint y: 435, endPoint x: 594, endPoint y: 436, distance: 129.6
click at [594, 436] on p "Order by July. 4th for Guaranteed Discounts." at bounding box center [532, 435] width 156 height 8
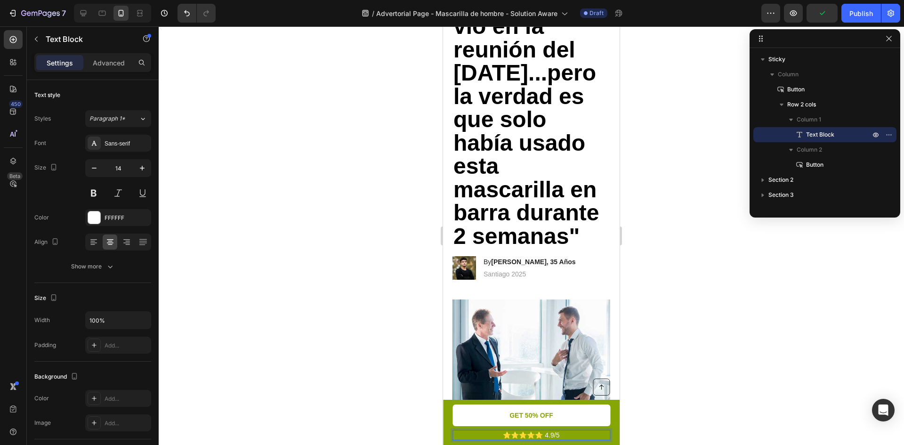
click at [556, 434] on p "⭐⭐⭐⭐⭐ 4.9/5" at bounding box center [532, 435] width 156 height 8
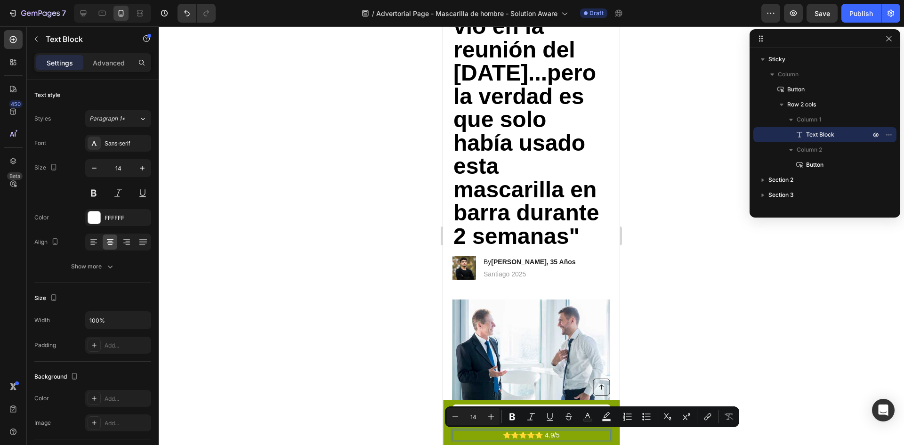
drag, startPoint x: 566, startPoint y: 436, endPoint x: 549, endPoint y: 437, distance: 17.5
click at [549, 437] on p "⭐⭐⭐⭐⭐ 4.9/5" at bounding box center [532, 435] width 156 height 8
click at [564, 437] on p "⭐⭐⭐⭐⭐ 4.9/5" at bounding box center [532, 435] width 156 height 8
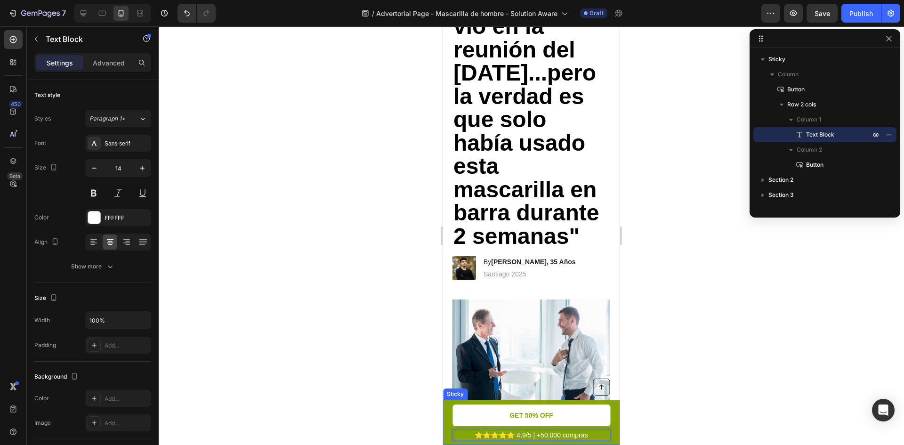
click at [449, 415] on div "Button ⭐⭐⭐⭐⭐ 4.9/5 | +50.000 compras Text Block 0 GET 50% OFF Button Row Sticky" at bounding box center [531, 422] width 177 height 45
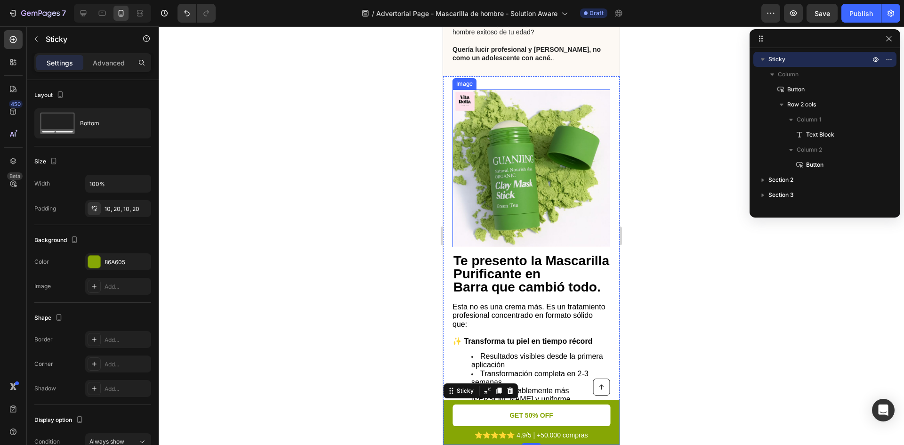
scroll to position [1184, 0]
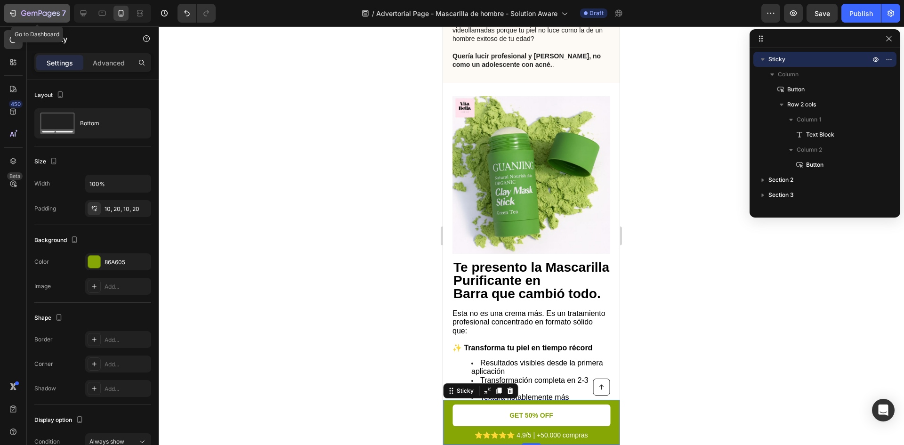
click at [12, 12] on icon "button" at bounding box center [12, 12] width 9 height 9
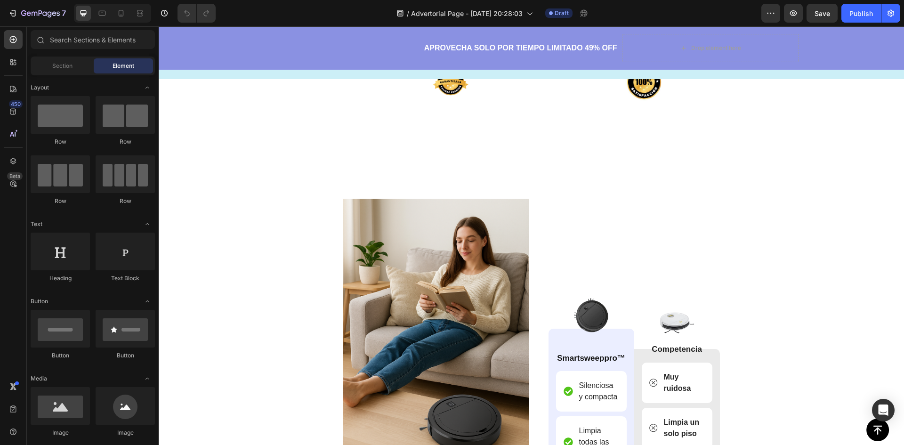
scroll to position [2088, 0]
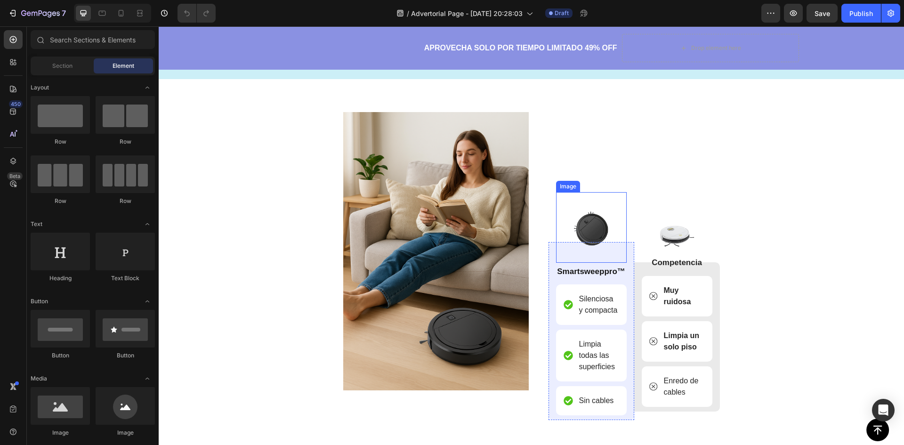
click at [583, 230] on img at bounding box center [591, 227] width 71 height 71
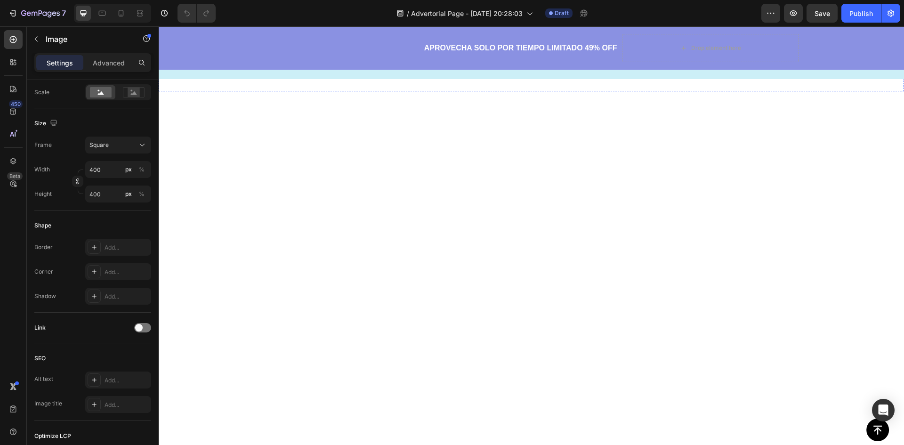
scroll to position [2010, 0]
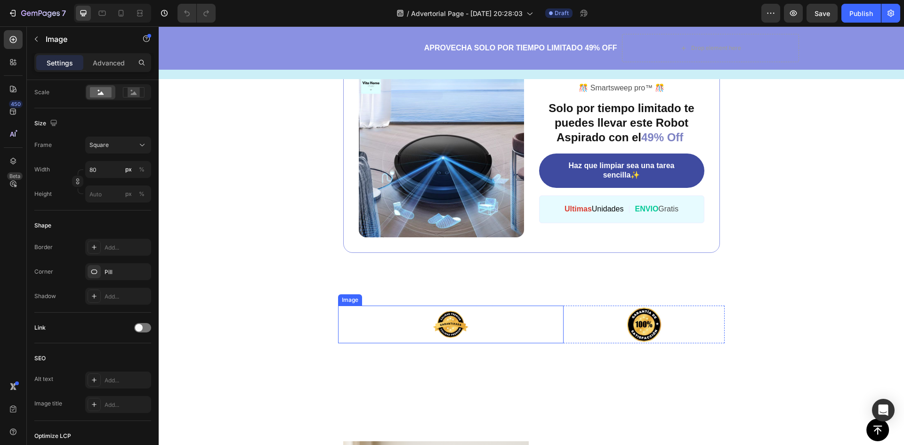
click at [444, 321] on img at bounding box center [451, 325] width 38 height 38
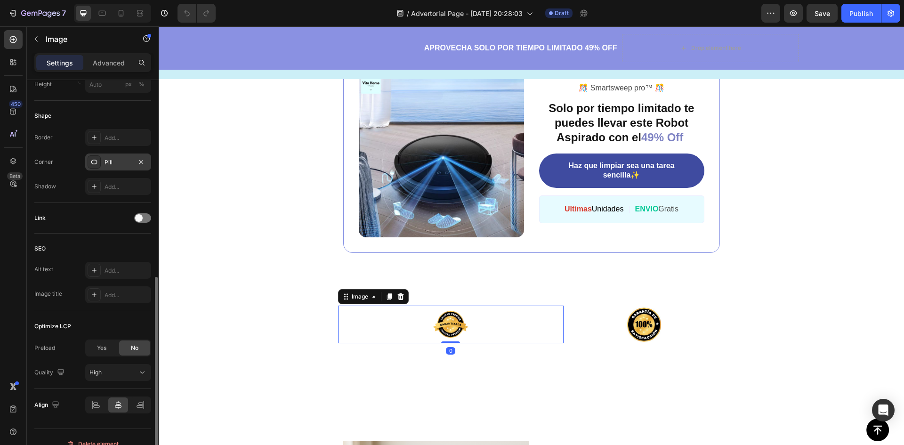
scroll to position [343, 0]
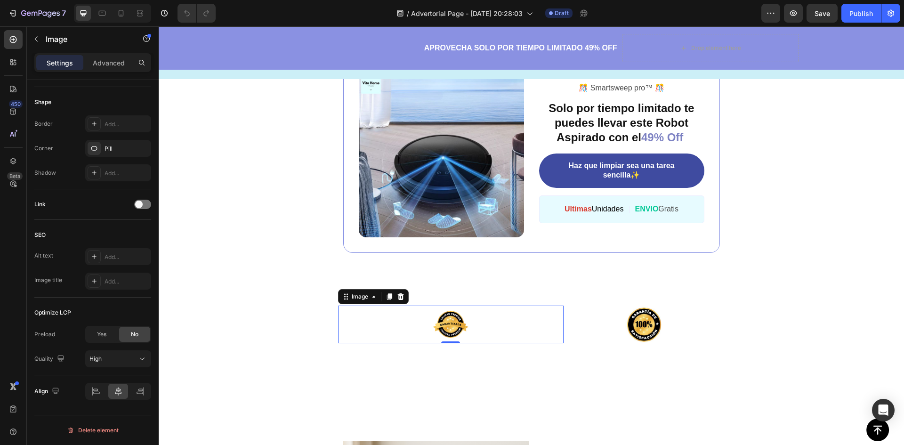
click at [448, 329] on img at bounding box center [451, 325] width 38 height 38
click at [449, 324] on img at bounding box center [451, 325] width 38 height 38
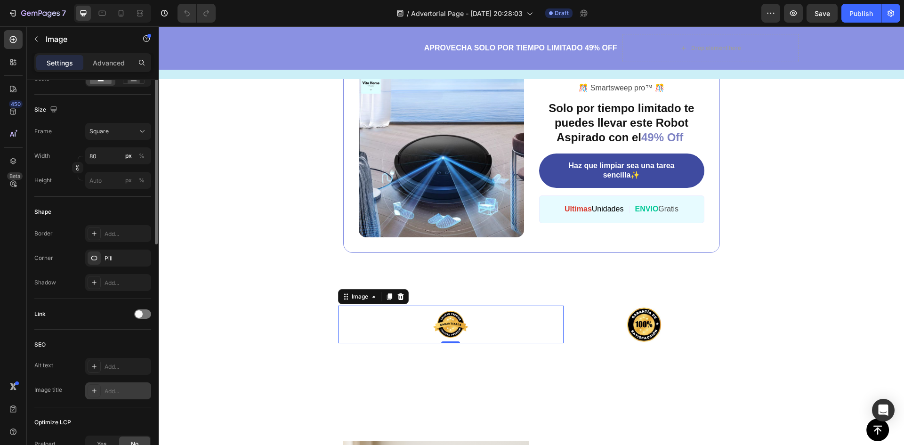
scroll to position [123, 0]
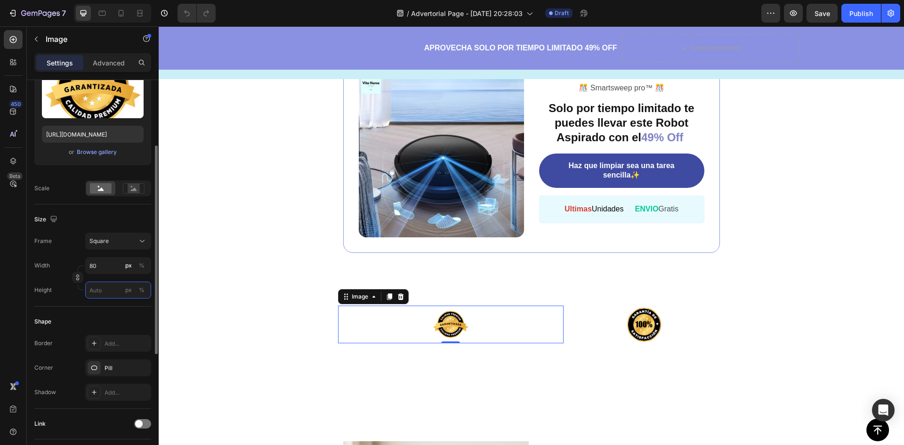
click at [106, 293] on input "px %" at bounding box center [118, 290] width 66 height 17
type input "8"
type input "80"
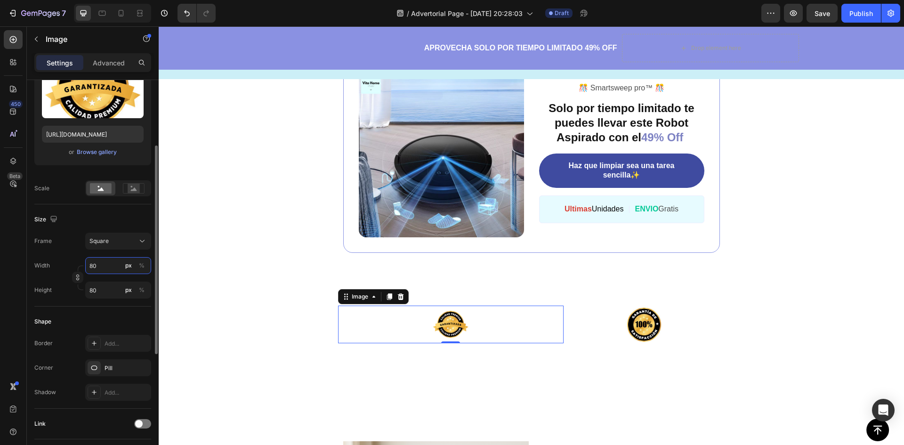
type input "1"
type input "10"
type input "100"
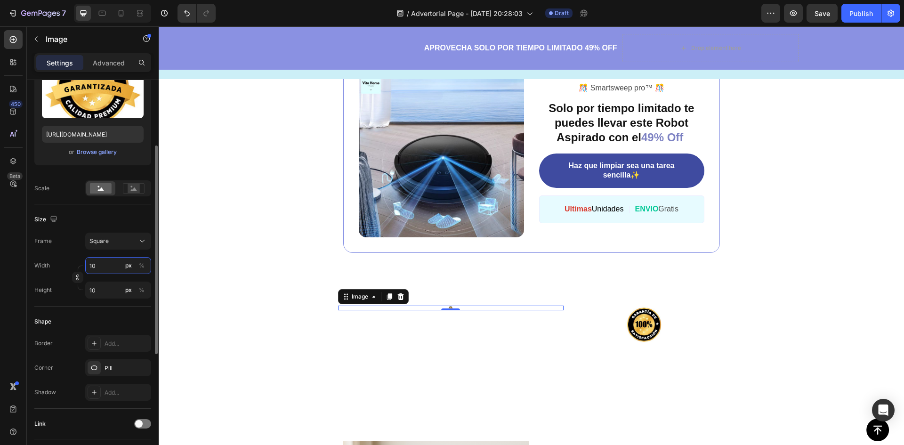
type input "100"
drag, startPoint x: 105, startPoint y: 270, endPoint x: 89, endPoint y: 267, distance: 16.3
click at [89, 267] on input "100" at bounding box center [118, 265] width 66 height 17
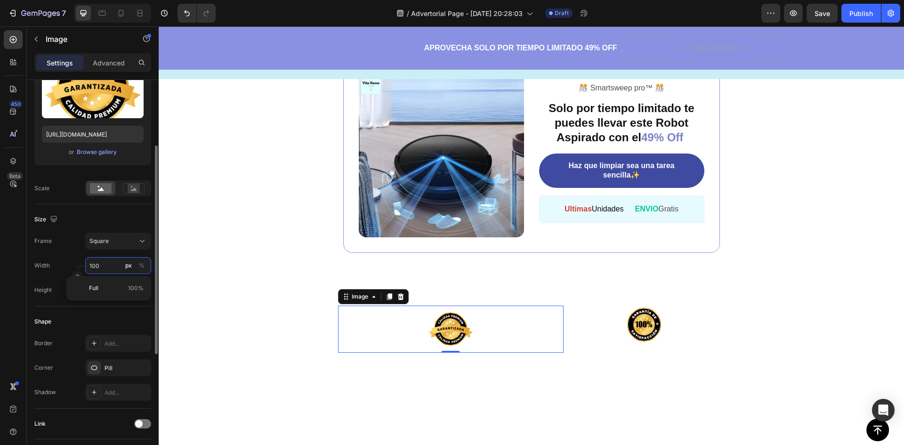
type input "4"
type input "40"
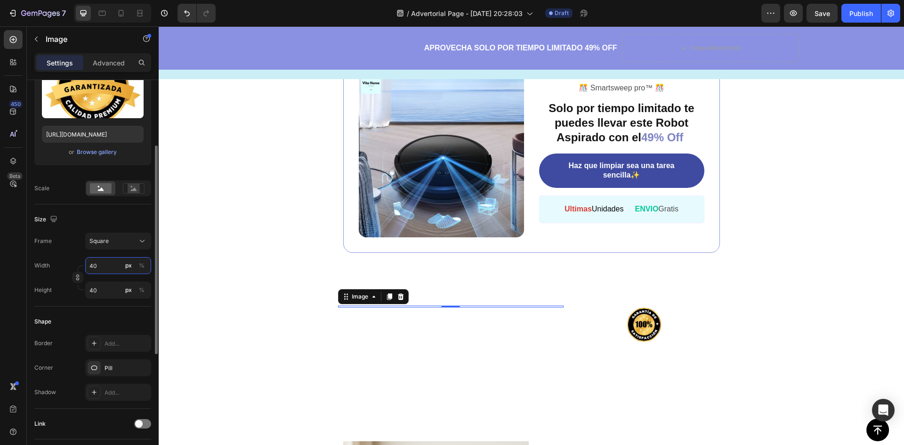
type input "400"
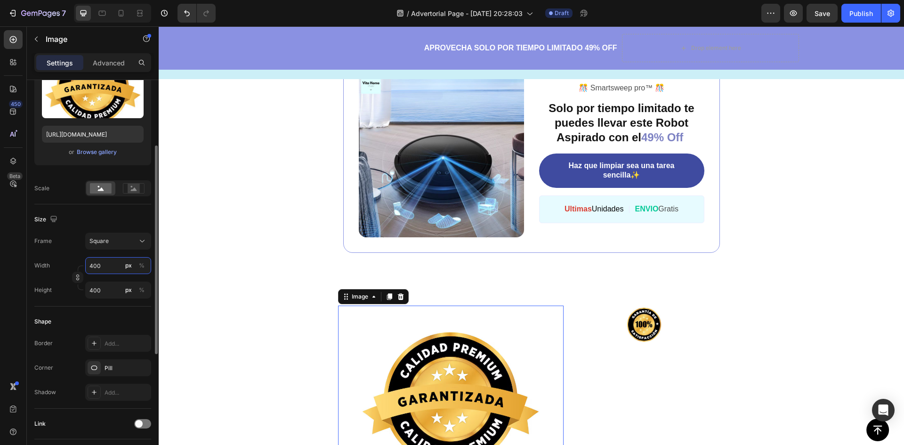
click at [93, 266] on input "400" at bounding box center [118, 265] width 66 height 17
click at [74, 259] on div "Width 400 px %" at bounding box center [92, 265] width 117 height 17
type input "2"
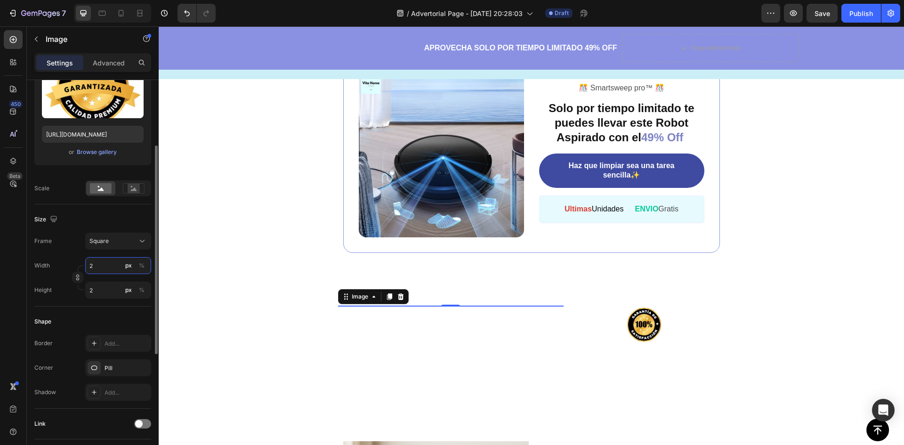
type input "20"
type input "200"
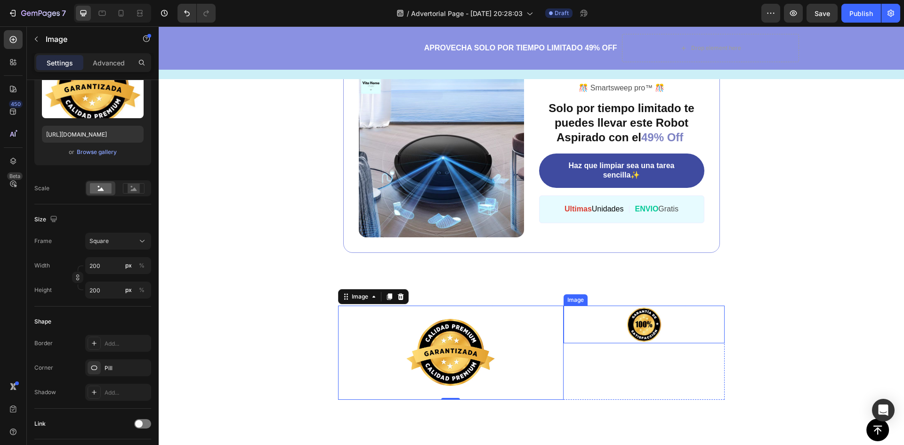
click at [627, 323] on img at bounding box center [645, 325] width 38 height 38
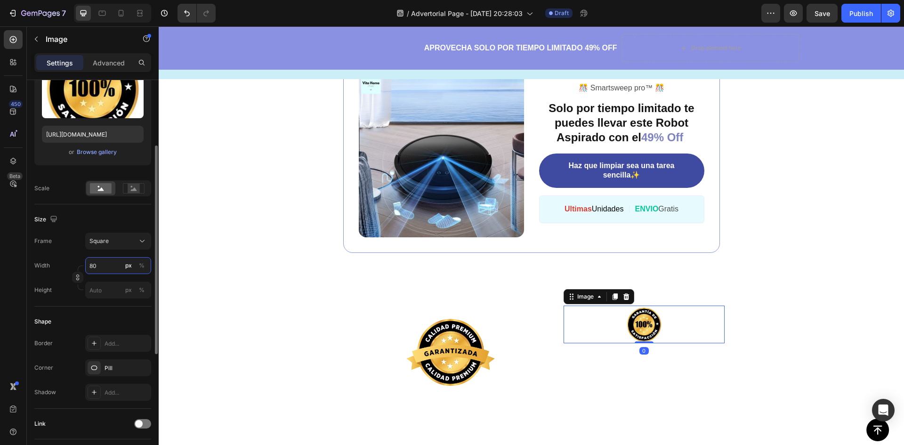
click at [99, 265] on input "80" at bounding box center [118, 265] width 66 height 17
type input "2"
type input "20"
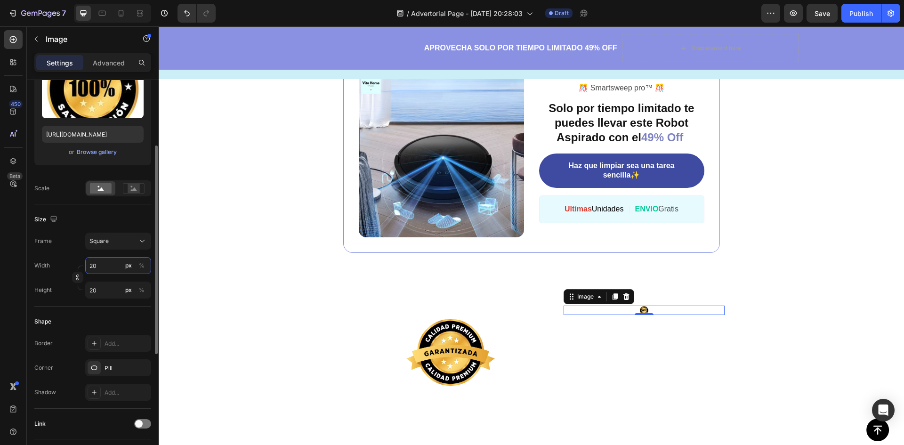
type input "200"
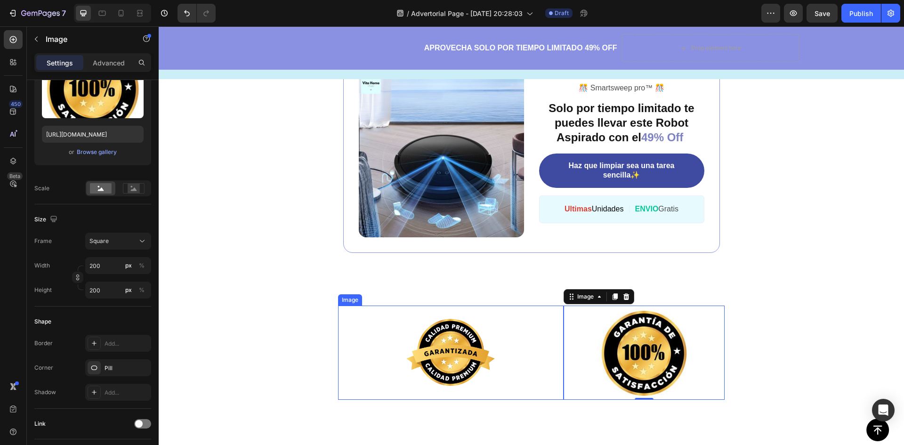
click at [416, 309] on div at bounding box center [451, 353] width 226 height 94
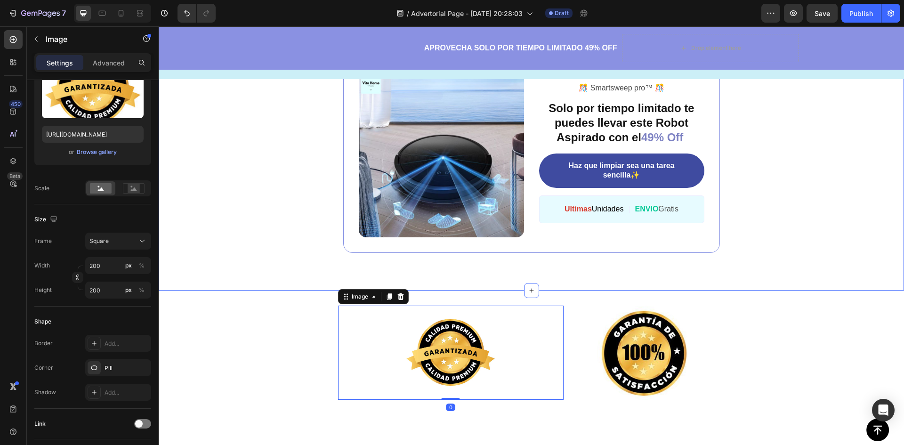
scroll to position [2120, 0]
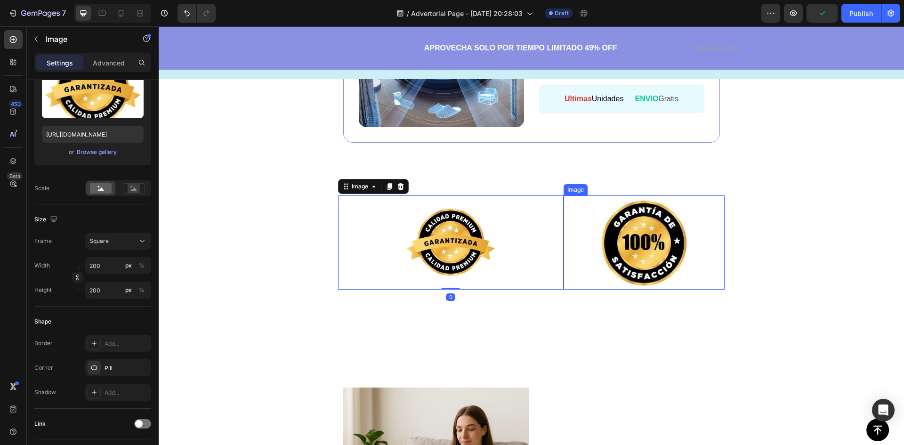
click at [645, 252] on img at bounding box center [644, 242] width 94 height 94
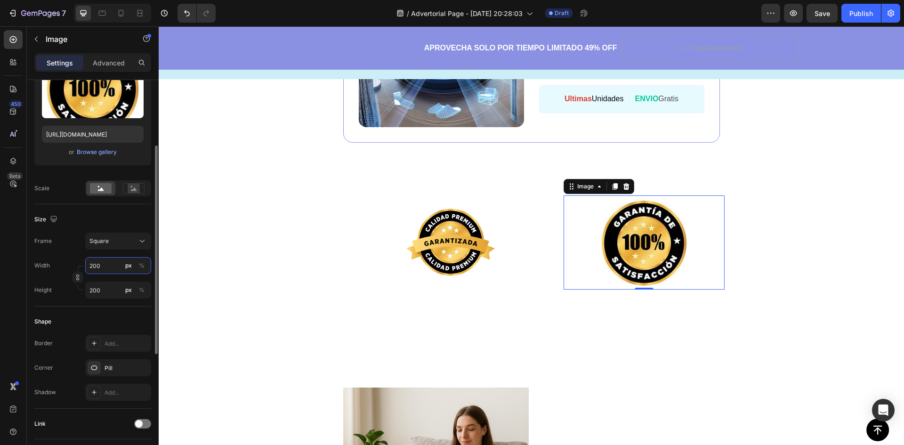
type input "1"
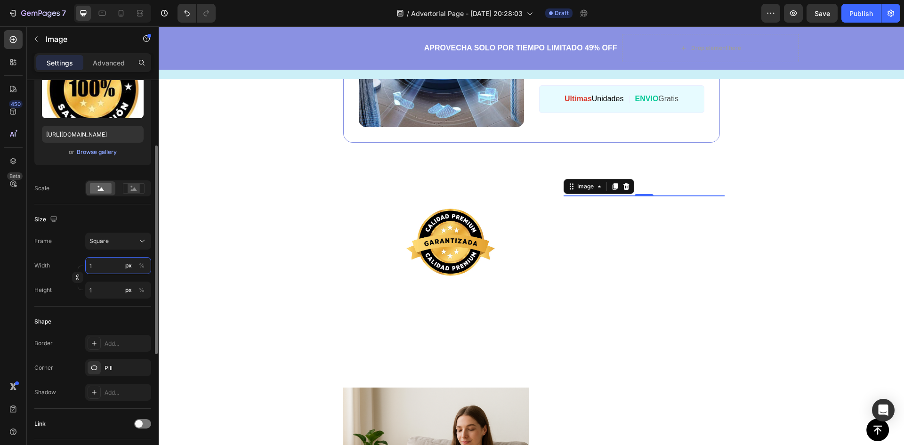
type input "17"
type input "170"
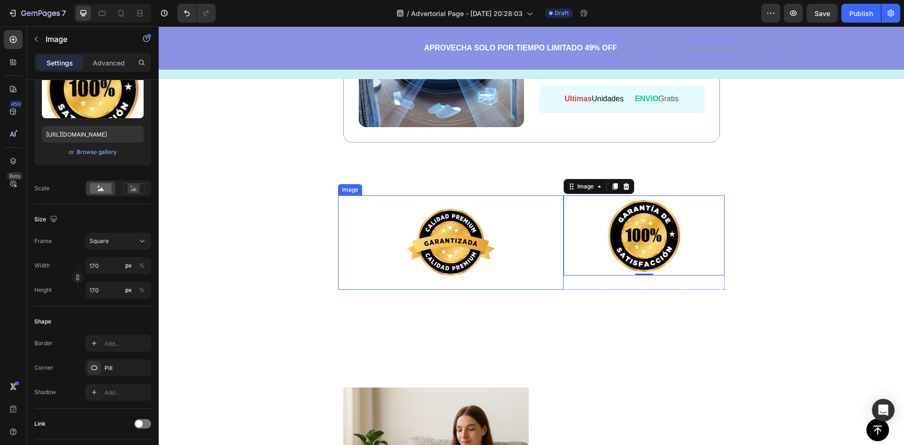
click at [507, 249] on div at bounding box center [451, 242] width 226 height 94
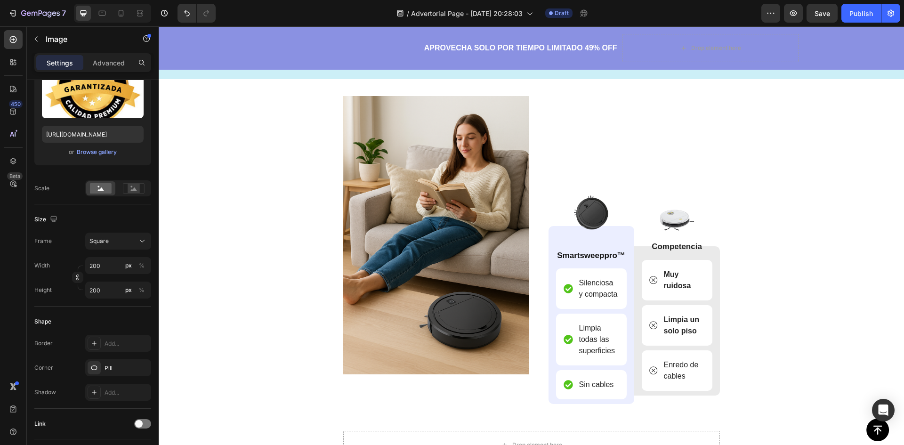
scroll to position [2450, 0]
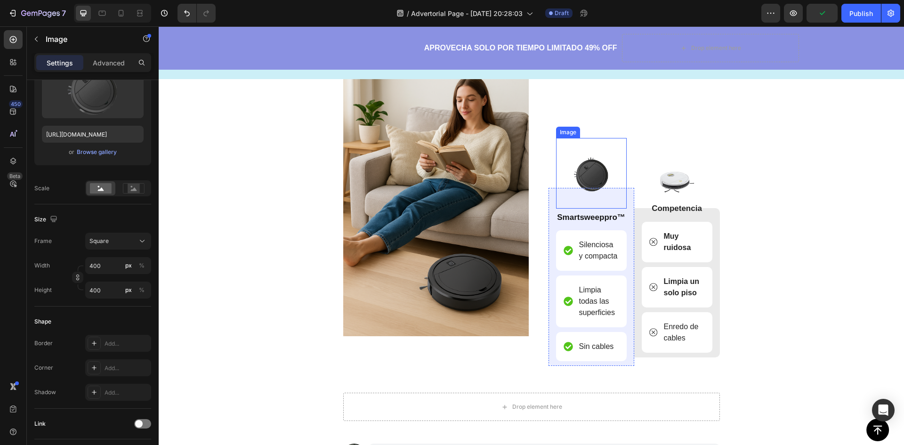
click at [587, 174] on img at bounding box center [591, 173] width 71 height 71
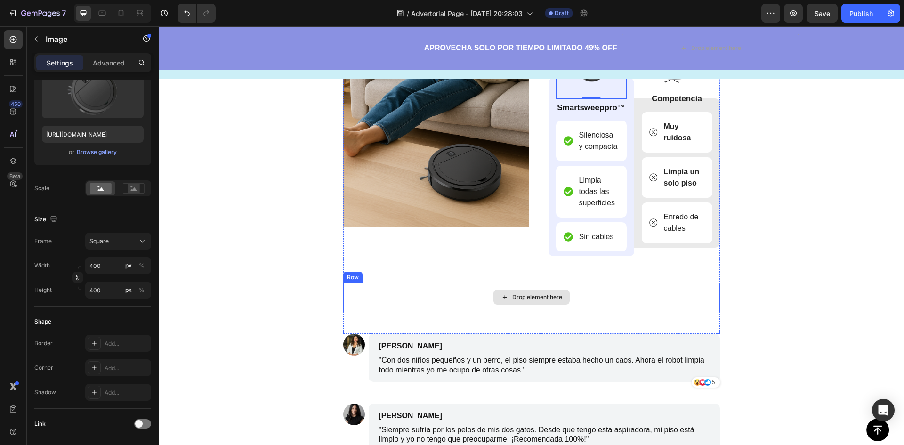
click at [367, 290] on div "Drop element here" at bounding box center [531, 297] width 377 height 28
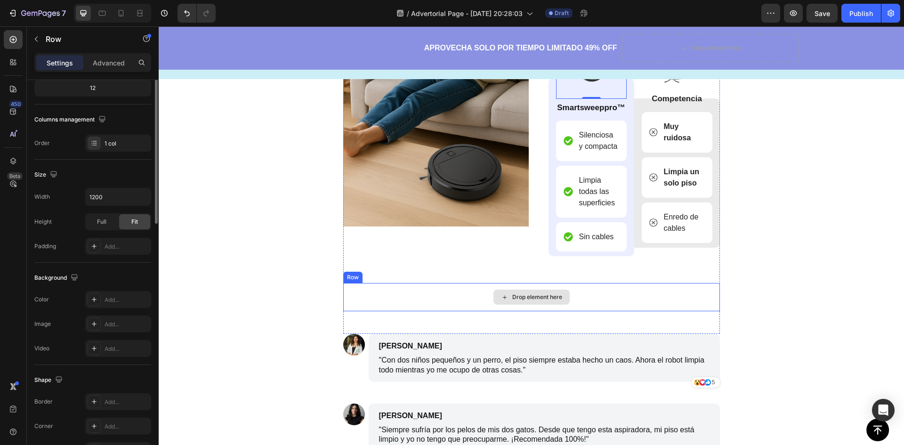
scroll to position [0, 0]
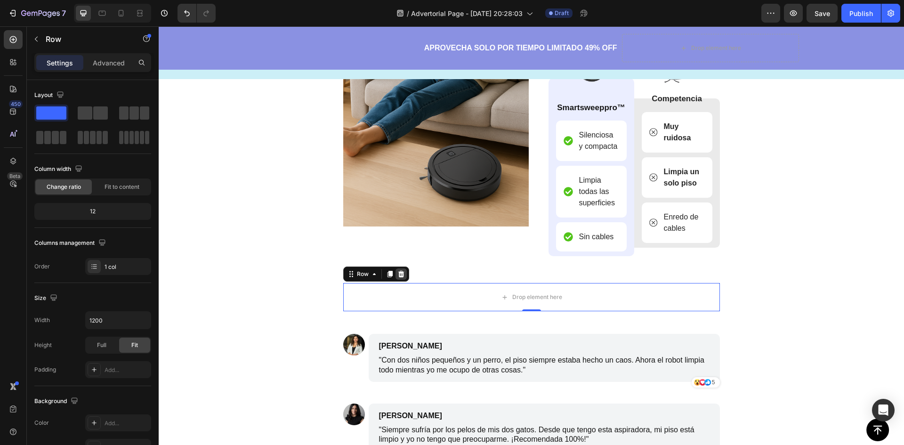
click at [399, 274] on icon at bounding box center [401, 274] width 6 height 7
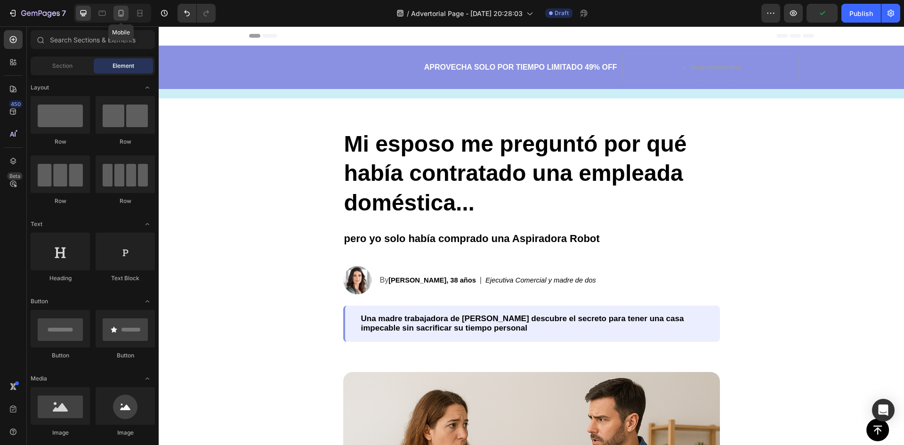
click at [125, 18] on div at bounding box center [121, 13] width 15 height 15
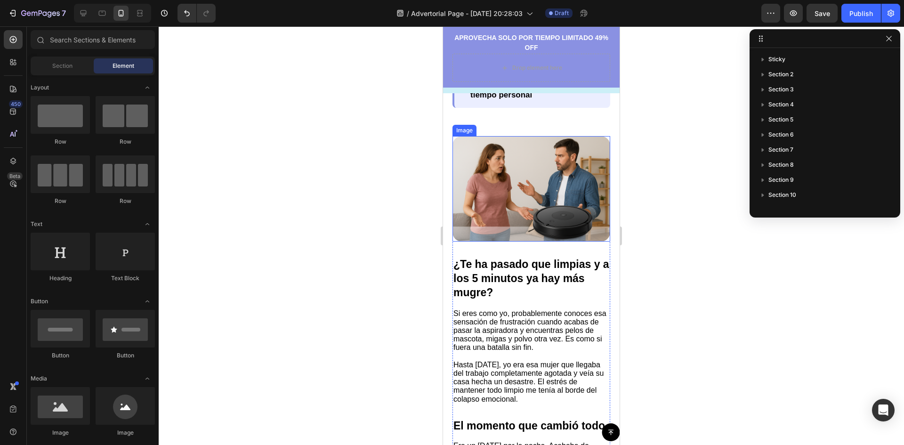
scroll to position [440, 0]
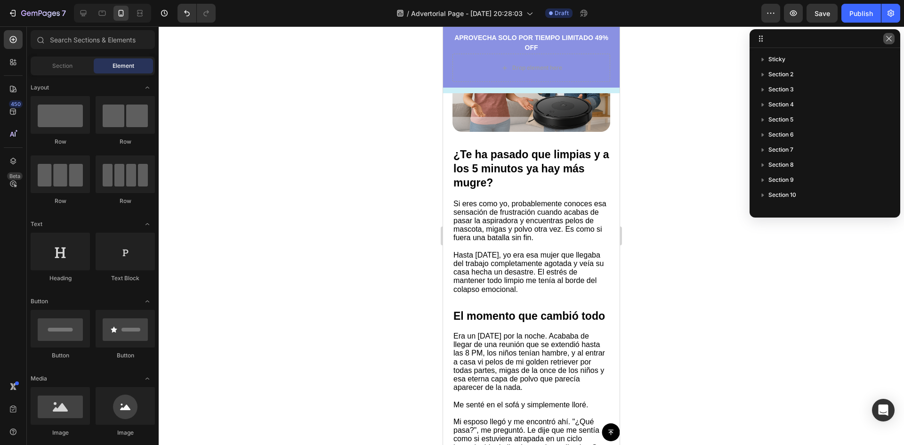
click at [888, 40] on icon "button" at bounding box center [889, 38] width 5 height 5
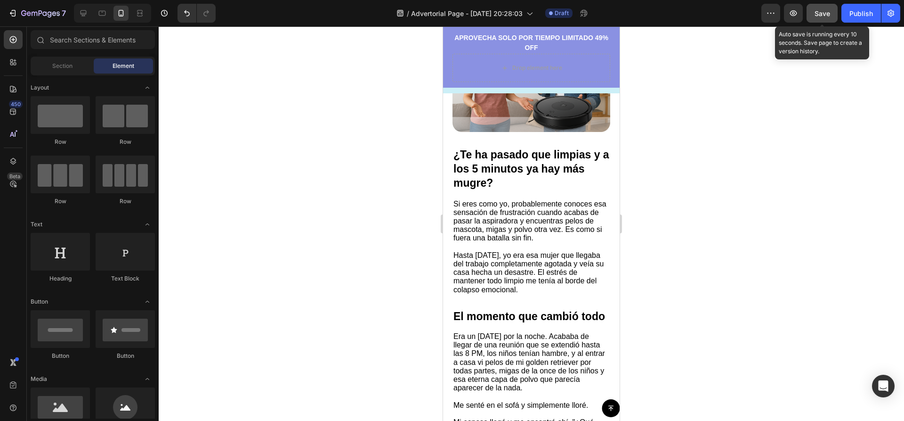
click at [823, 16] on span "Save" at bounding box center [823, 13] width 16 height 8
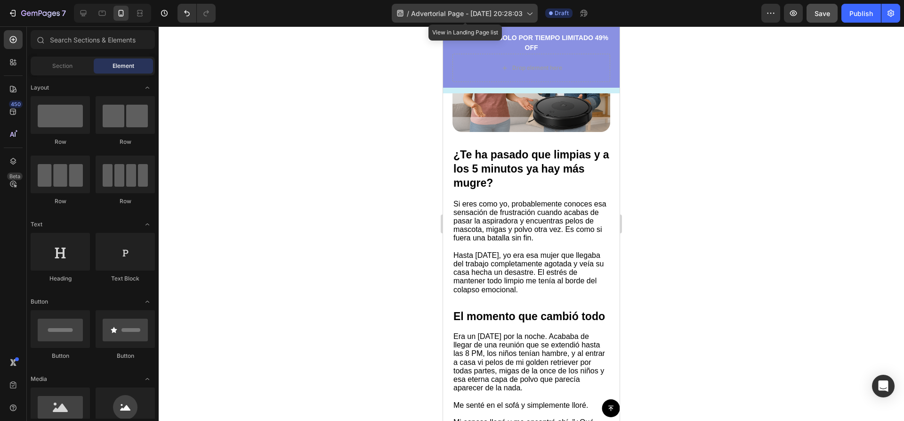
click at [529, 16] on icon at bounding box center [529, 12] width 9 height 9
